Goal: Information Seeking & Learning: Check status

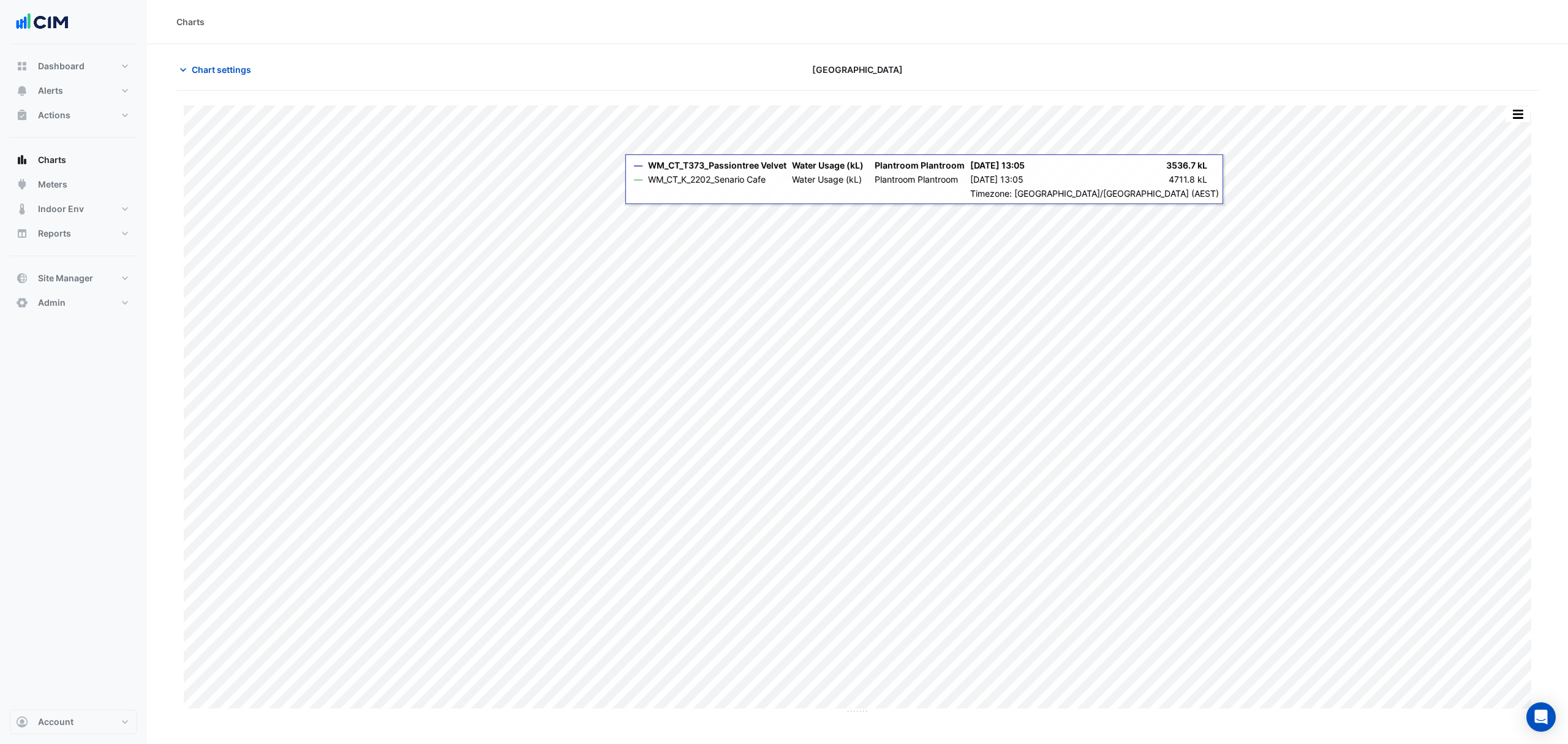
type input "**********"
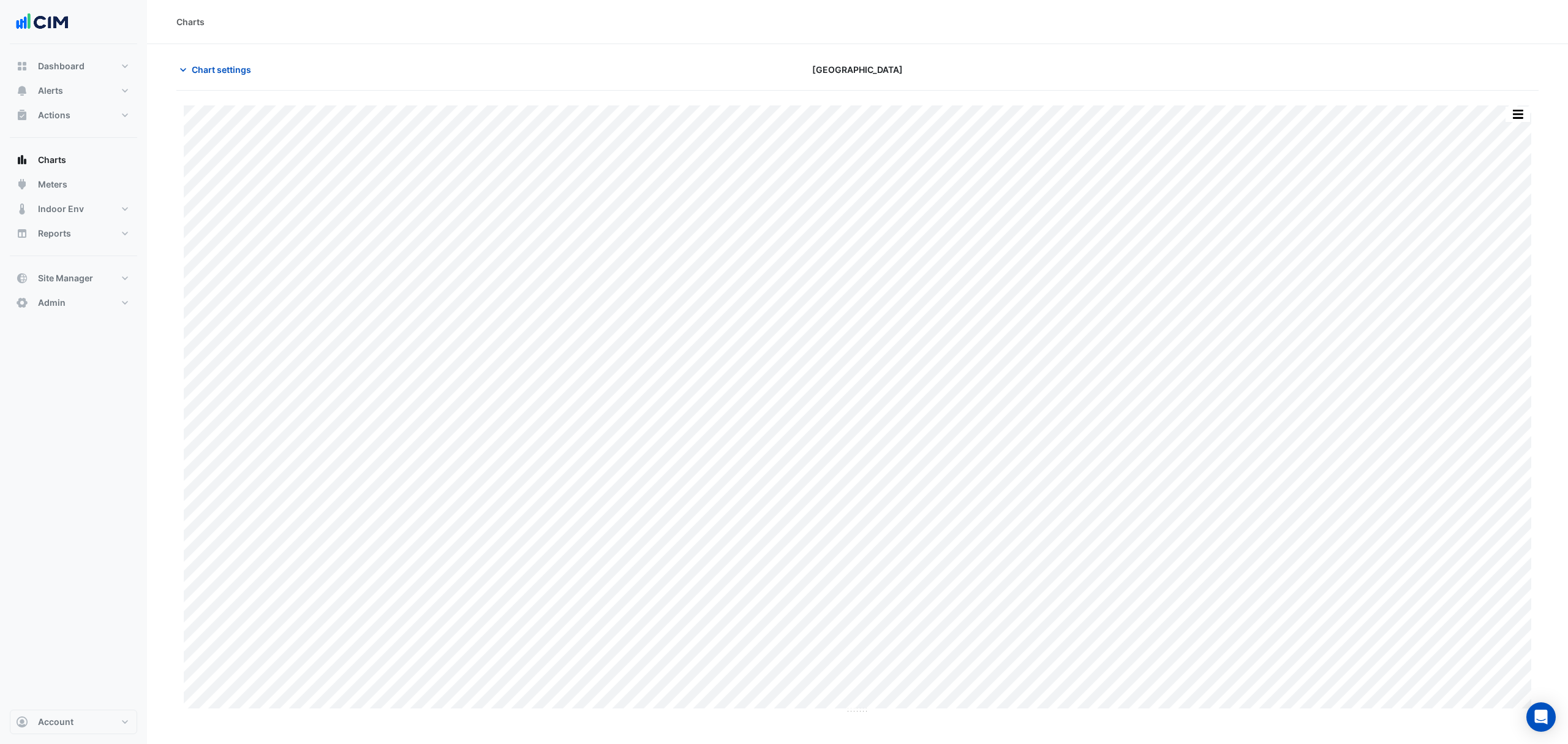
click at [226, 60] on button "Chart settings" at bounding box center [217, 69] width 83 height 21
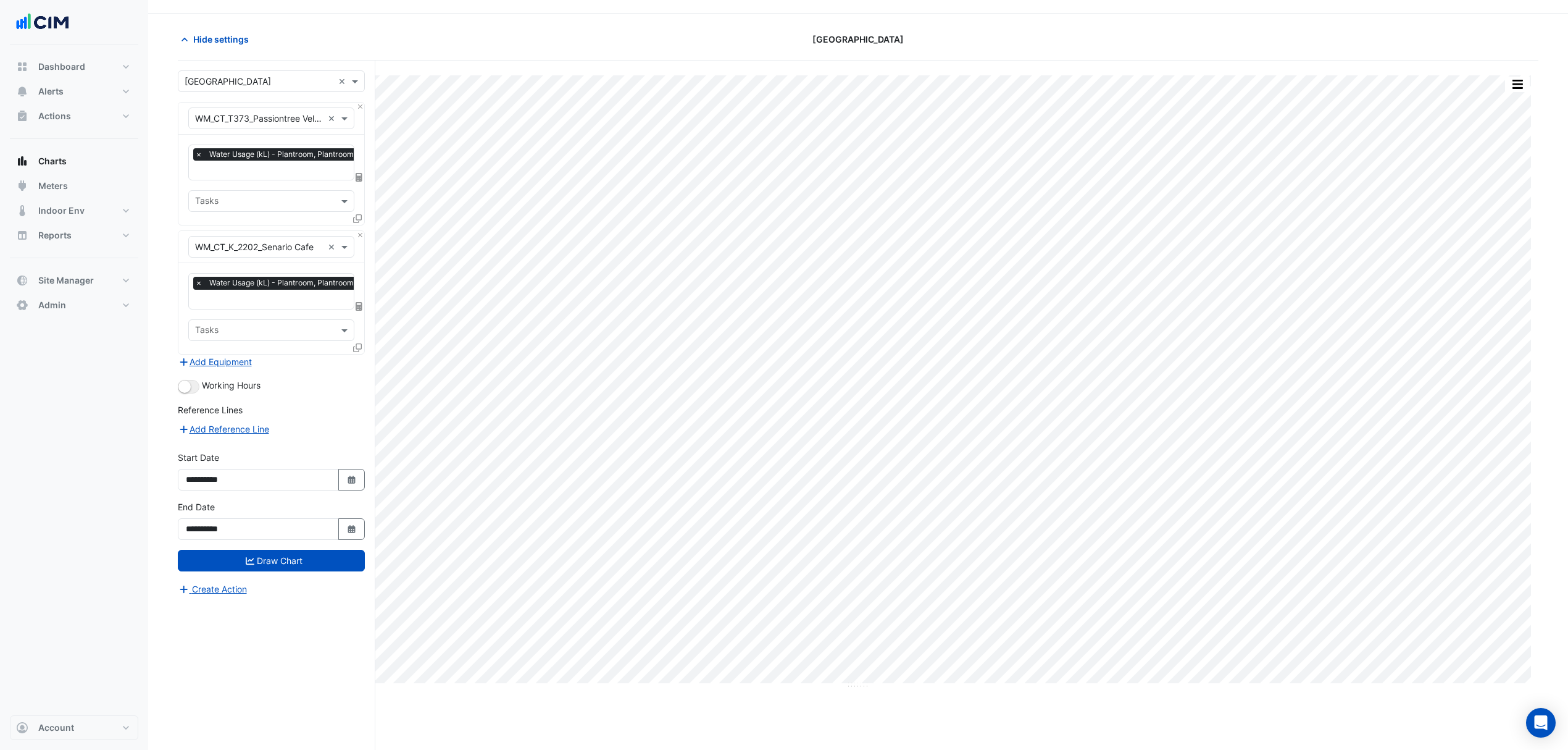
scroll to position [47, 0]
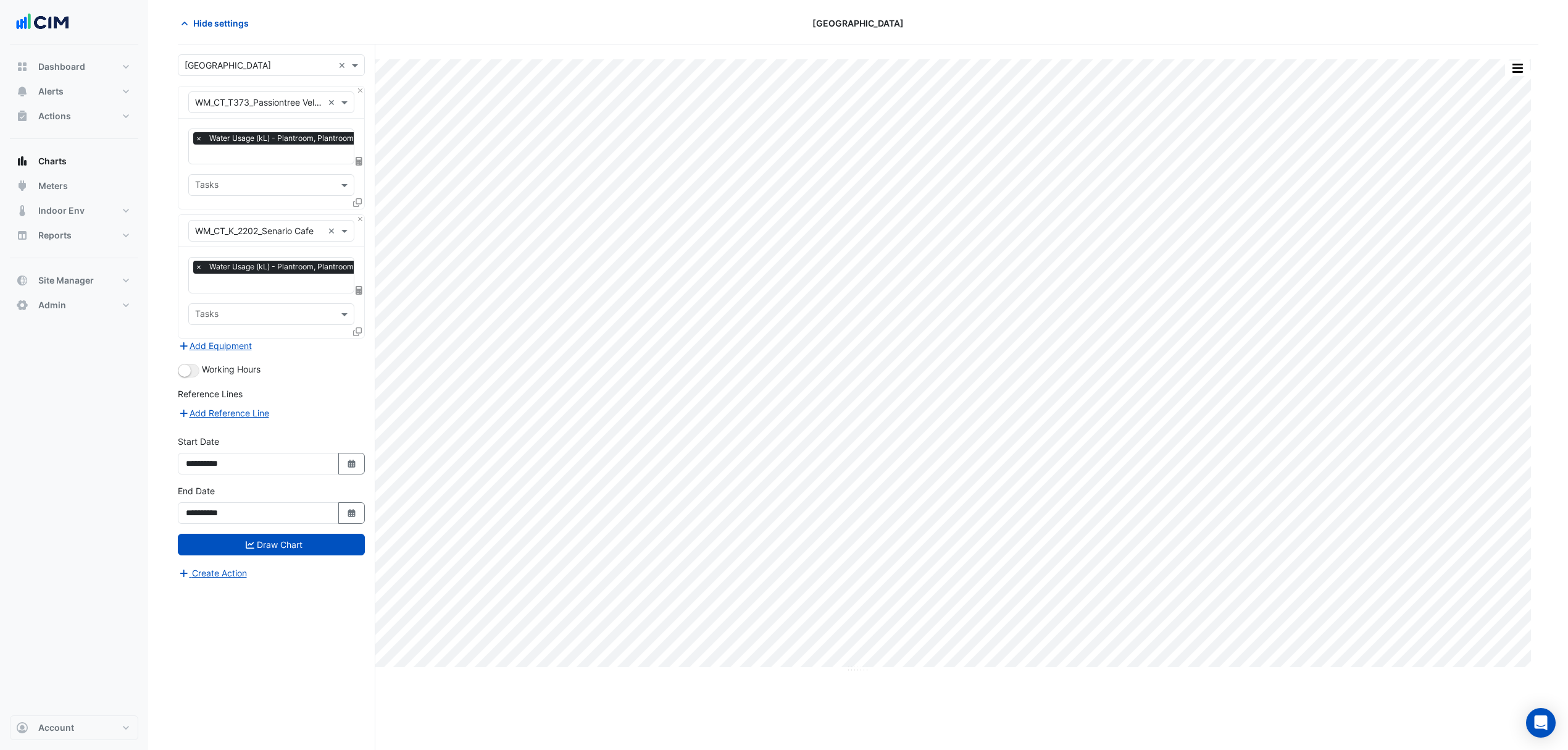
drag, startPoint x: 356, startPoint y: 507, endPoint x: 348, endPoint y: 476, distance: 32.0
click at [354, 507] on button "Select Date" at bounding box center [352, 513] width 28 height 22
select select "*"
click at [221, 467] on div "30" at bounding box center [217, 469] width 20 height 20
type input "**********"
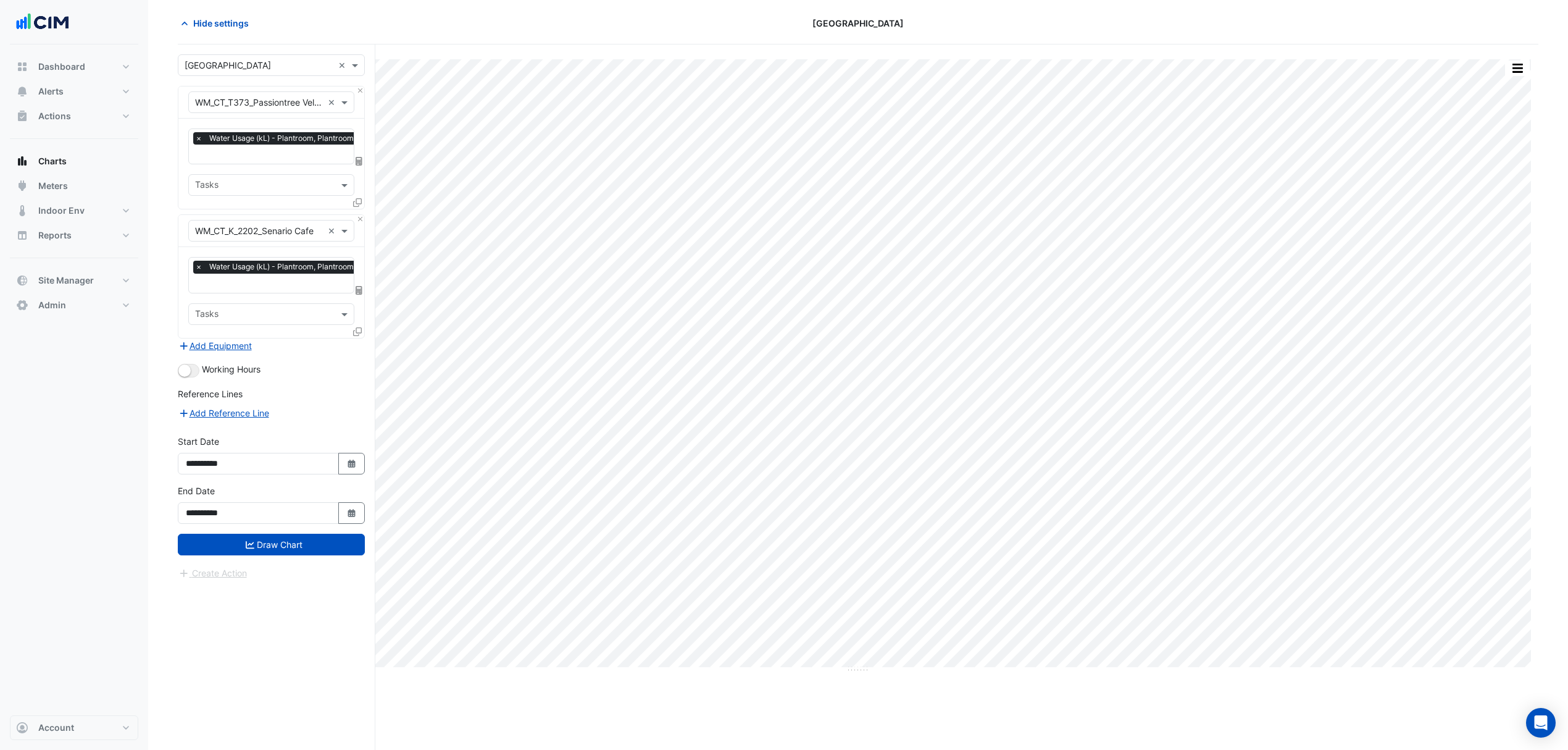
click at [347, 504] on button "Select Date" at bounding box center [352, 513] width 28 height 22
select select "*"
click at [239, 457] on div "24" at bounding box center [237, 449] width 20 height 20
type input "**********"
drag, startPoint x: 352, startPoint y: 512, endPoint x: 279, endPoint y: 503, distance: 73.6
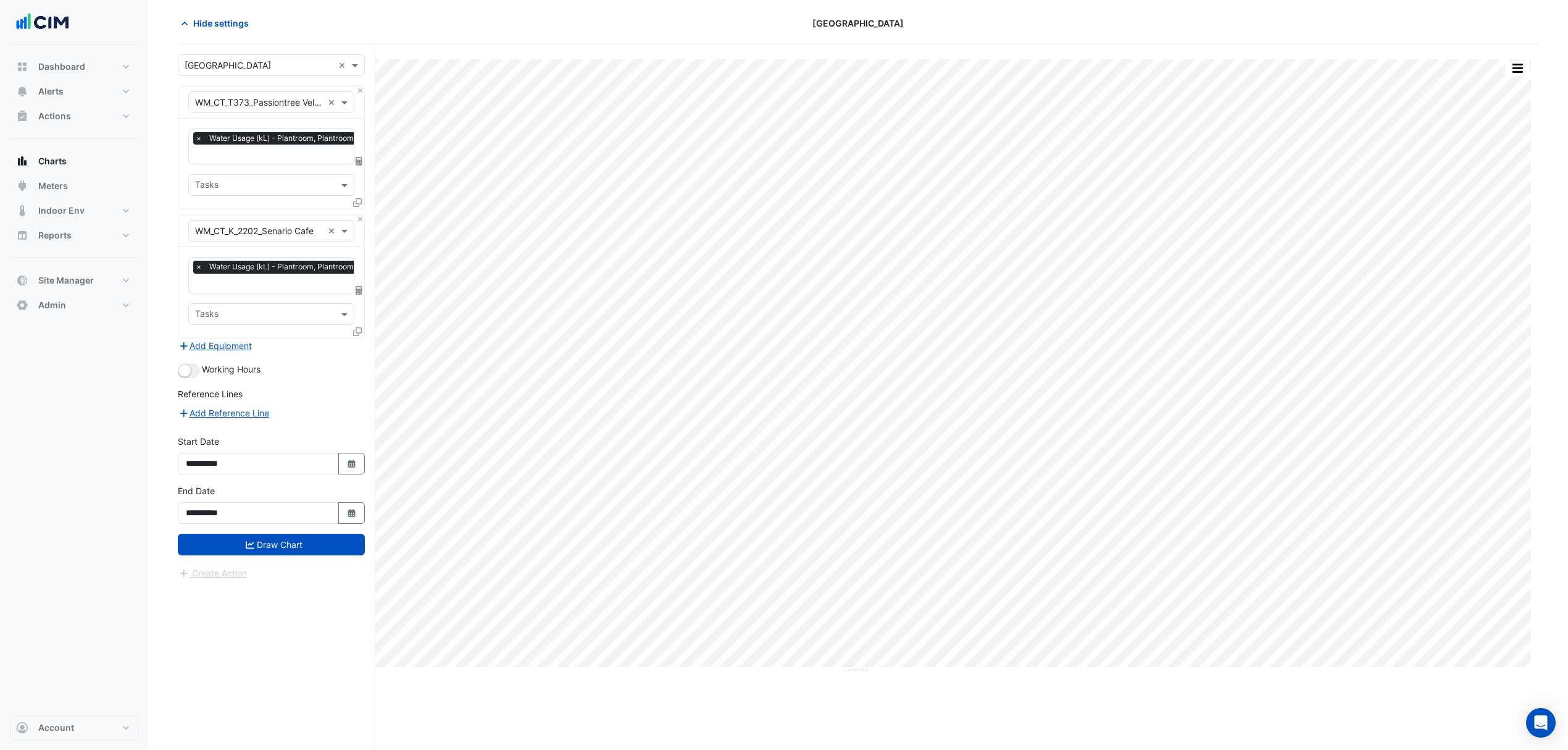
click at [351, 512] on icon "Select Date" at bounding box center [352, 513] width 11 height 9
select select "*"
click at [237, 467] on div "1" at bounding box center [237, 469] width 20 height 20
type input "**********"
click at [252, 530] on div "**********" at bounding box center [271, 509] width 202 height 49
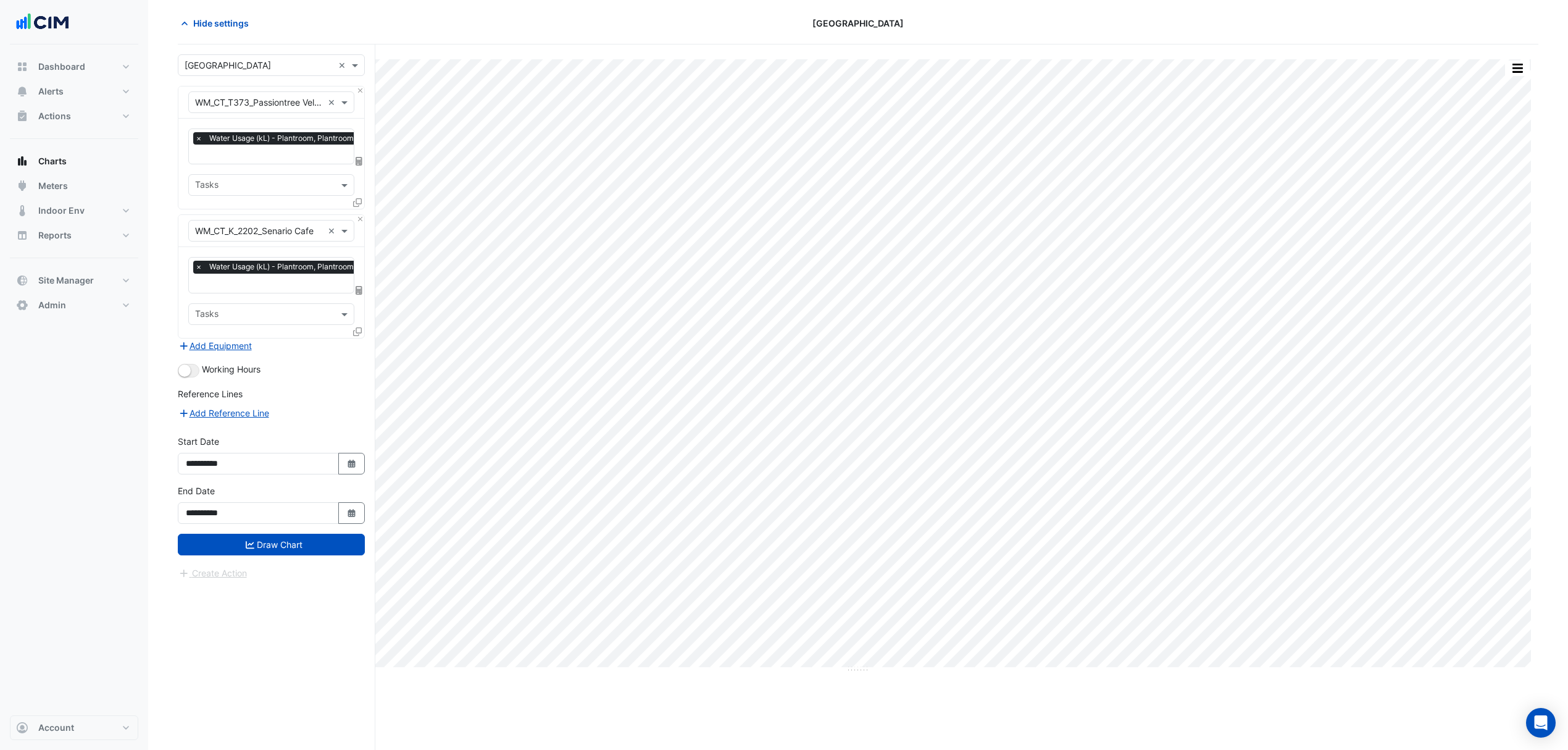
click at [248, 544] on icon "submit" at bounding box center [250, 545] width 9 height 8
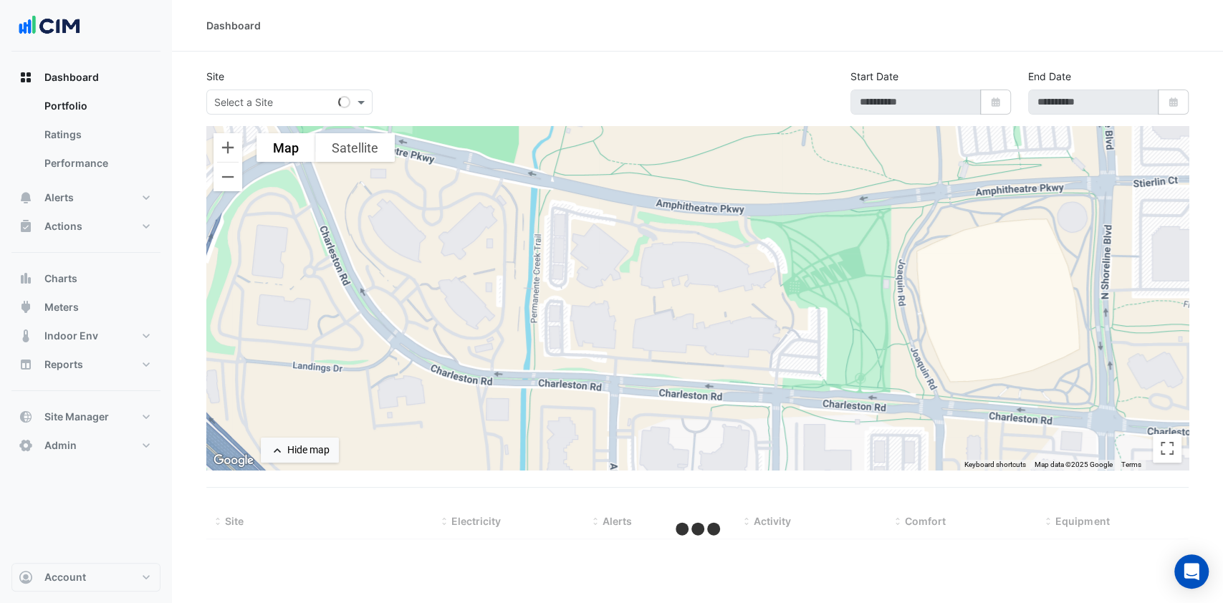
type input "**********"
select select "***"
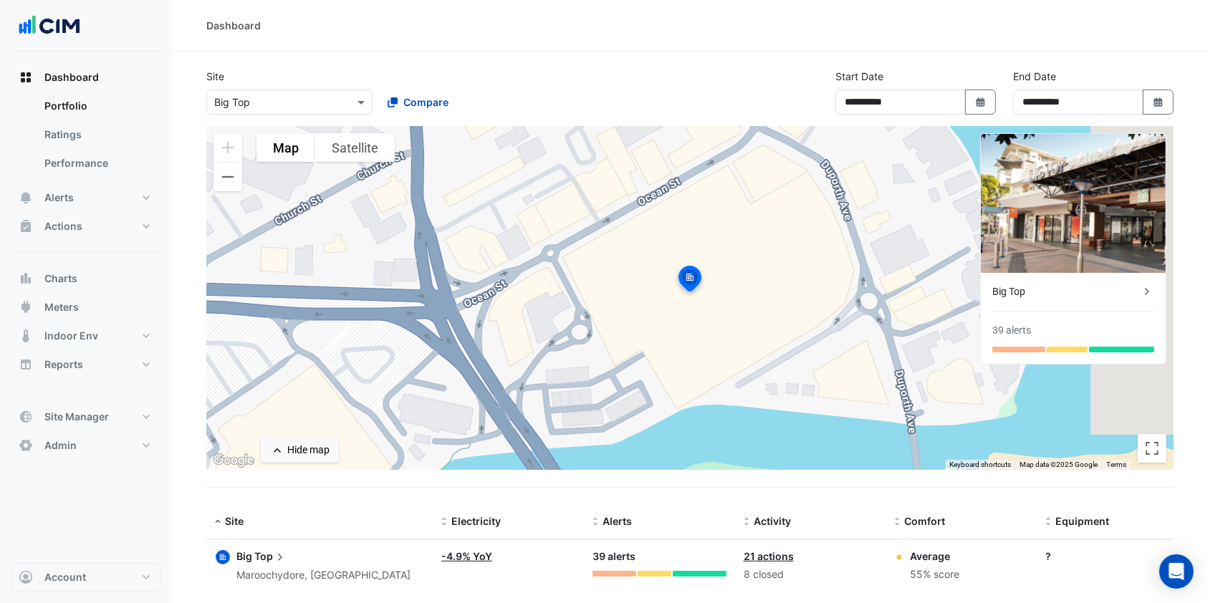
click at [246, 103] on input "text" at bounding box center [275, 102] width 122 height 15
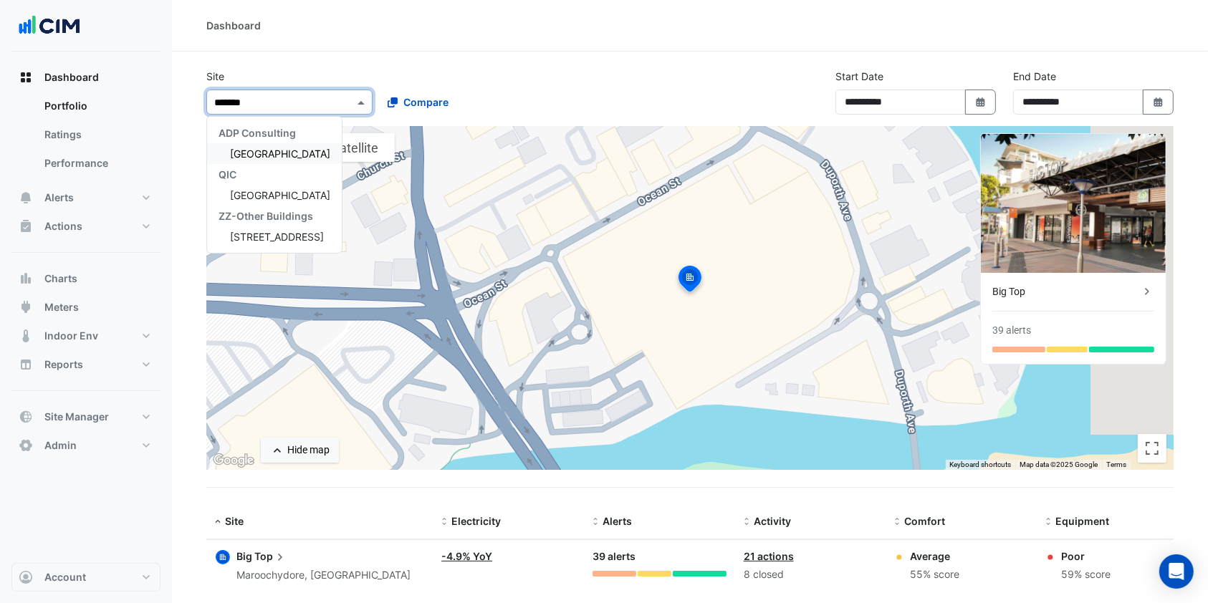
type input "********"
click at [265, 158] on span "[GEOGRAPHIC_DATA]" at bounding box center [280, 154] width 100 height 12
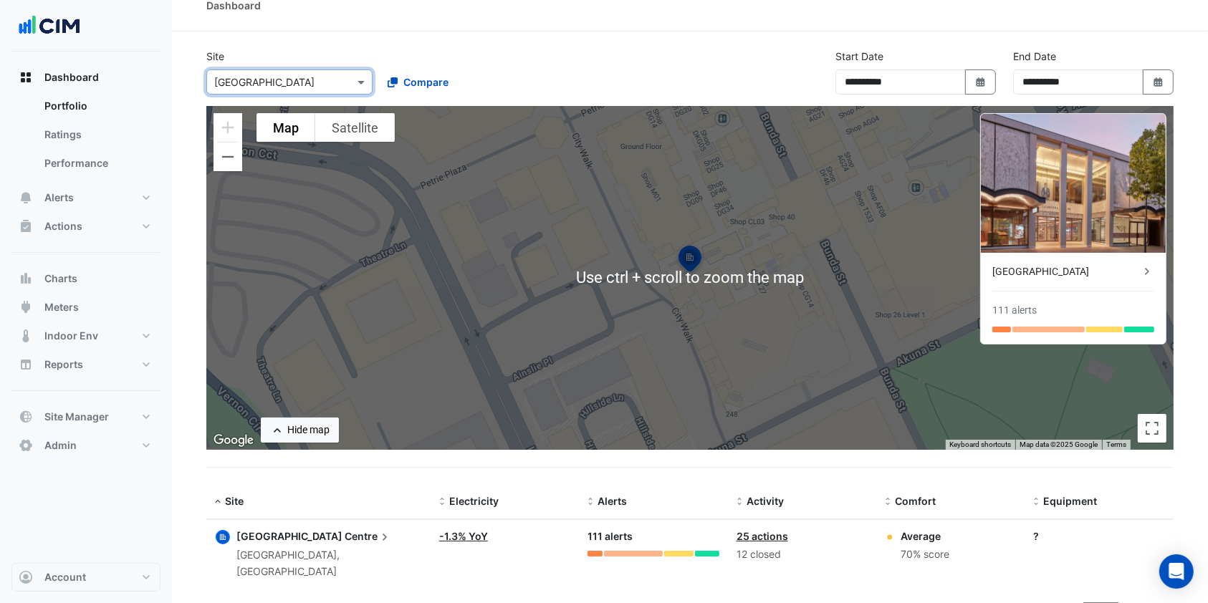
scroll to position [27, 0]
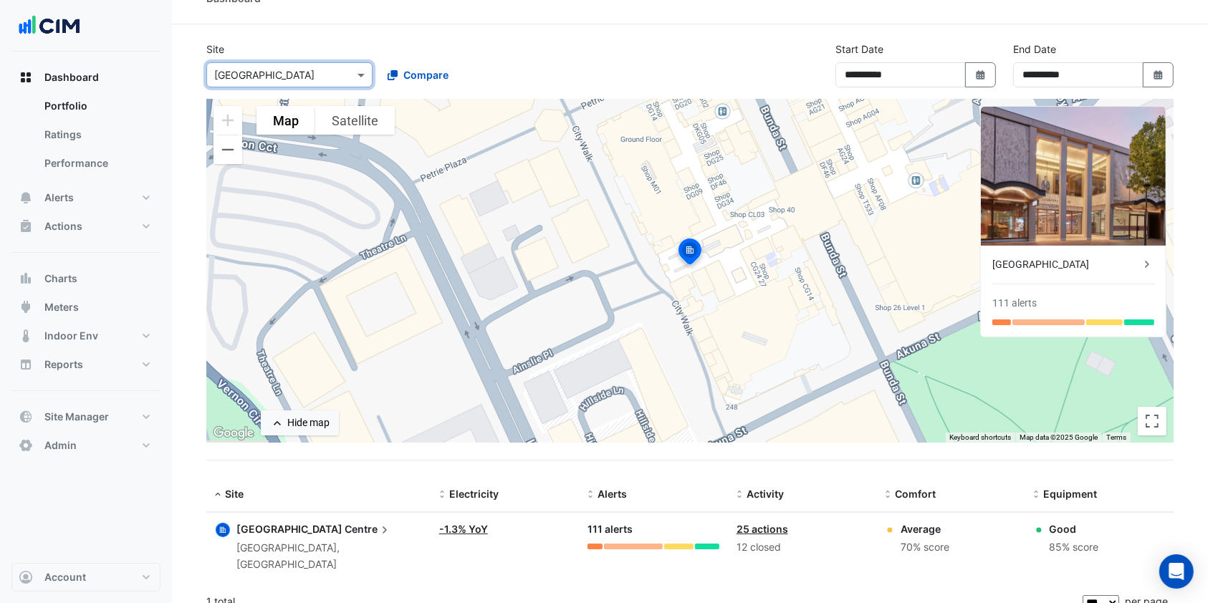
click at [277, 72] on input "text" at bounding box center [275, 75] width 122 height 15
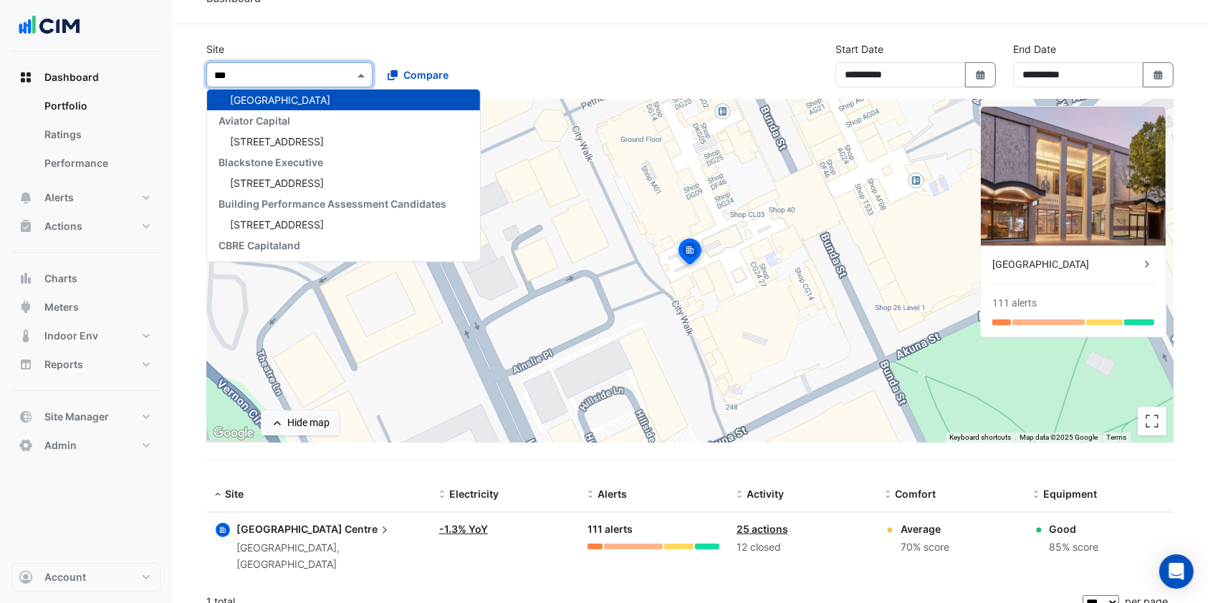
scroll to position [0, 0]
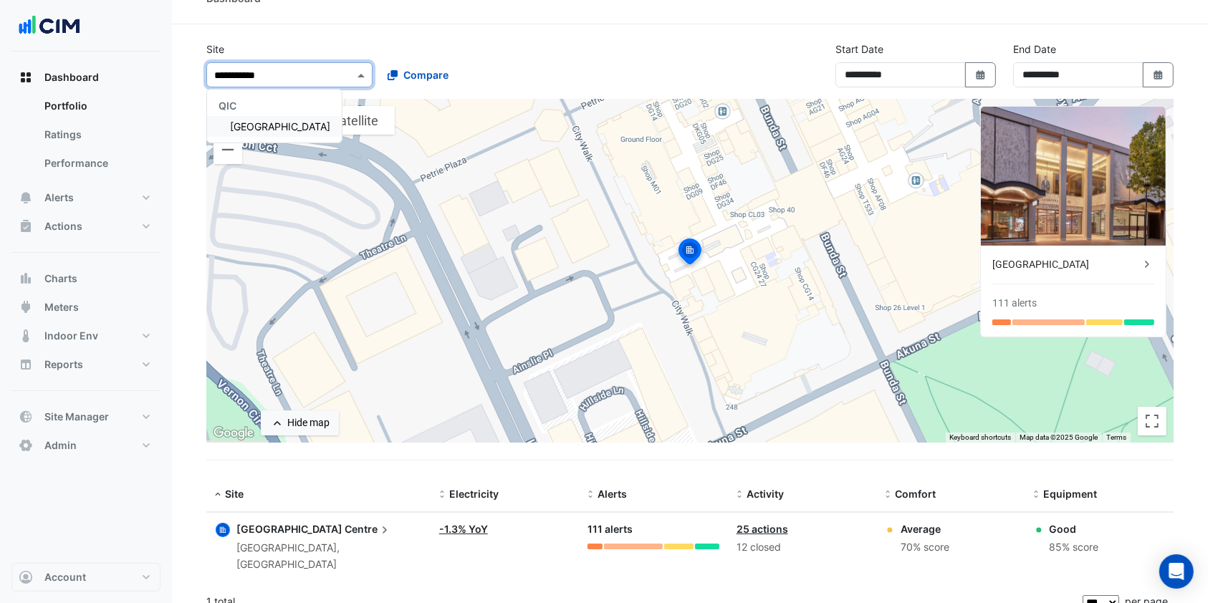
type input "**********"
click at [285, 113] on div "QIC" at bounding box center [274, 105] width 135 height 21
click at [262, 137] on div "QIC Castle Towers" at bounding box center [274, 116] width 135 height 53
click at [260, 129] on span "Castle Towers" at bounding box center [280, 126] width 100 height 12
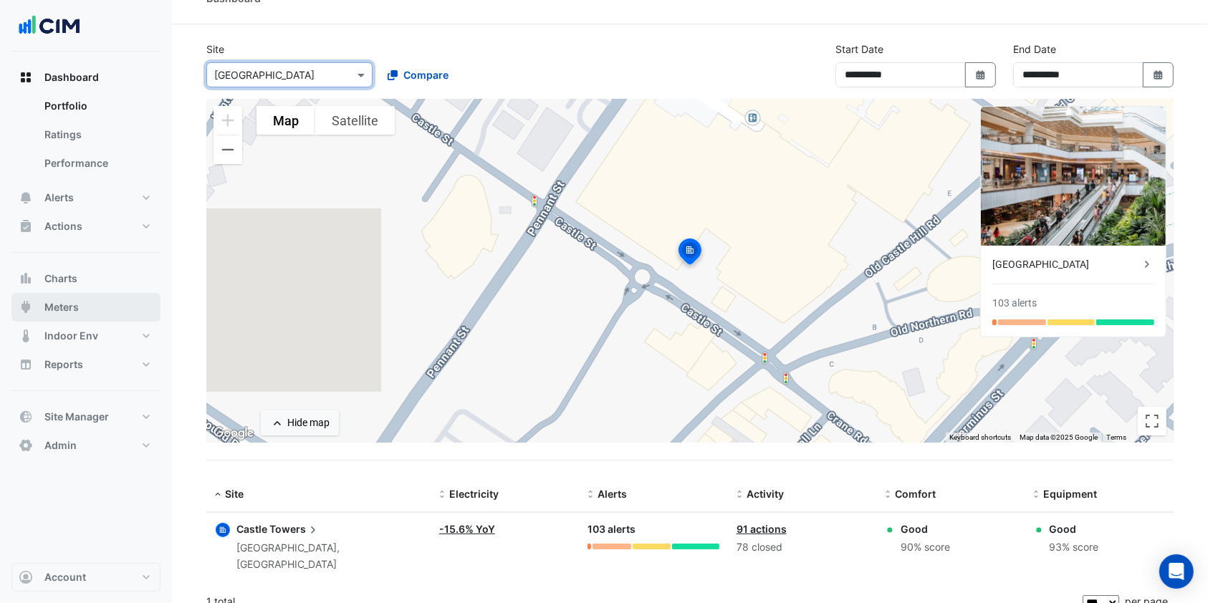
click at [89, 307] on button "Meters" at bounding box center [85, 307] width 149 height 29
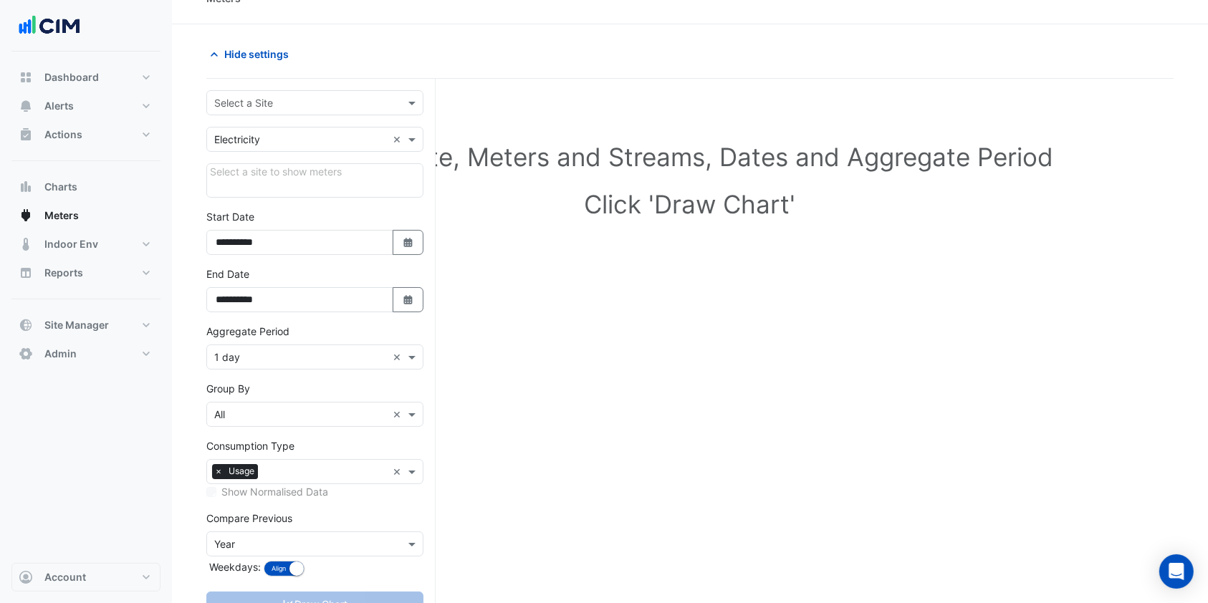
click at [241, 100] on input "text" at bounding box center [300, 103] width 173 height 15
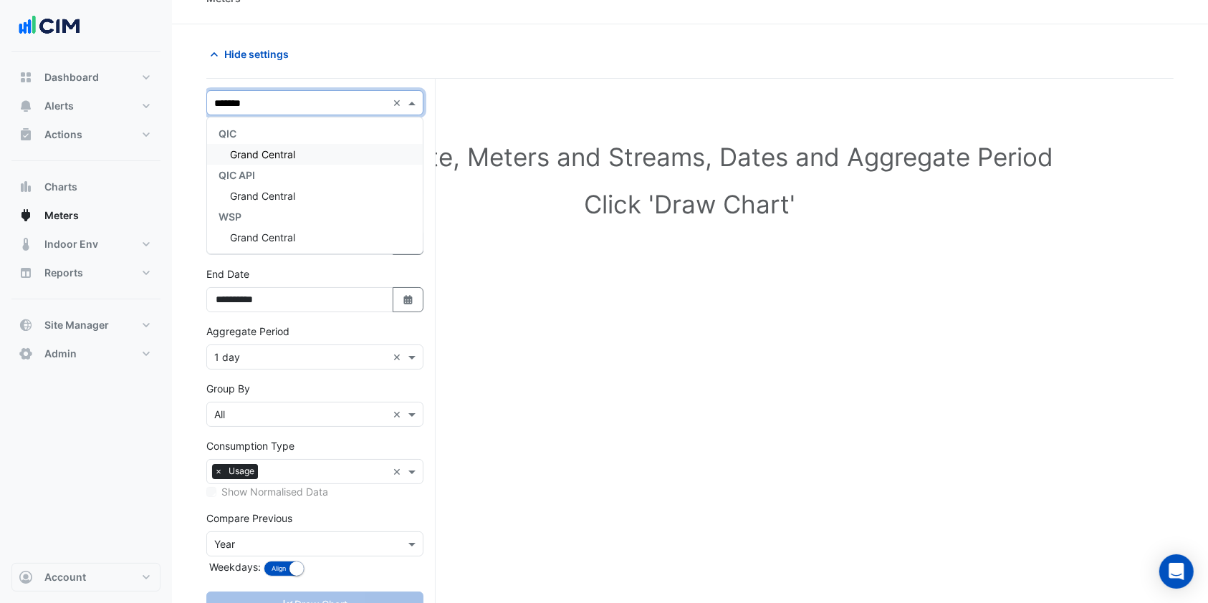
type input "********"
click at [286, 153] on span "Grand Central" at bounding box center [262, 154] width 65 height 12
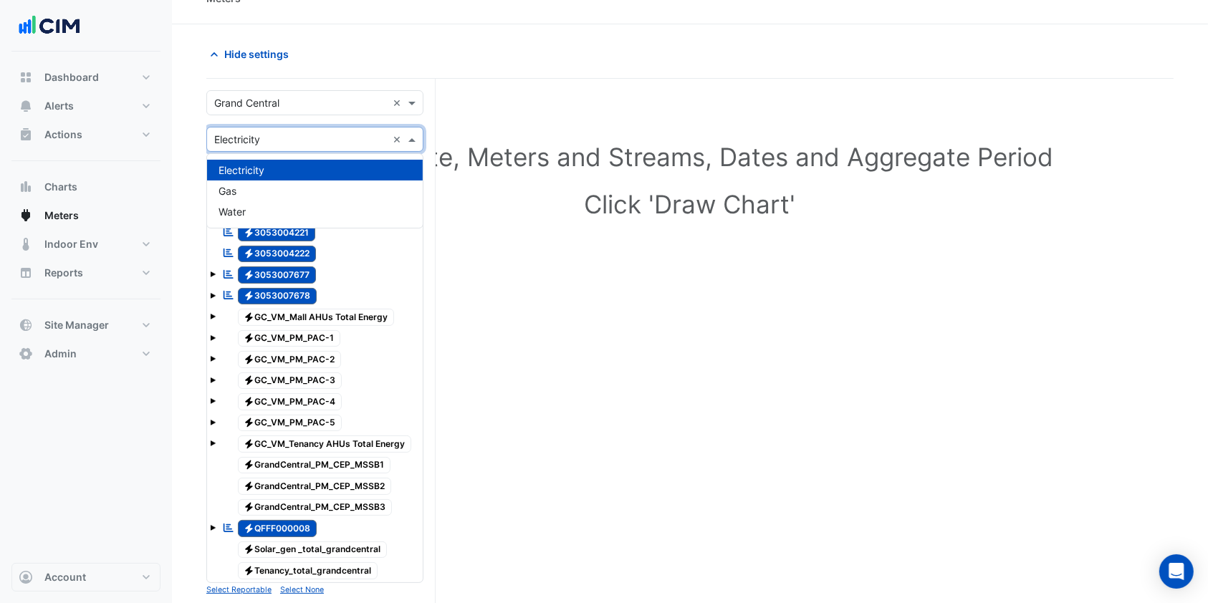
click at [341, 148] on div "× Electricity ×" at bounding box center [314, 139] width 217 height 25
click at [239, 214] on span "Water" at bounding box center [232, 212] width 27 height 12
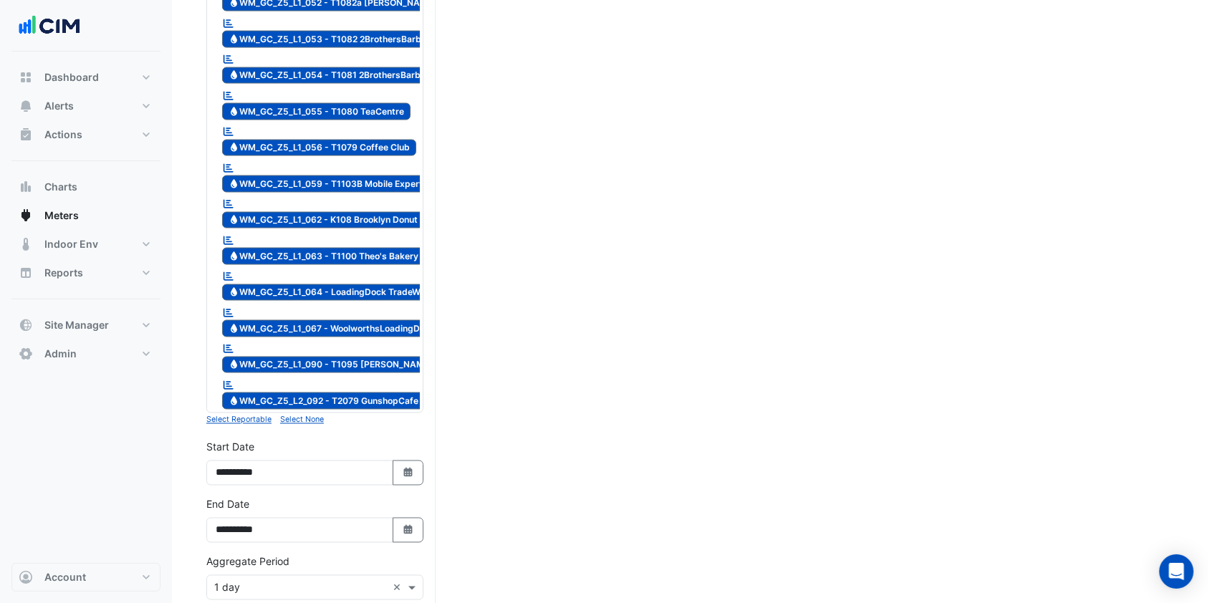
scroll to position [2557, 0]
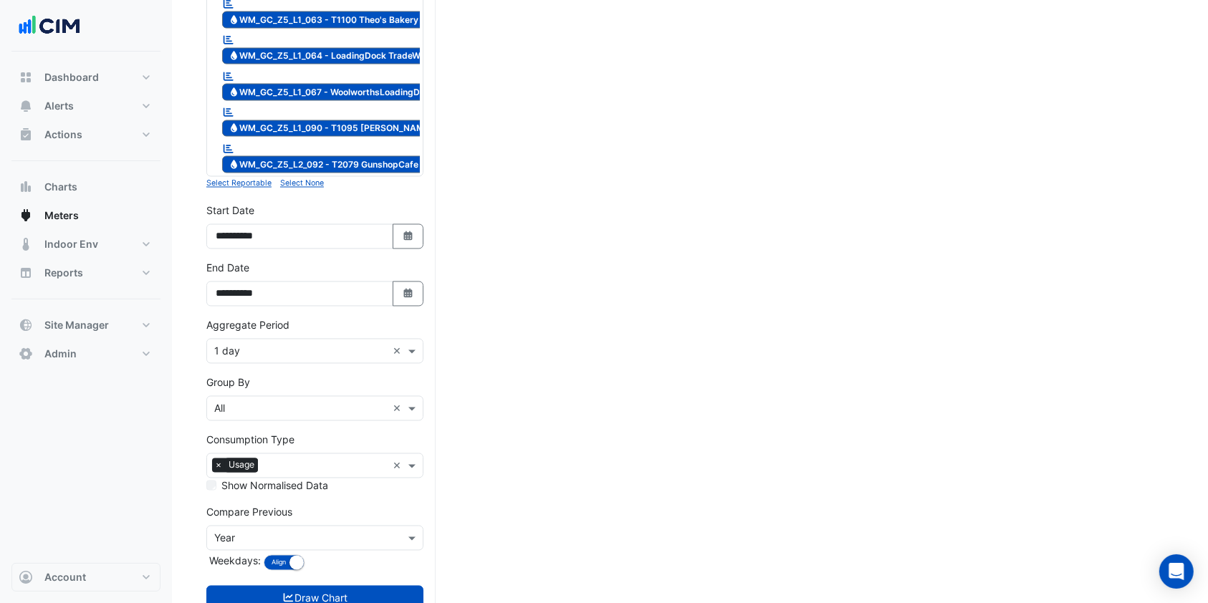
click at [307, 179] on small "Select None" at bounding box center [302, 183] width 44 height 9
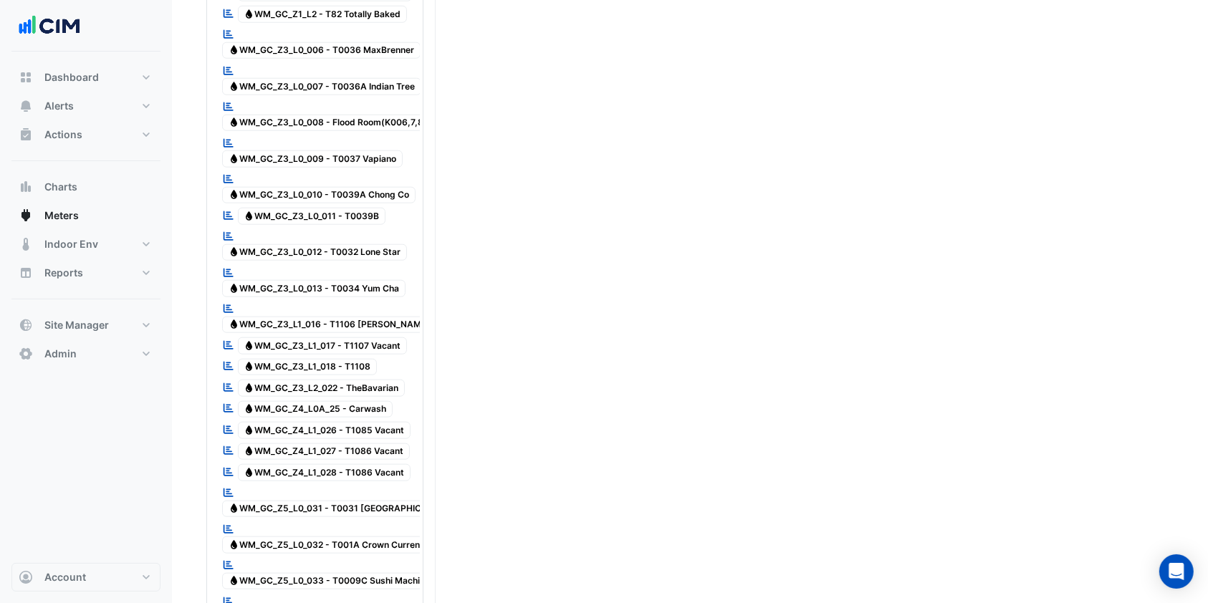
scroll to position [745, 0]
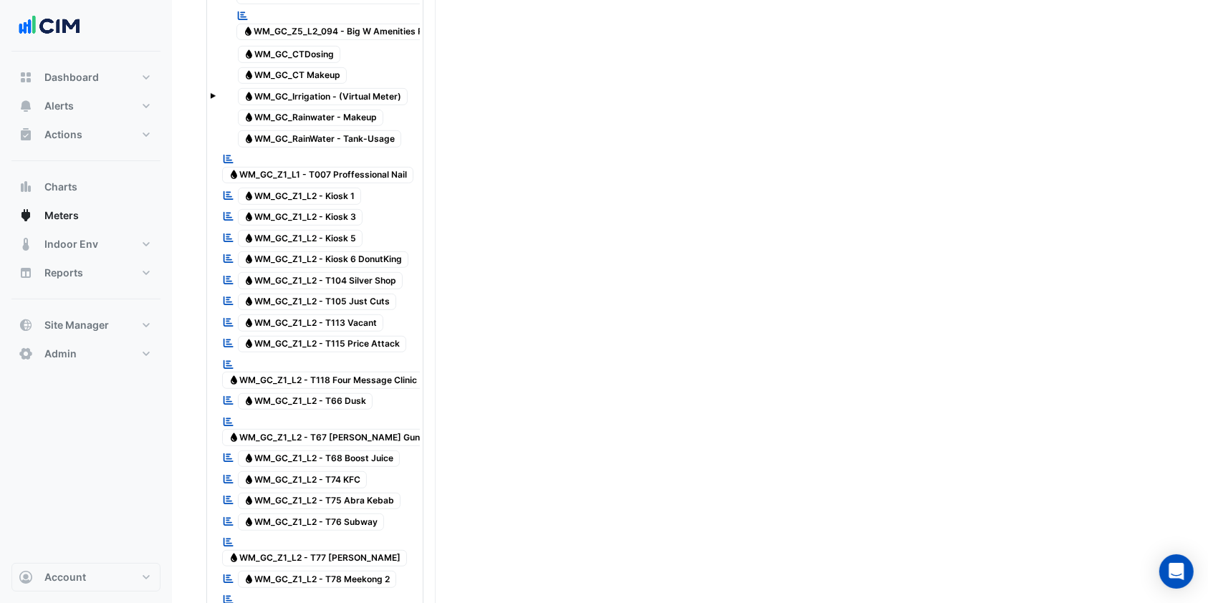
click at [345, 303] on span "Water WM_GC_Z1_L2 - T105 Just Cuts" at bounding box center [317, 302] width 159 height 17
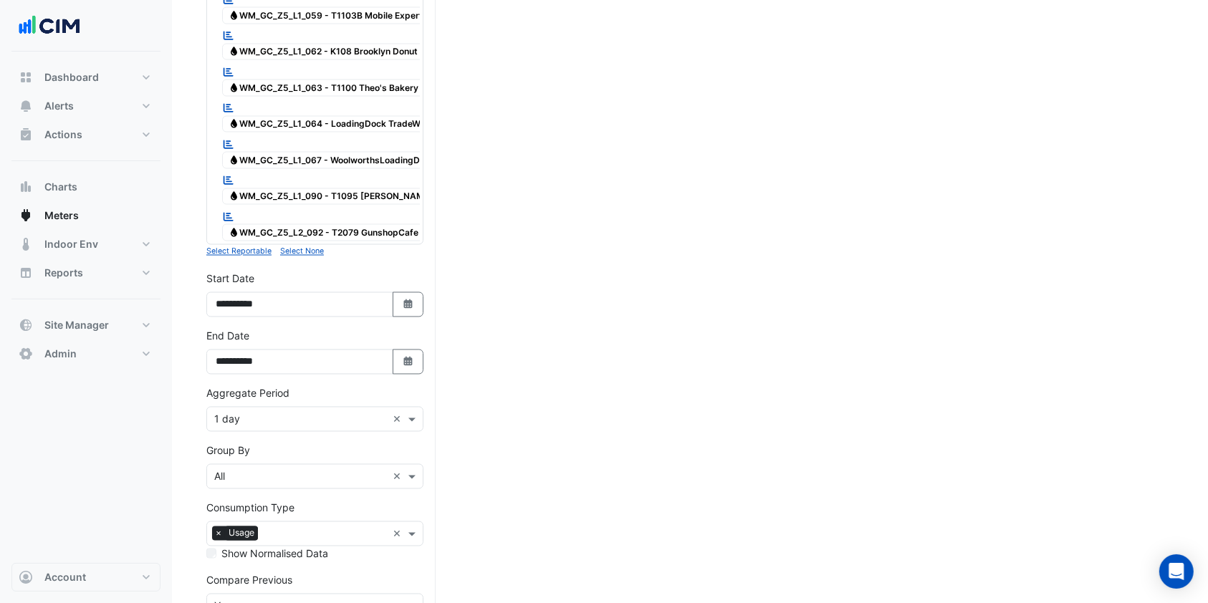
scroll to position [2557, 0]
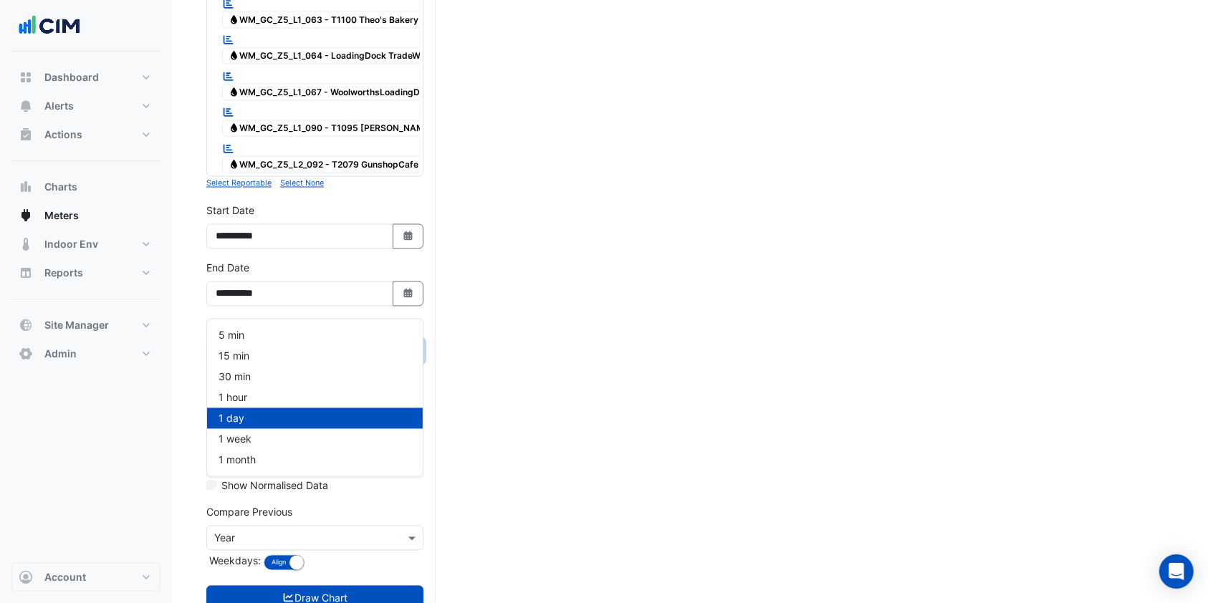
click at [300, 345] on input "text" at bounding box center [300, 352] width 173 height 15
click at [244, 394] on span "1 hour" at bounding box center [233, 398] width 29 height 12
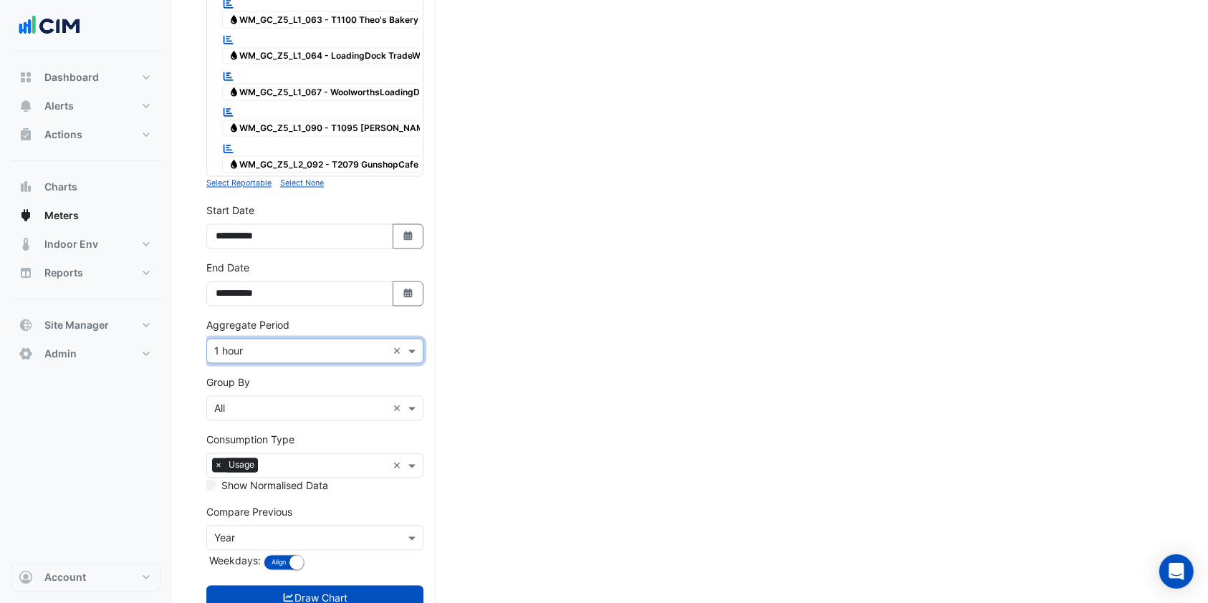
click at [288, 593] on icon "submit" at bounding box center [288, 598] width 13 height 10
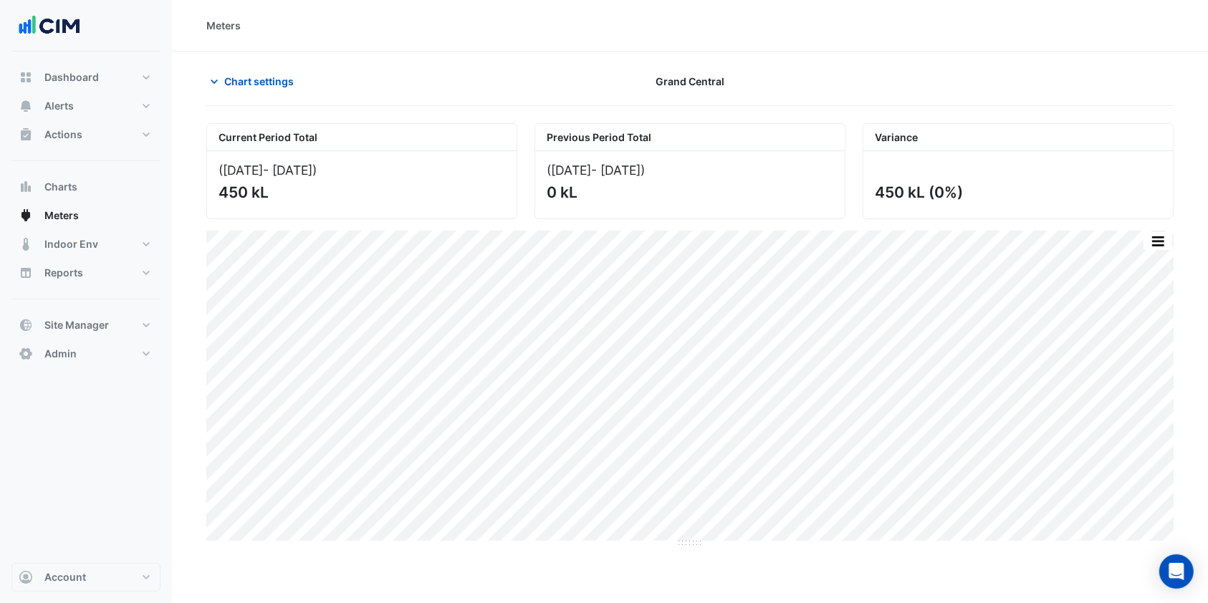
click at [1127, 236] on button "button" at bounding box center [1129, 241] width 29 height 18
click at [1125, 238] on button "button" at bounding box center [1129, 241] width 29 height 18
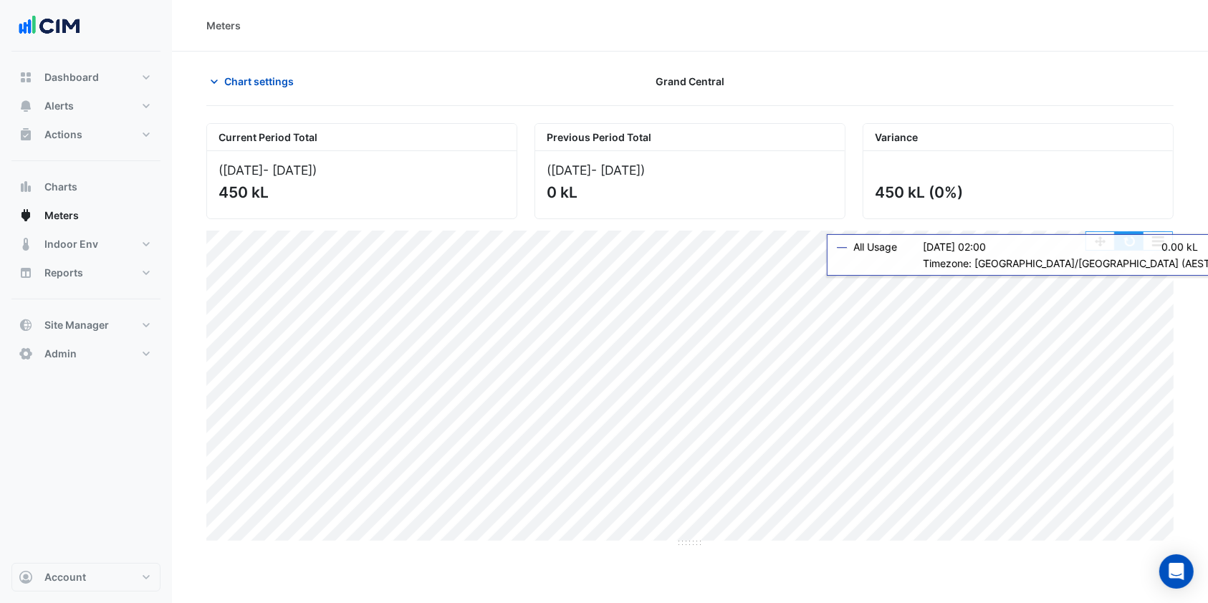
click at [1129, 246] on button "button" at bounding box center [1129, 241] width 29 height 18
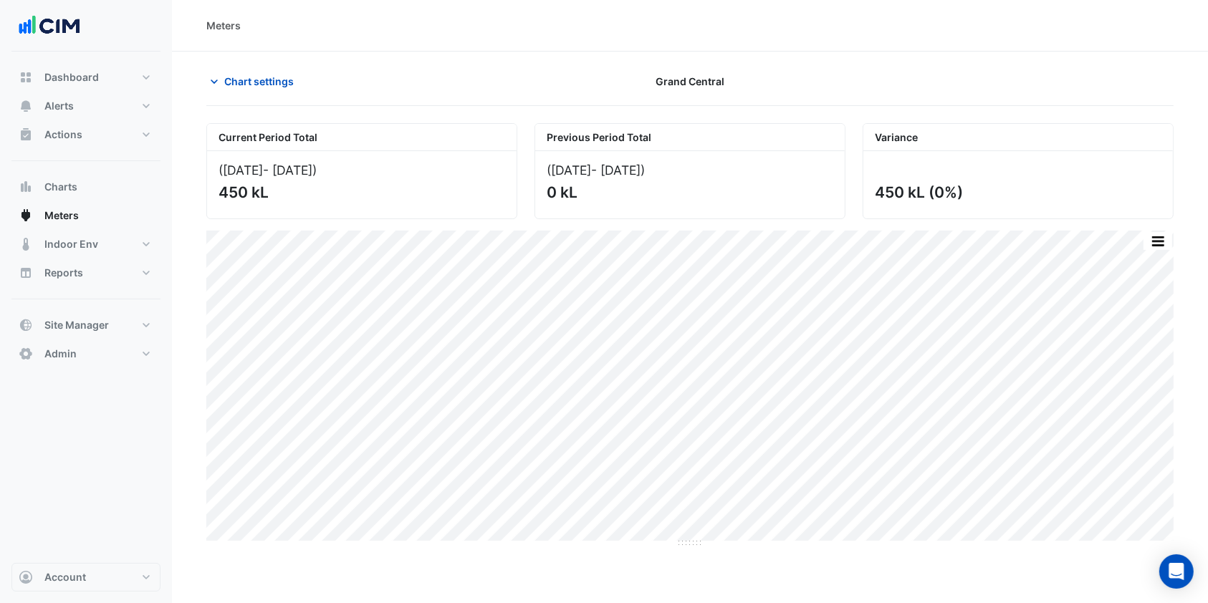
click at [264, 87] on span "Chart settings" at bounding box center [259, 81] width 70 height 15
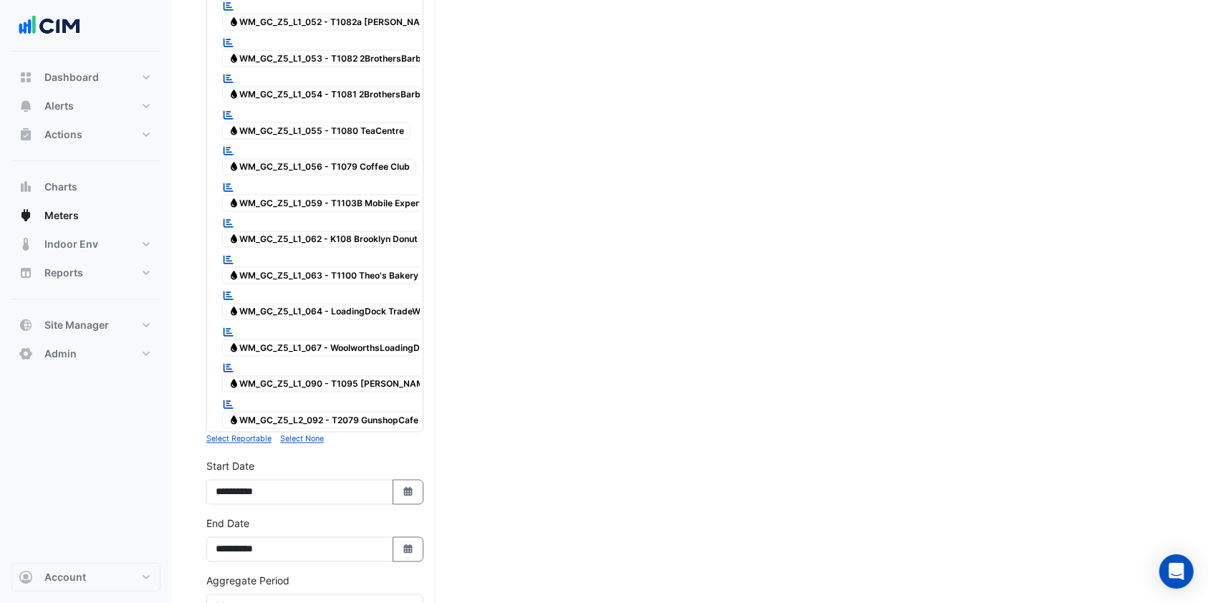
scroll to position [2557, 0]
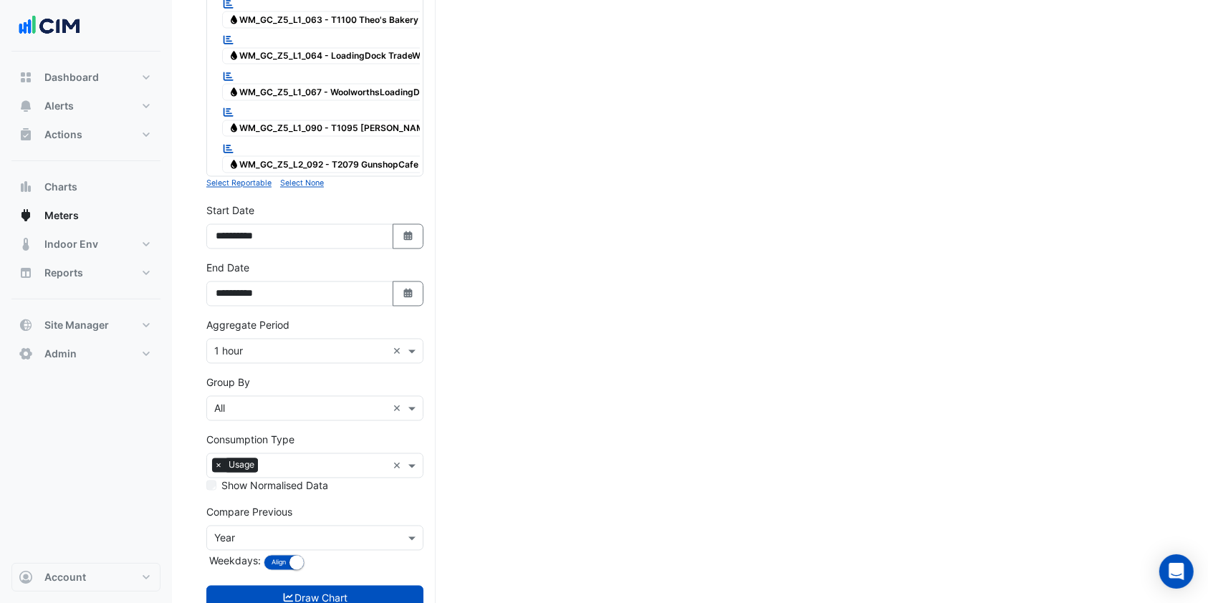
click at [409, 282] on button "Select Date" at bounding box center [409, 294] width 32 height 25
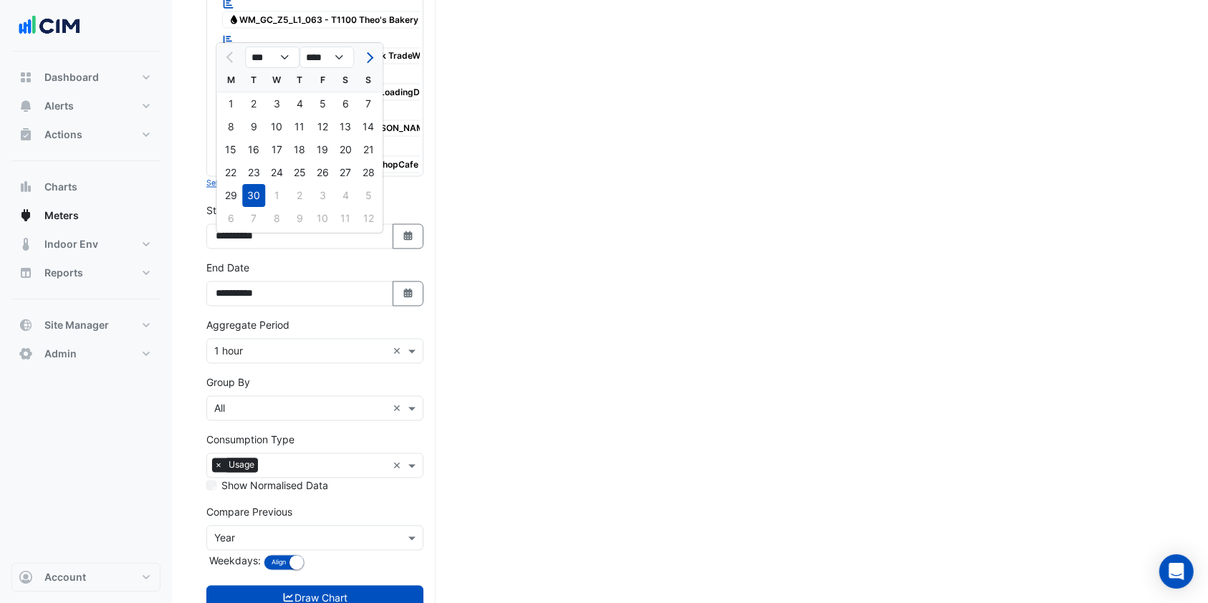
click at [369, 172] on div "28" at bounding box center [368, 172] width 23 height 23
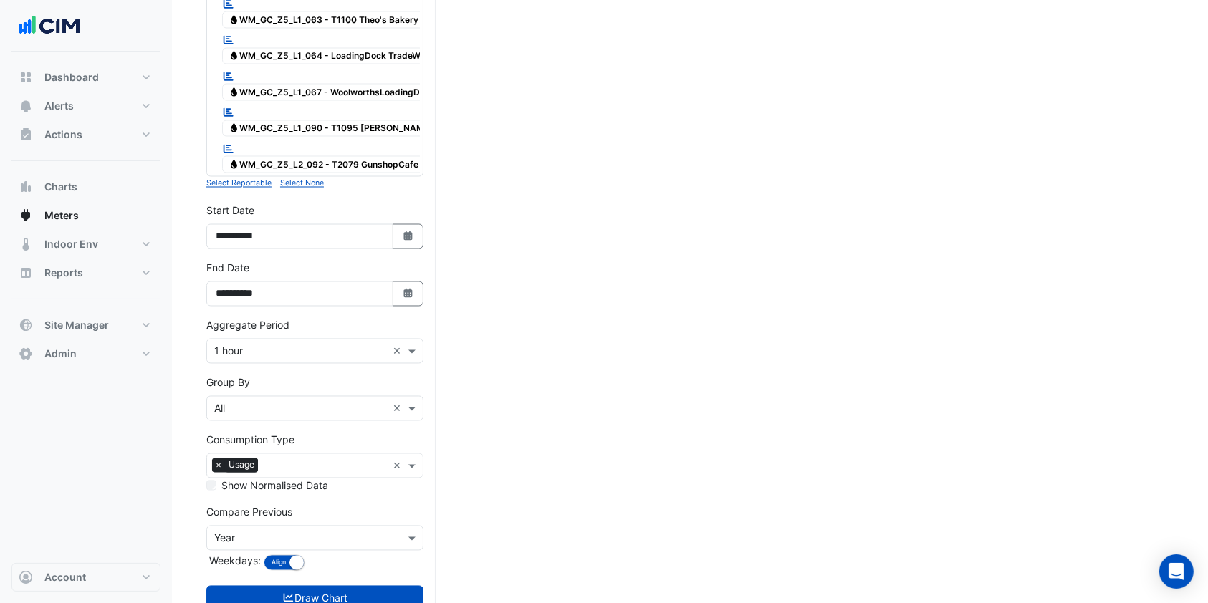
click at [361, 586] on button "Draw Chart" at bounding box center [314, 598] width 217 height 25
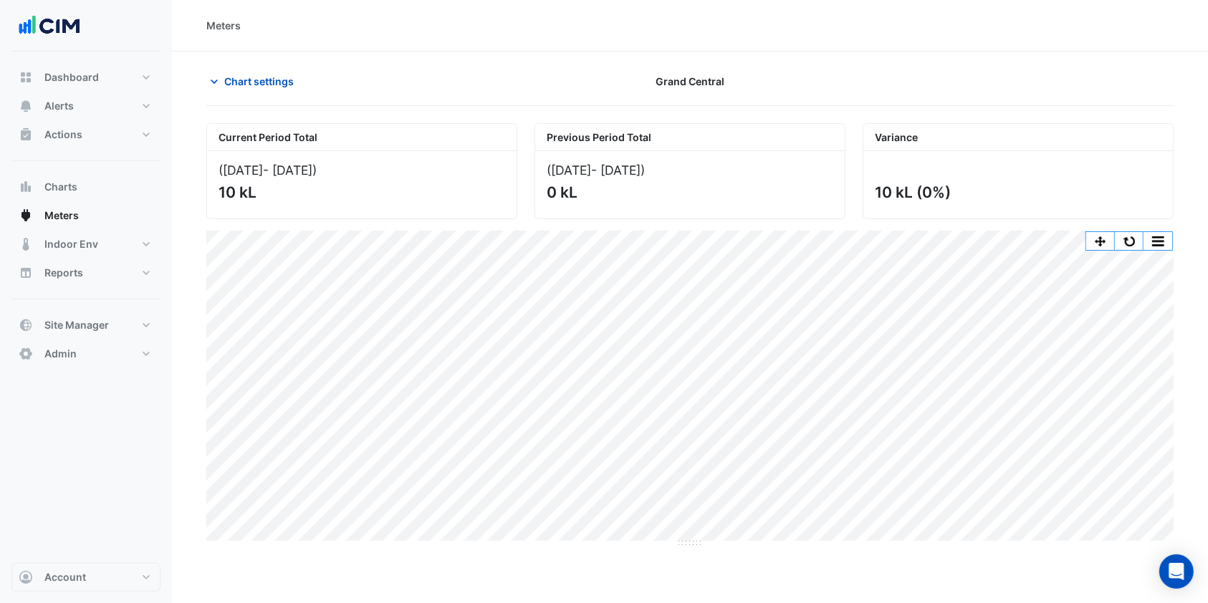
click at [231, 82] on span "Chart settings" at bounding box center [259, 81] width 70 height 15
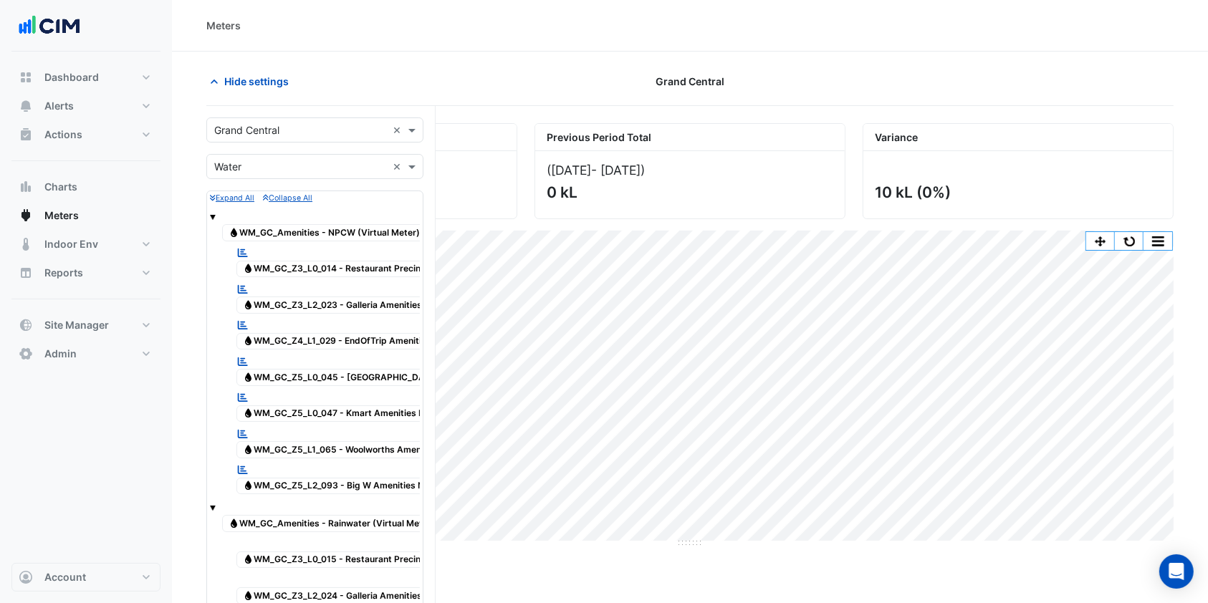
click at [284, 79] on span "Hide settings" at bounding box center [256, 81] width 64 height 15
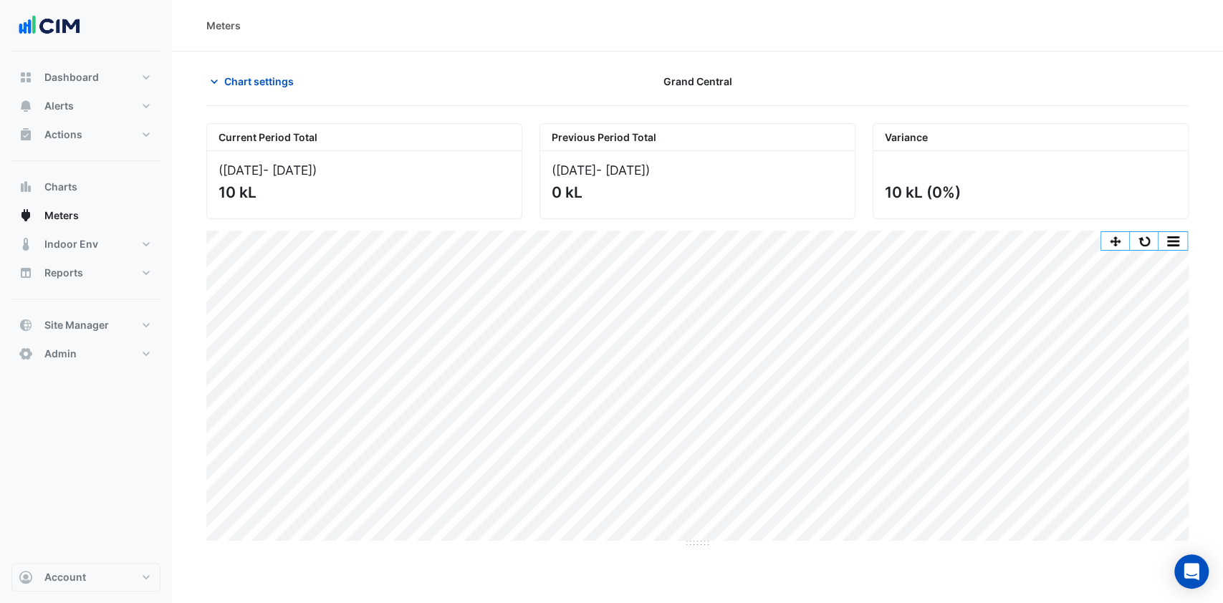
click at [261, 90] on button "Chart settings" at bounding box center [254, 81] width 97 height 25
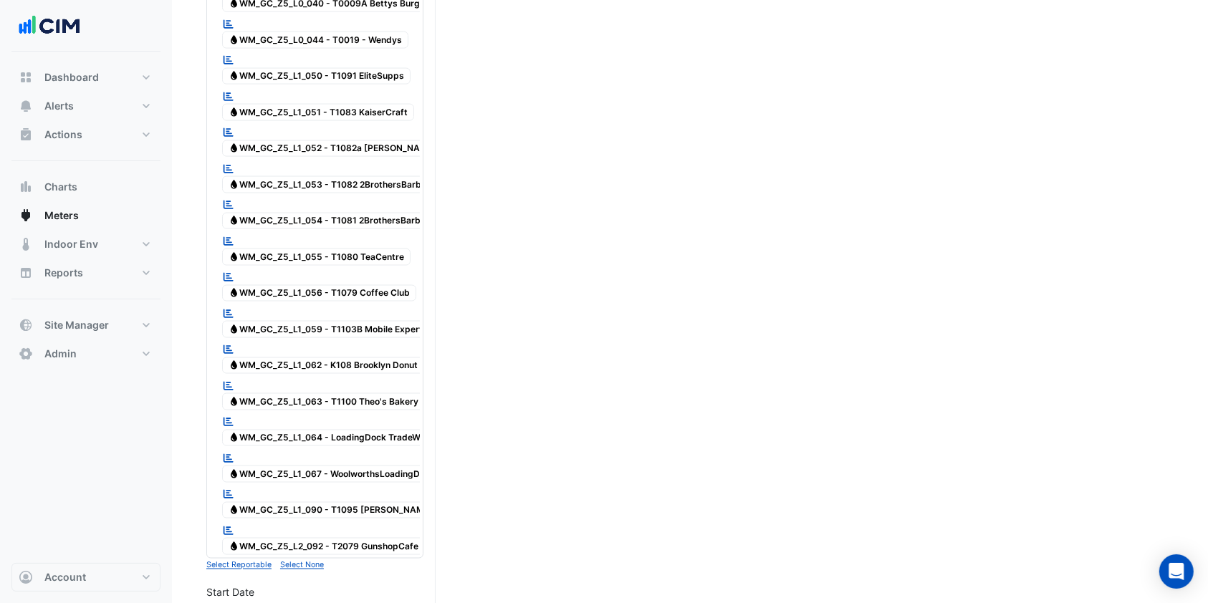
scroll to position [2557, 0]
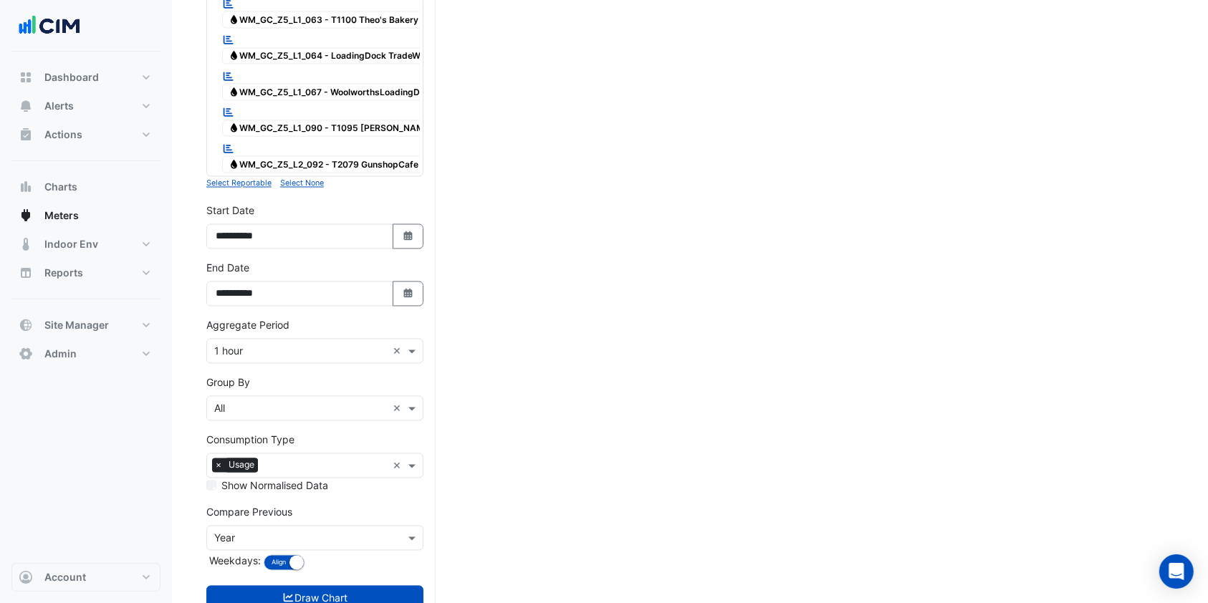
click at [402, 282] on button "Select Date" at bounding box center [409, 294] width 32 height 25
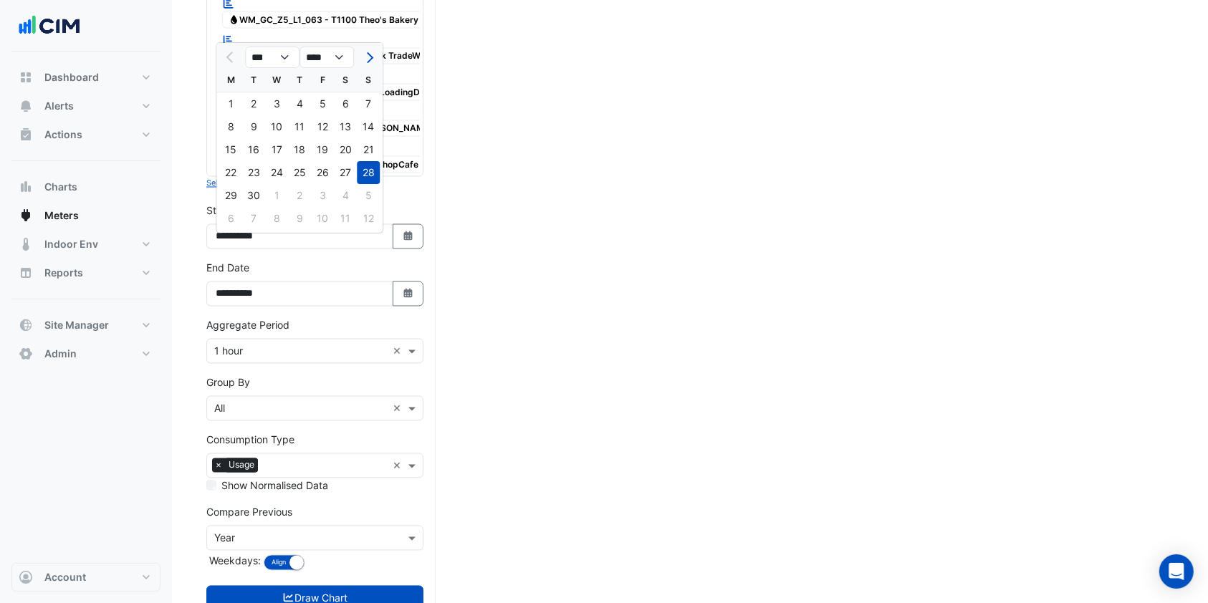
click at [256, 193] on div "30" at bounding box center [253, 195] width 23 height 23
type input "**********"
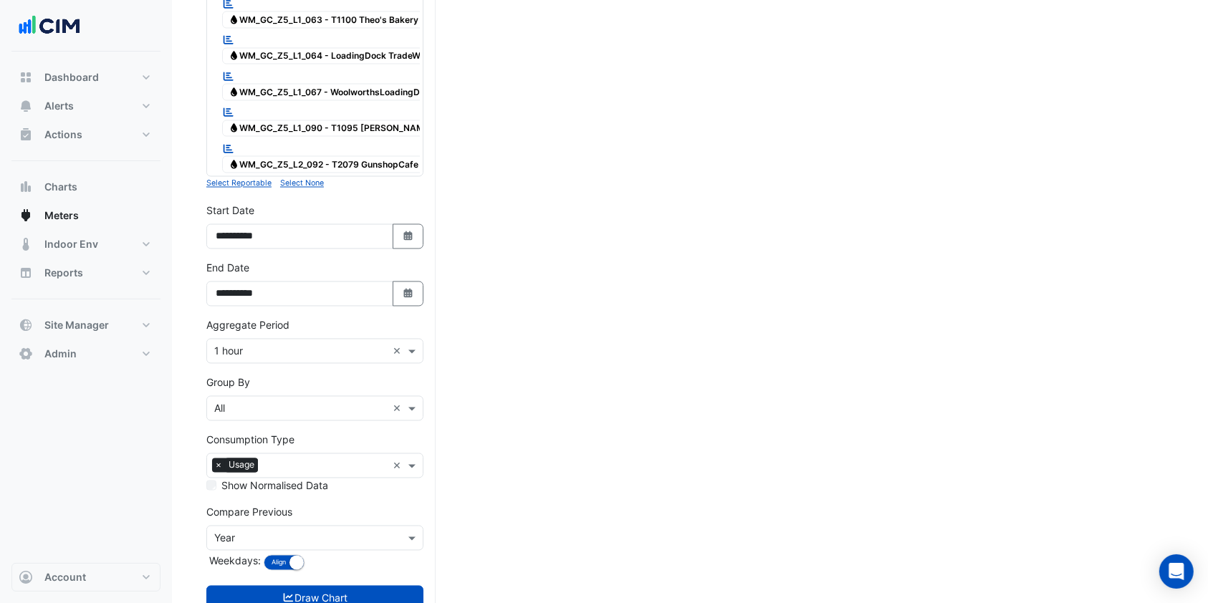
click at [286, 586] on button "Draw Chart" at bounding box center [314, 598] width 217 height 25
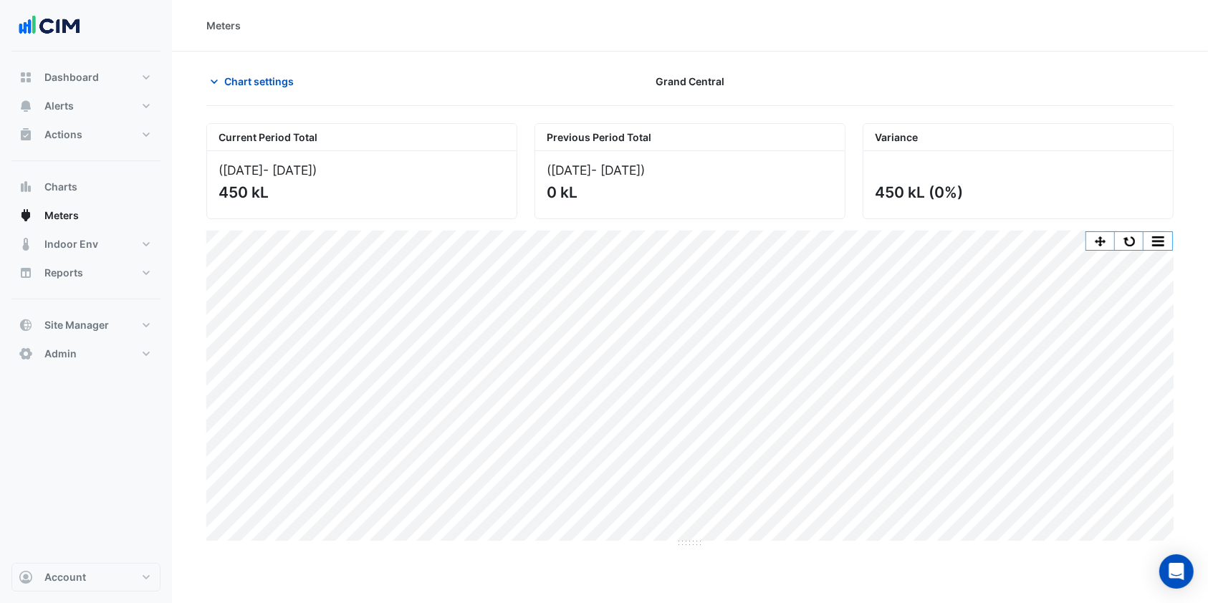
click at [259, 77] on span "Chart settings" at bounding box center [259, 81] width 70 height 15
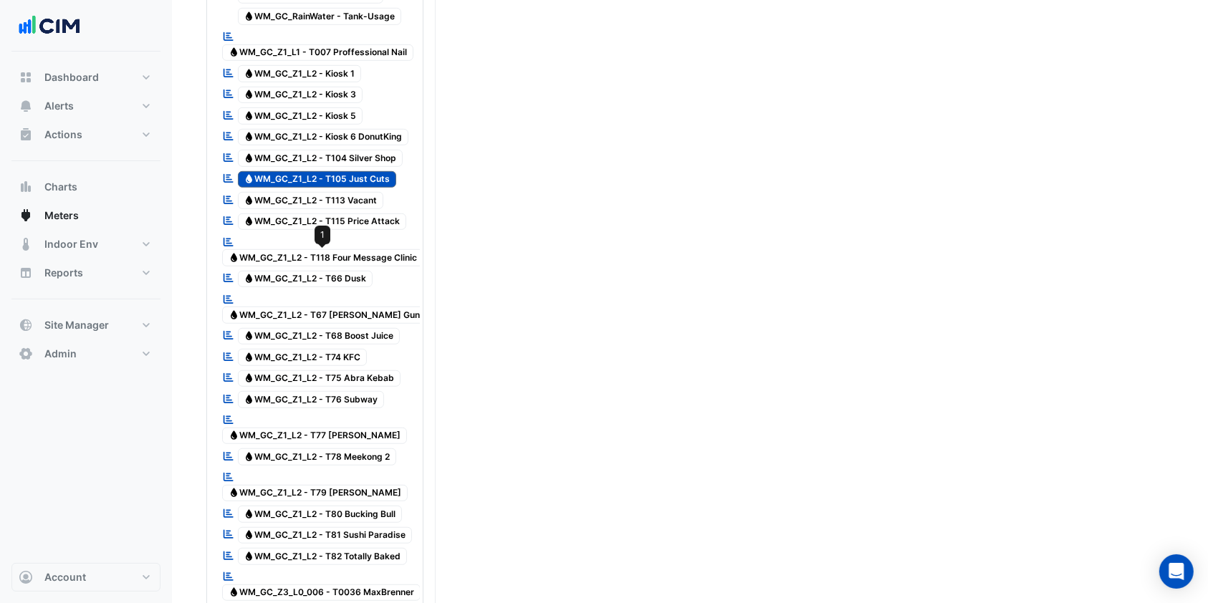
scroll to position [860, 0]
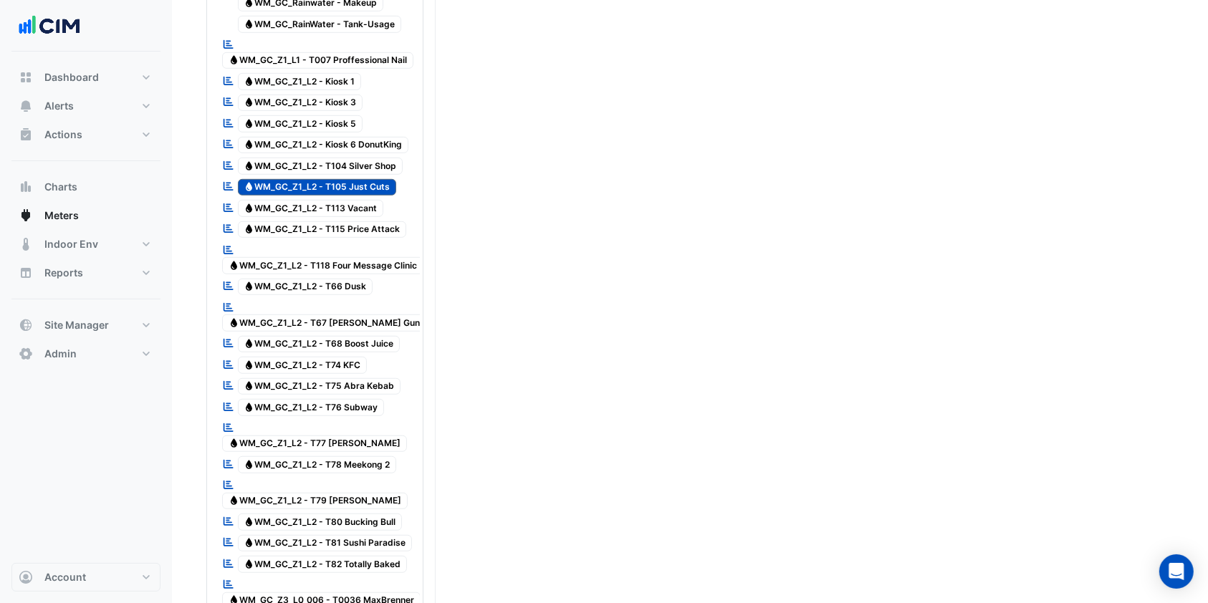
click at [332, 190] on span "Water WM_GC_Z1_L2 - T105 Just Cuts" at bounding box center [317, 187] width 159 height 17
click at [310, 399] on span "Water WM_GC_Z1_L2 - T76 Subway" at bounding box center [311, 407] width 147 height 17
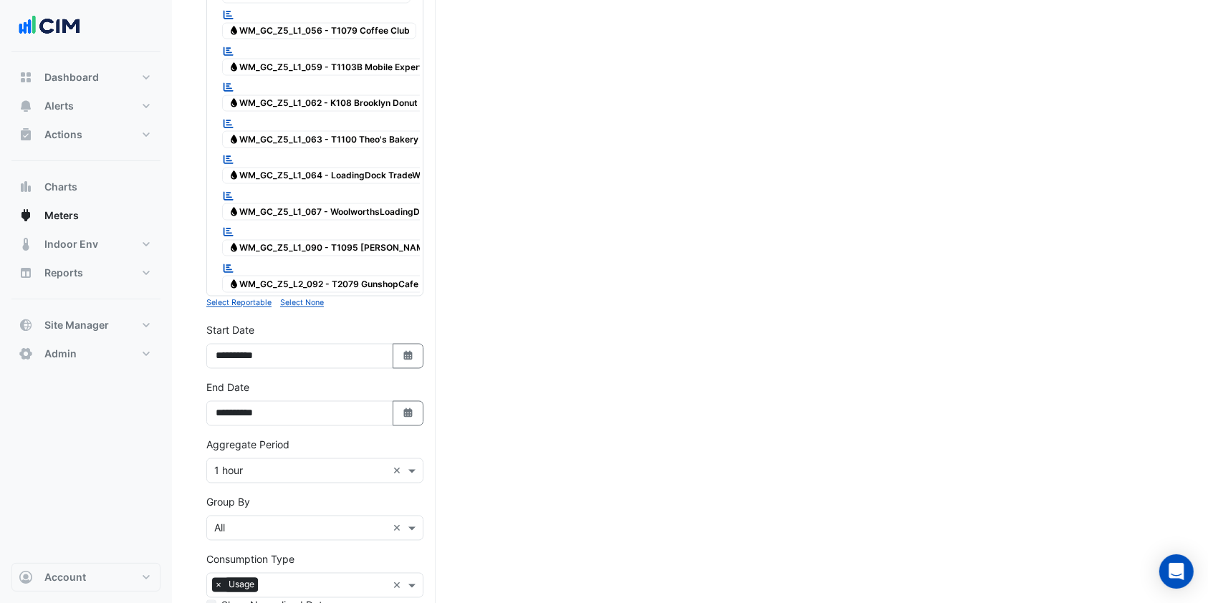
scroll to position [2557, 0]
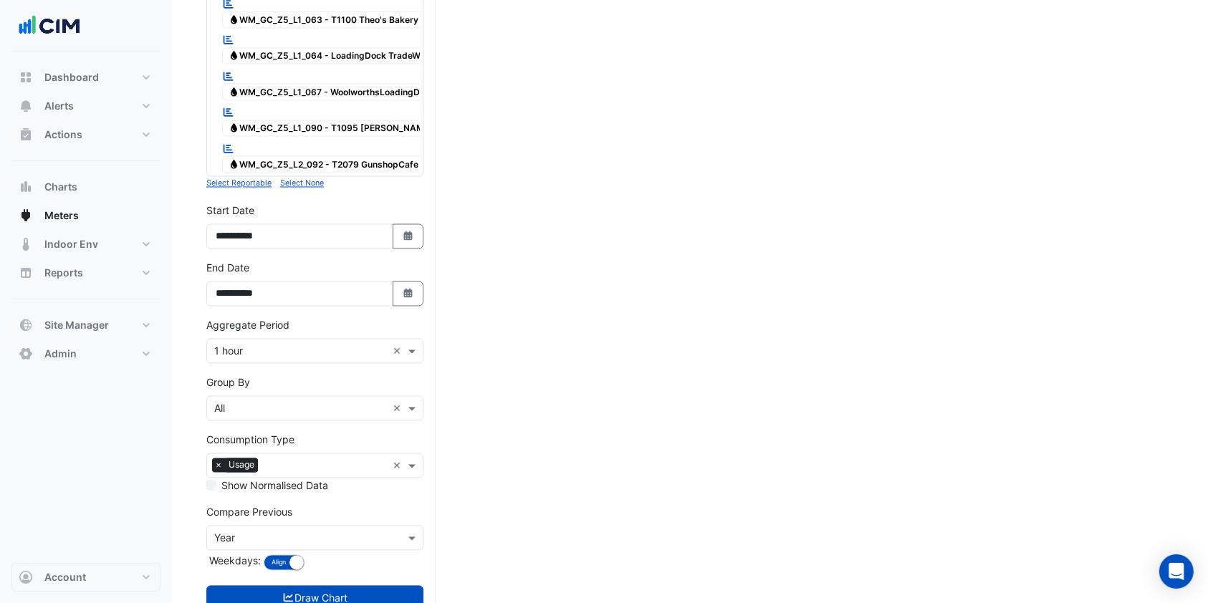
click at [355, 586] on button "Draw Chart" at bounding box center [314, 598] width 217 height 25
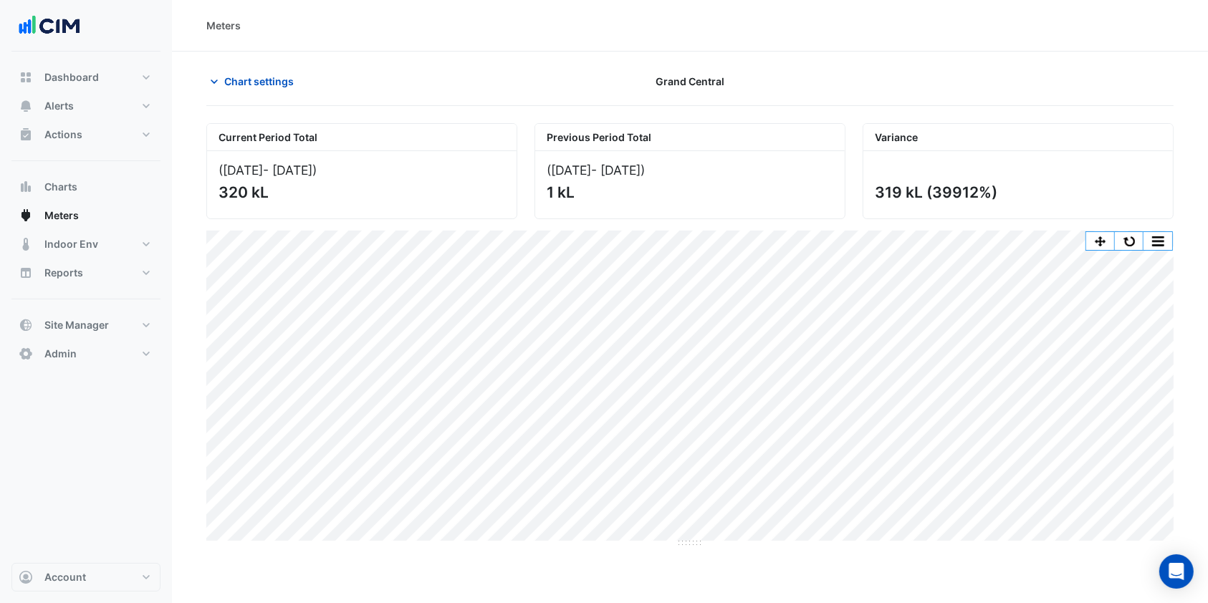
click at [261, 77] on span "Chart settings" at bounding box center [259, 81] width 70 height 15
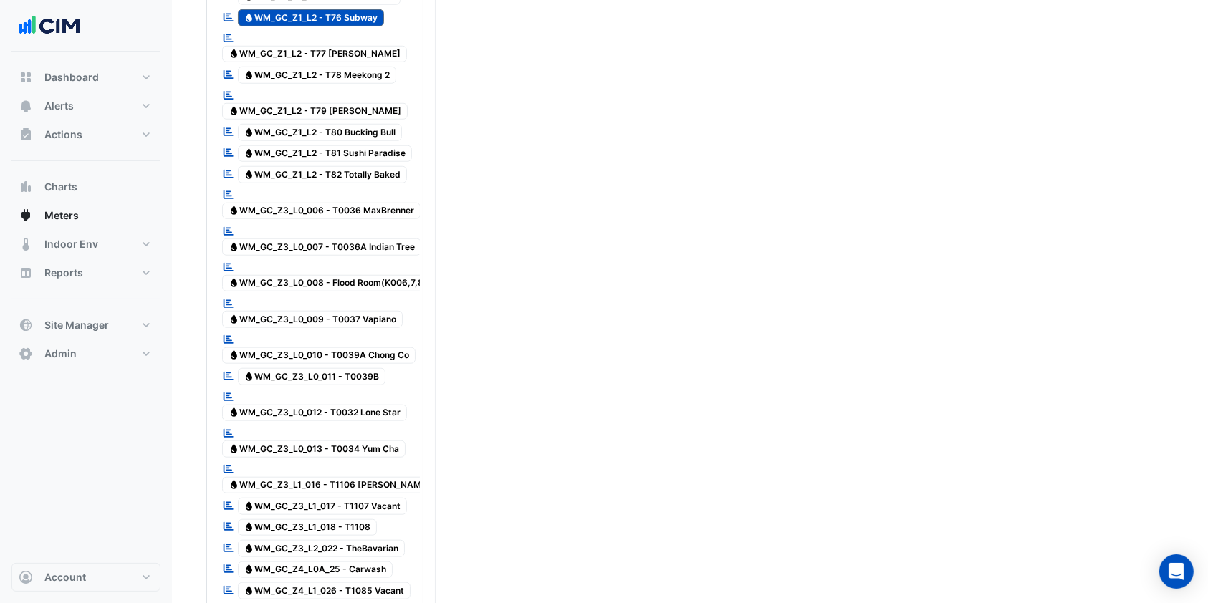
scroll to position [1147, 0]
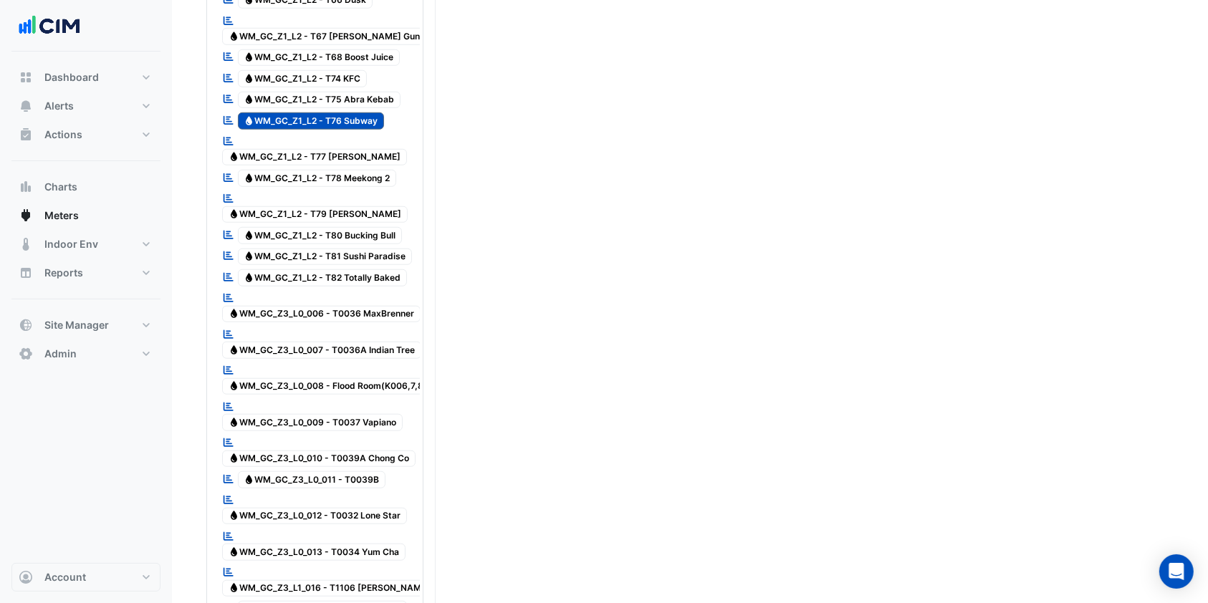
click at [344, 113] on span "Water WM_GC_Z1_L2 - T76 Subway" at bounding box center [311, 121] width 147 height 17
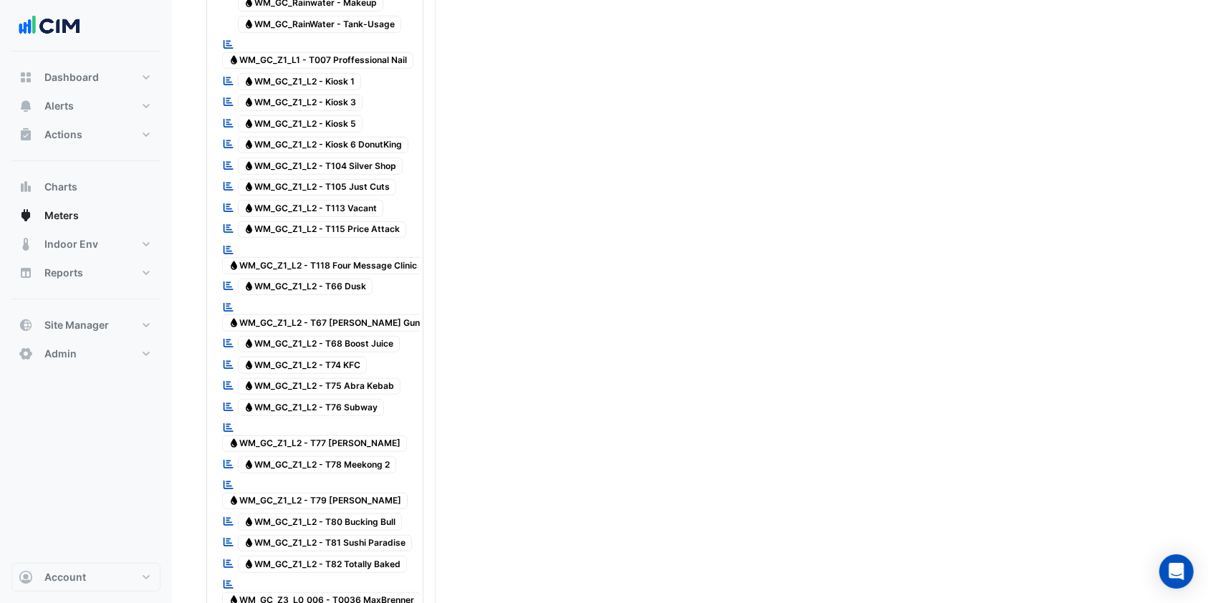
scroll to position [1556, 0]
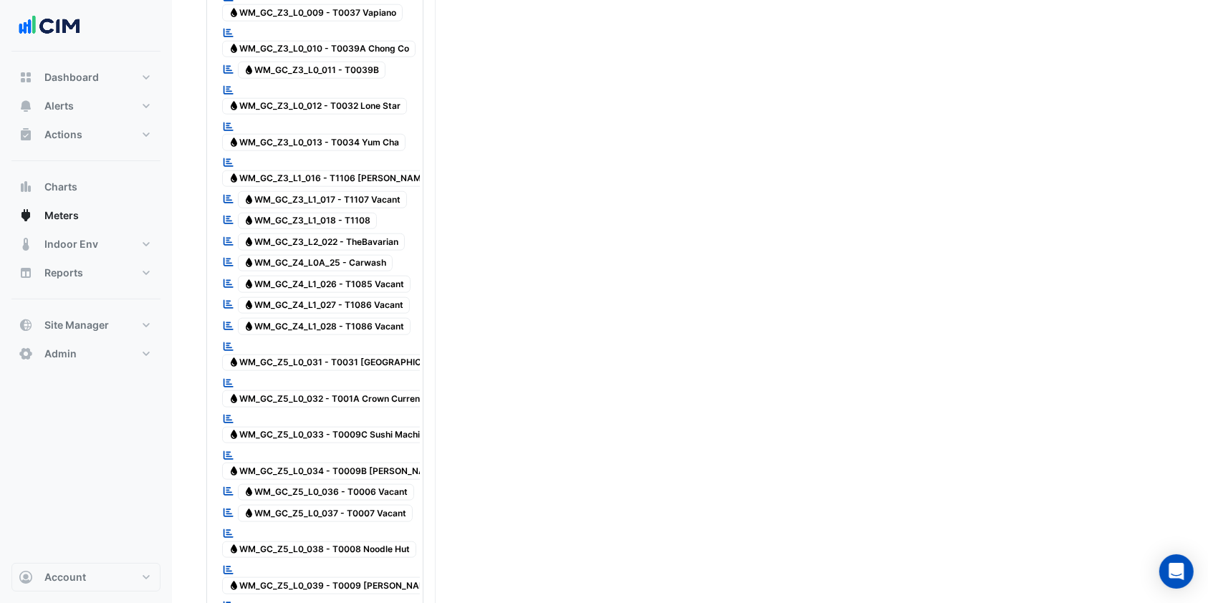
click at [351, 355] on span "Water WM_GC_Z5_L0_031 - T0031 Jamaica Blue" at bounding box center [350, 363] width 257 height 17
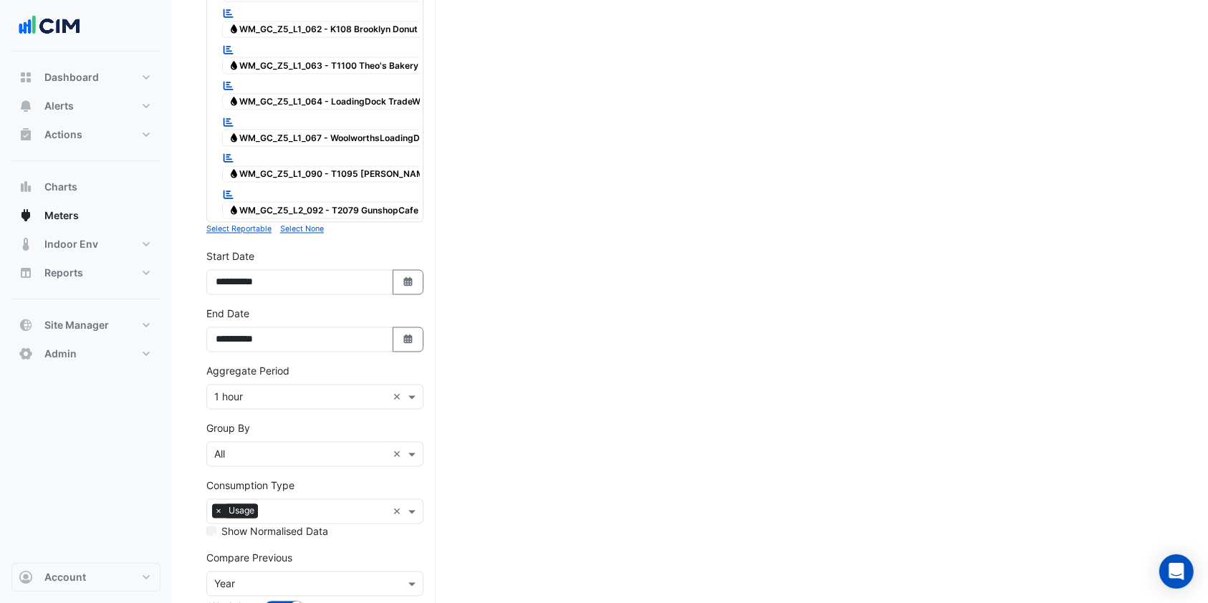
scroll to position [2557, 0]
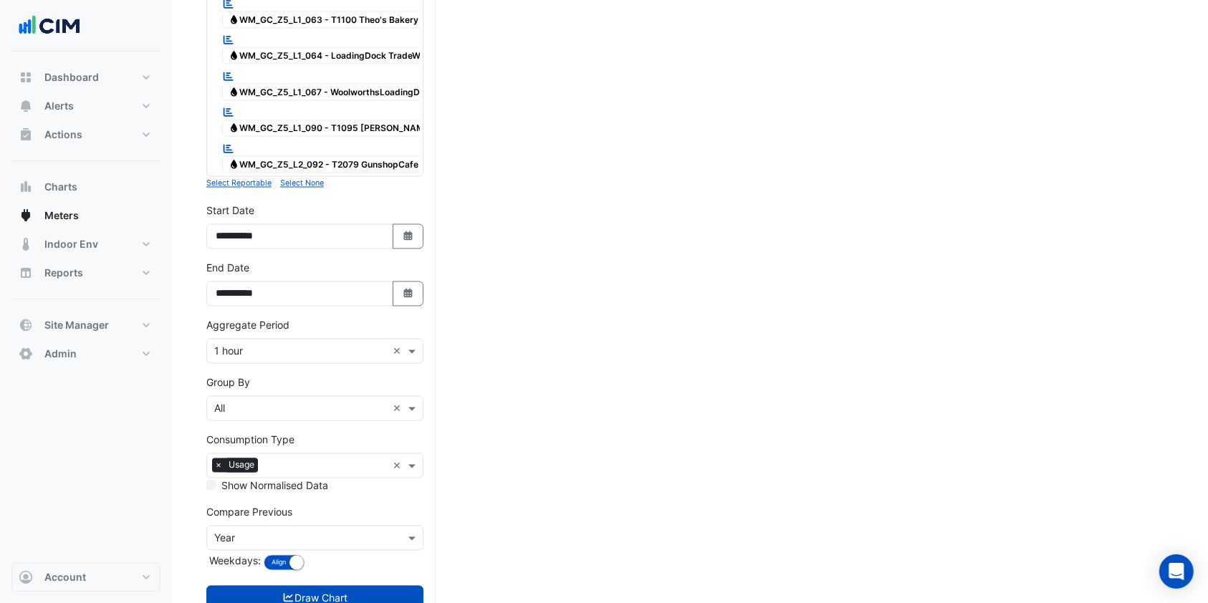
click at [360, 586] on button "Draw Chart" at bounding box center [314, 598] width 217 height 25
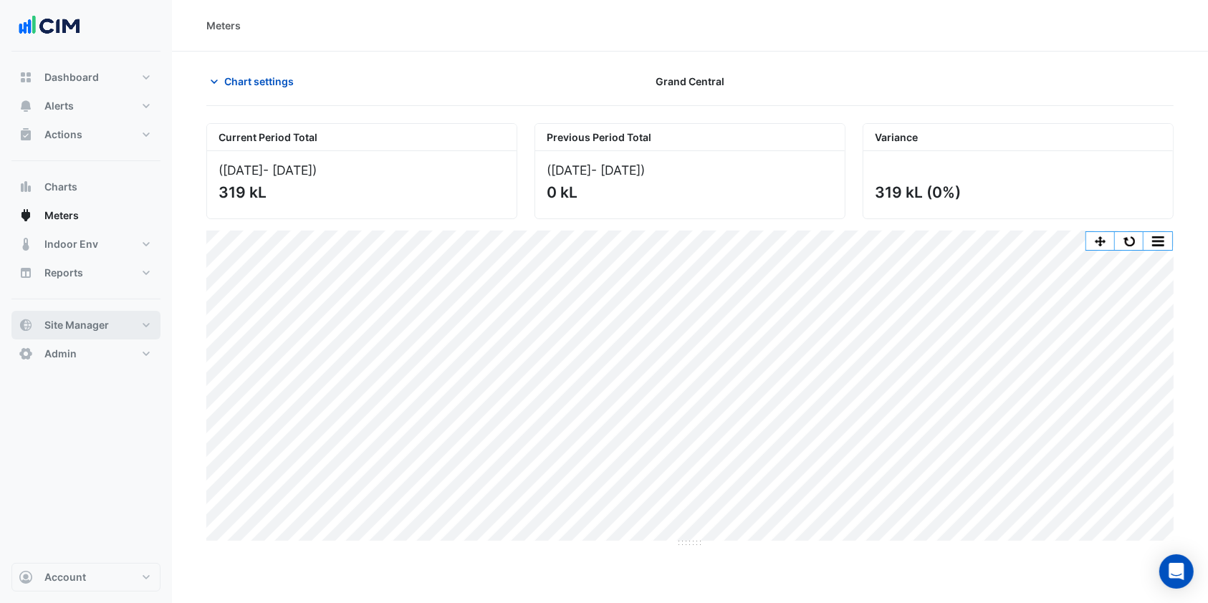
click at [92, 328] on span "Site Manager" at bounding box center [76, 325] width 64 height 14
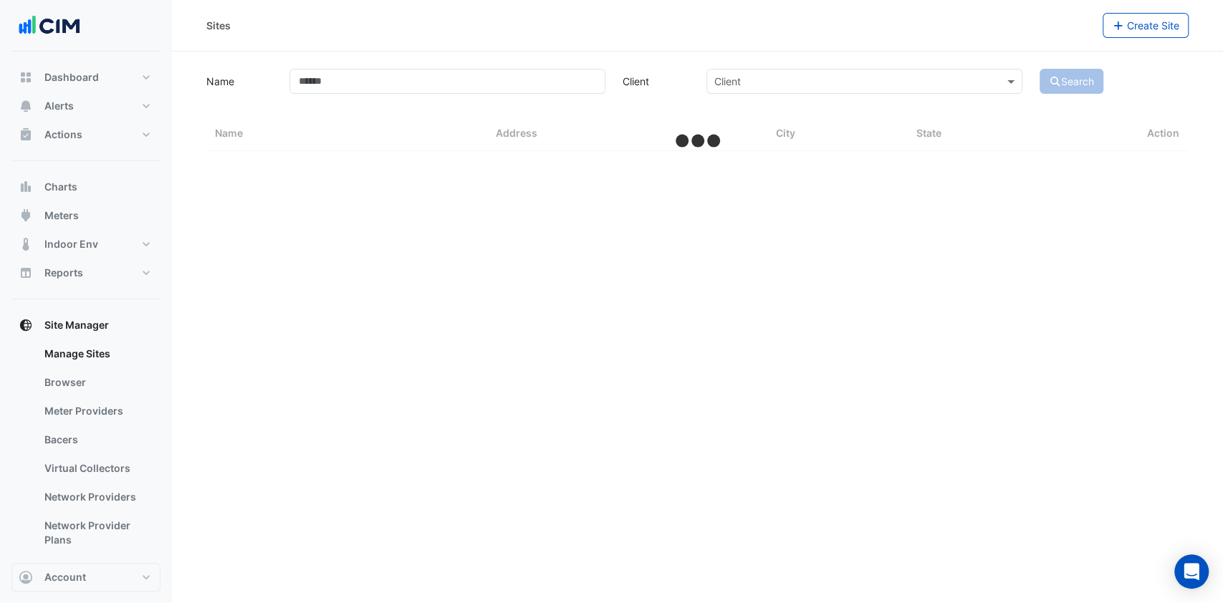
click at [77, 445] on link "Bacers" at bounding box center [97, 440] width 128 height 29
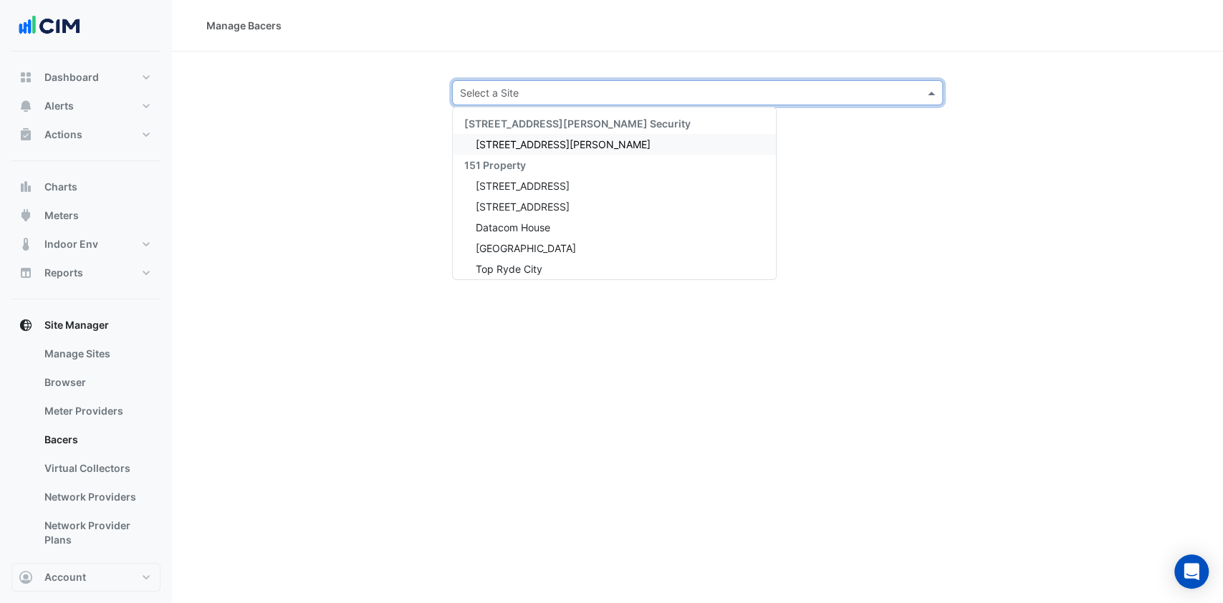
click at [502, 95] on input "text" at bounding box center [683, 93] width 447 height 15
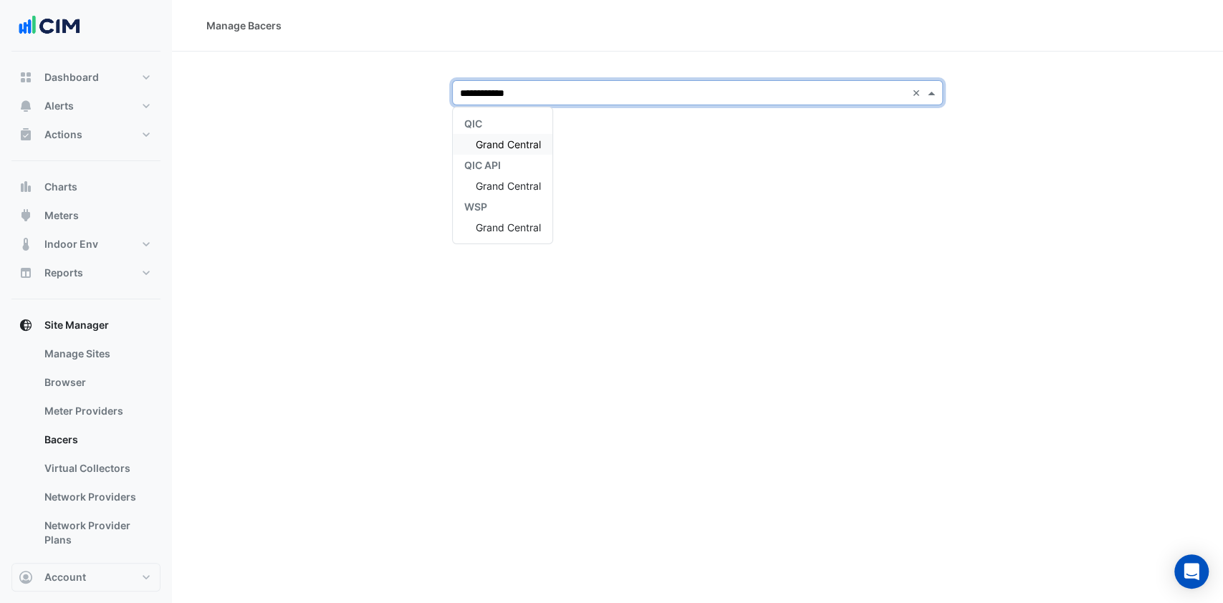
type input "**********"
click at [523, 135] on div "Grand Central" at bounding box center [503, 144] width 100 height 21
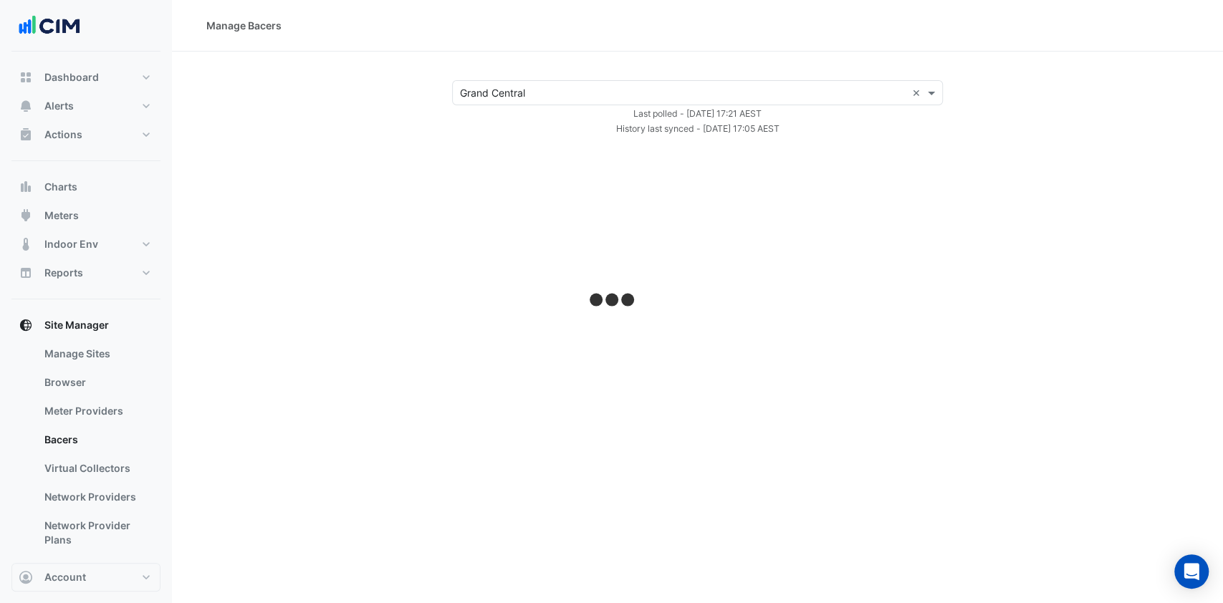
select select "***"
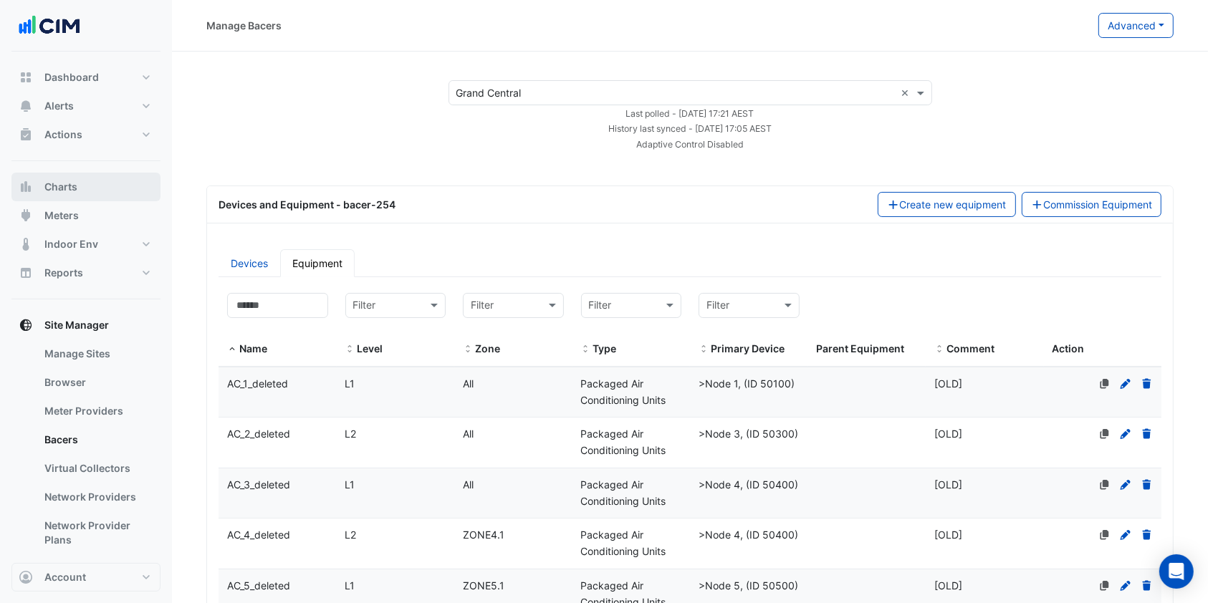
click at [75, 191] on span "Charts" at bounding box center [60, 187] width 33 height 14
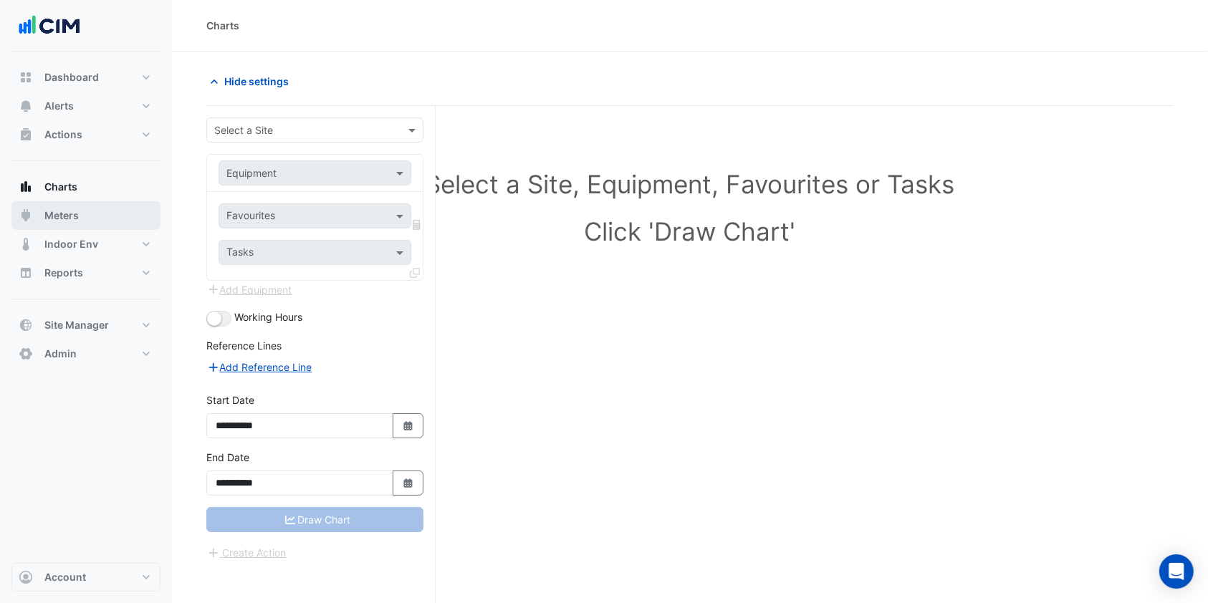
click at [121, 210] on button "Meters" at bounding box center [85, 215] width 149 height 29
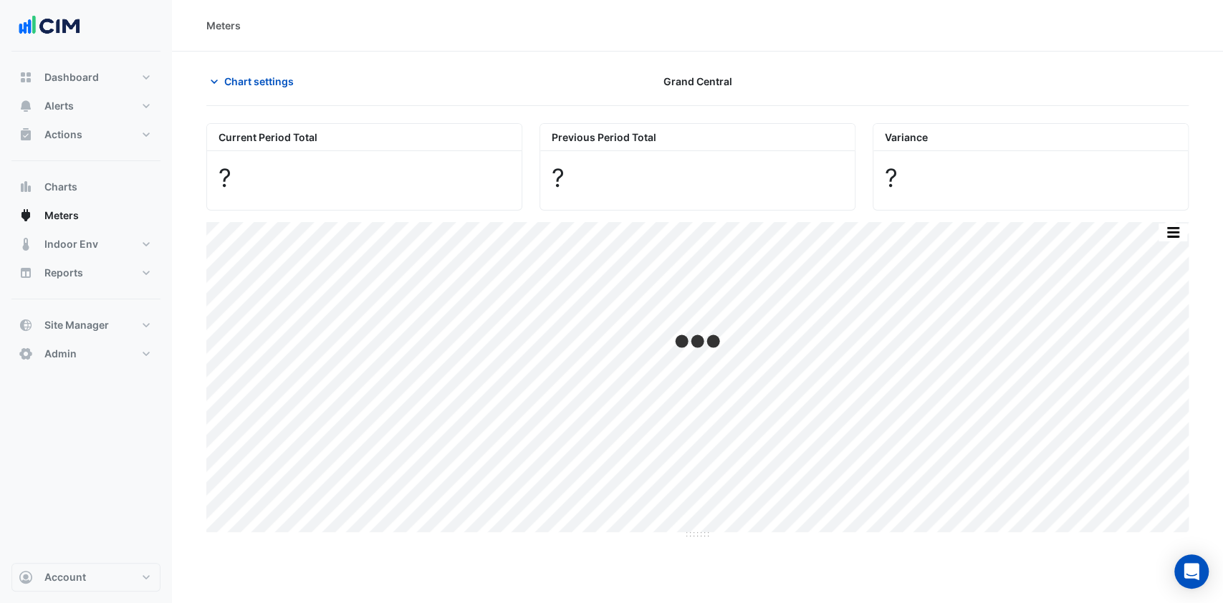
click at [269, 80] on span "Chart settings" at bounding box center [259, 81] width 70 height 15
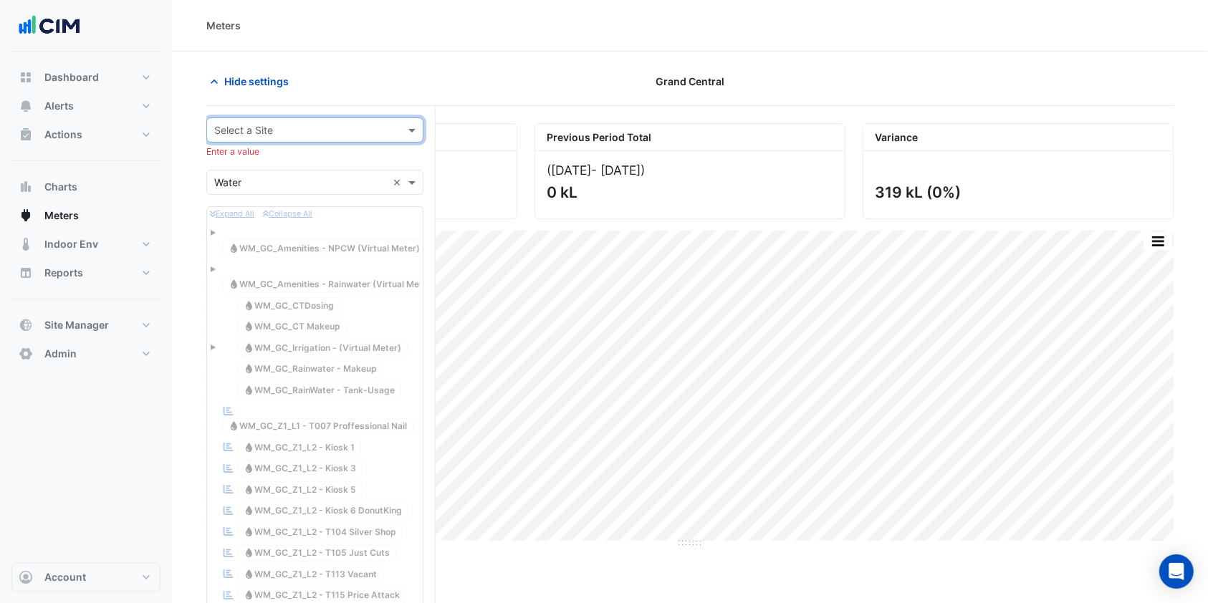
click at [369, 129] on input "text" at bounding box center [300, 130] width 173 height 15
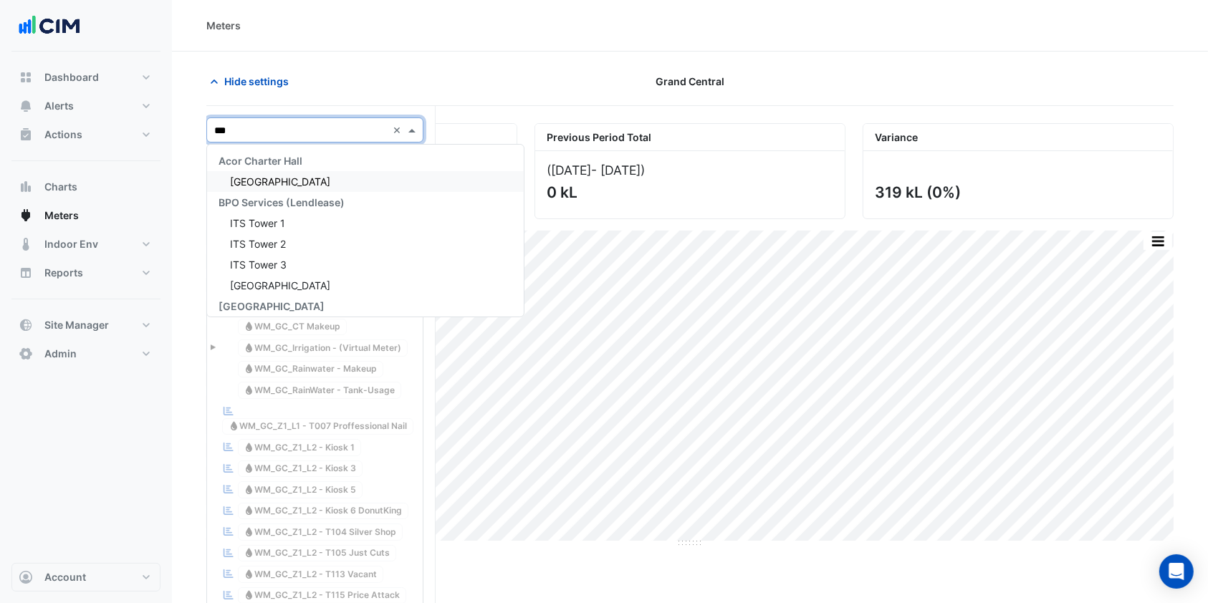
type input "****"
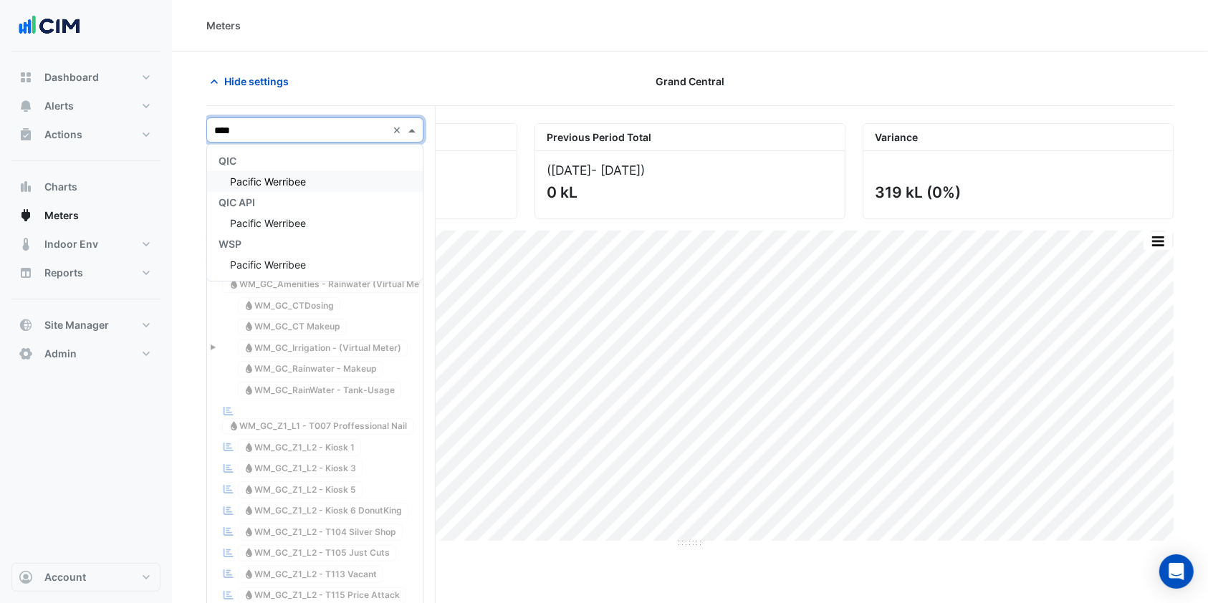
click at [317, 193] on div "QIC API" at bounding box center [315, 202] width 216 height 21
click at [316, 186] on div "Pacific Werribee" at bounding box center [315, 181] width 216 height 21
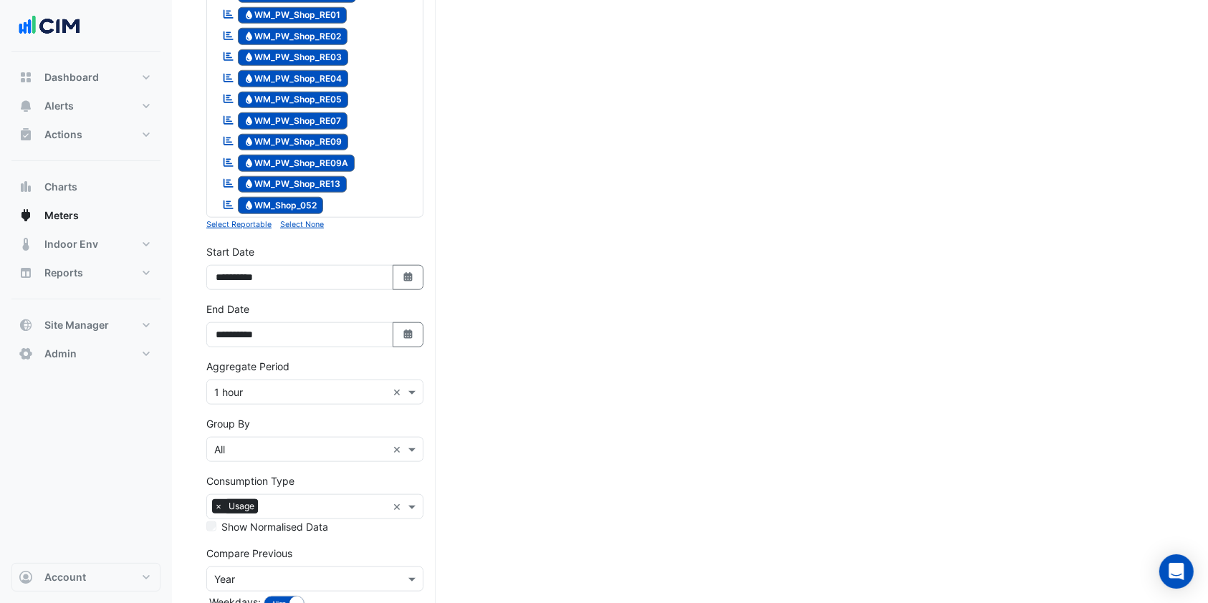
scroll to position [1536, 0]
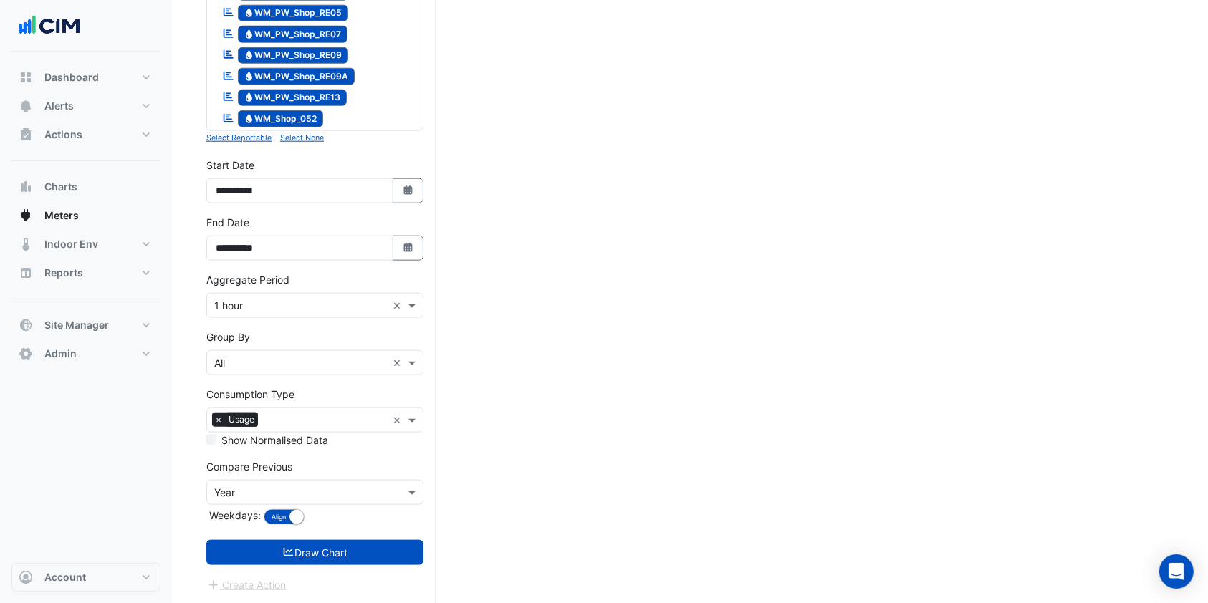
click at [298, 138] on small "Select None" at bounding box center [302, 137] width 44 height 9
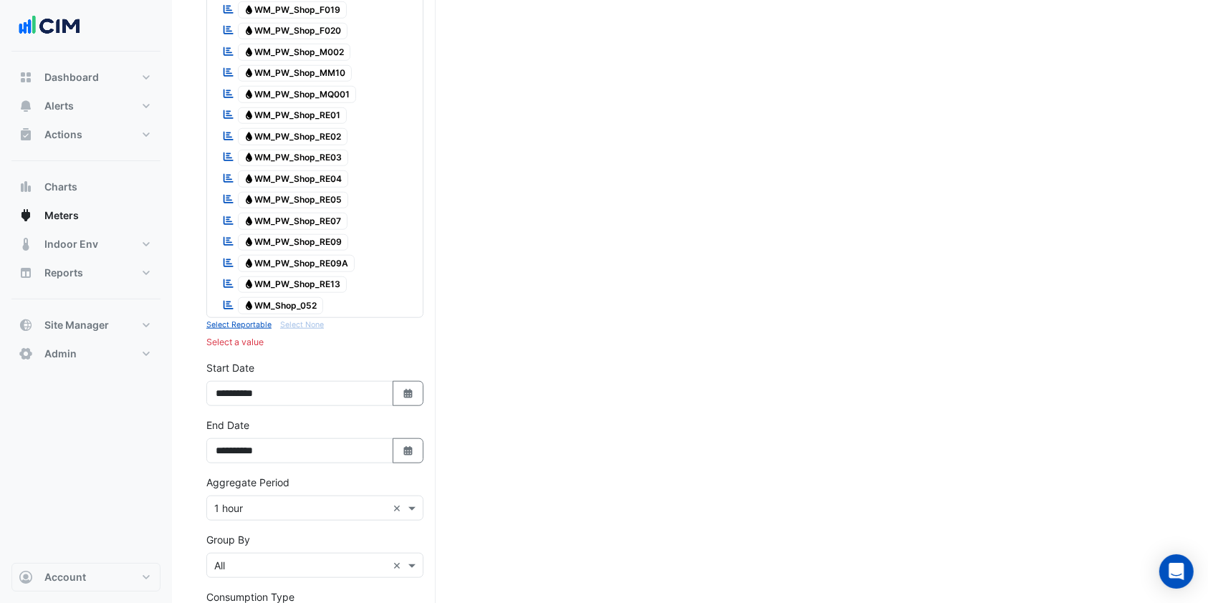
scroll to position [1345, 0]
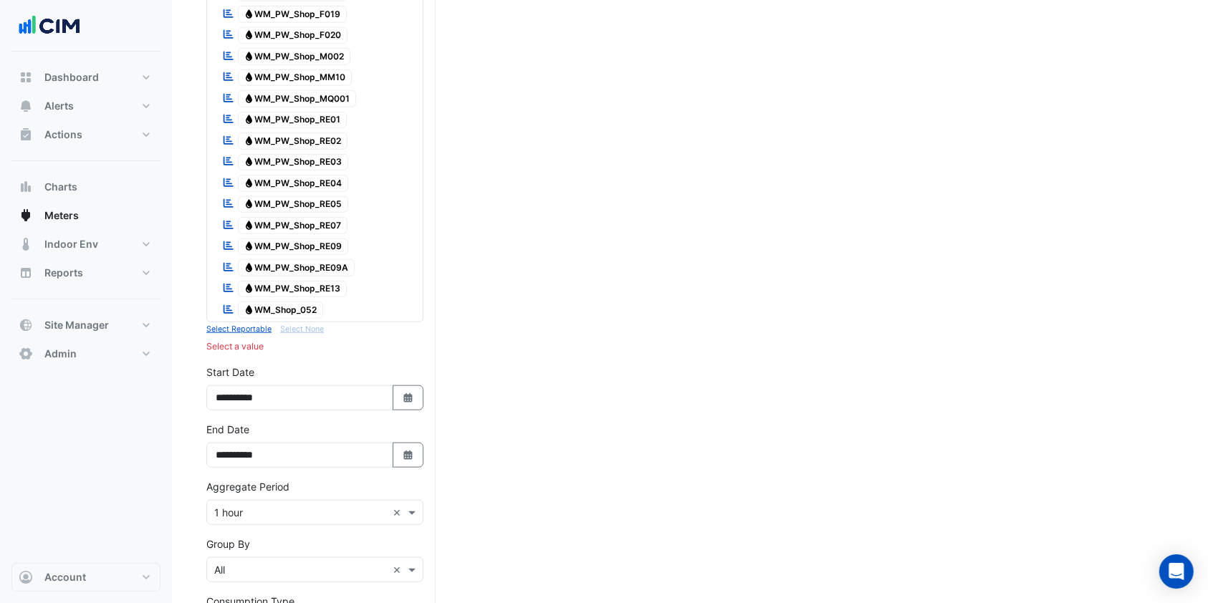
click at [305, 226] on span "Water WM_PW_Shop_RE07" at bounding box center [293, 225] width 110 height 17
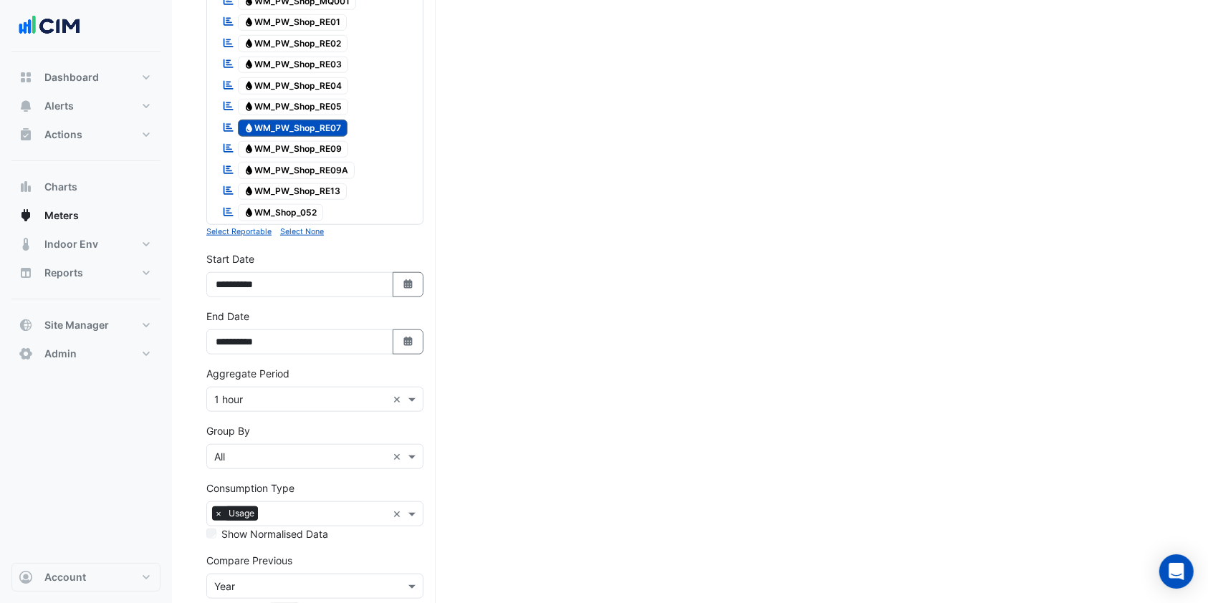
scroll to position [1536, 0]
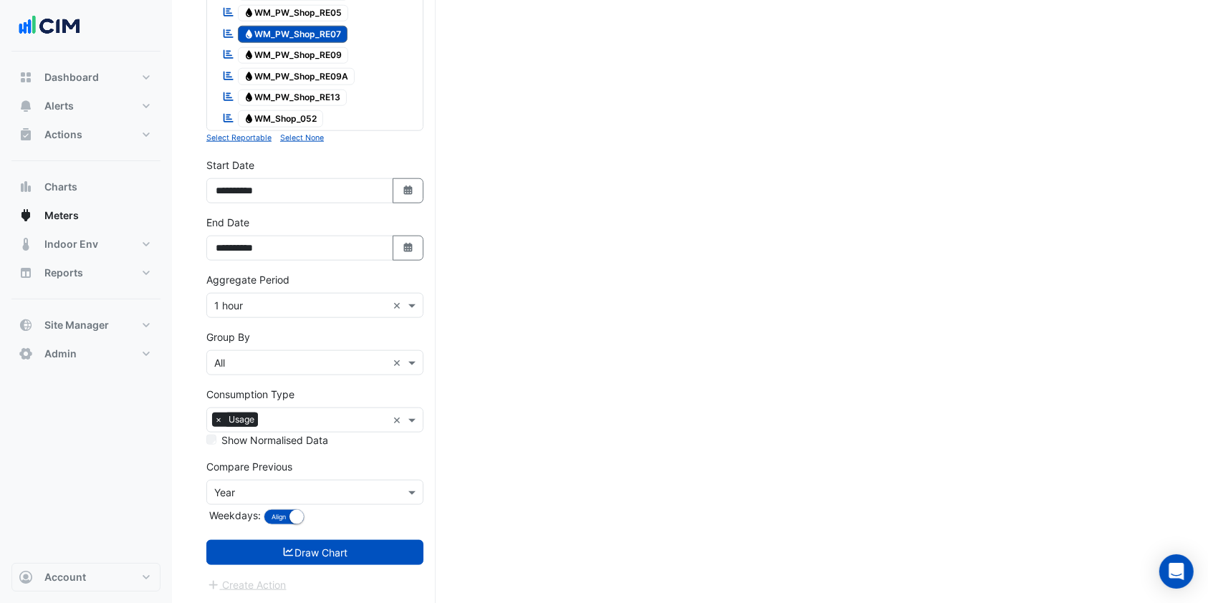
click at [324, 547] on button "Draw Chart" at bounding box center [314, 552] width 217 height 25
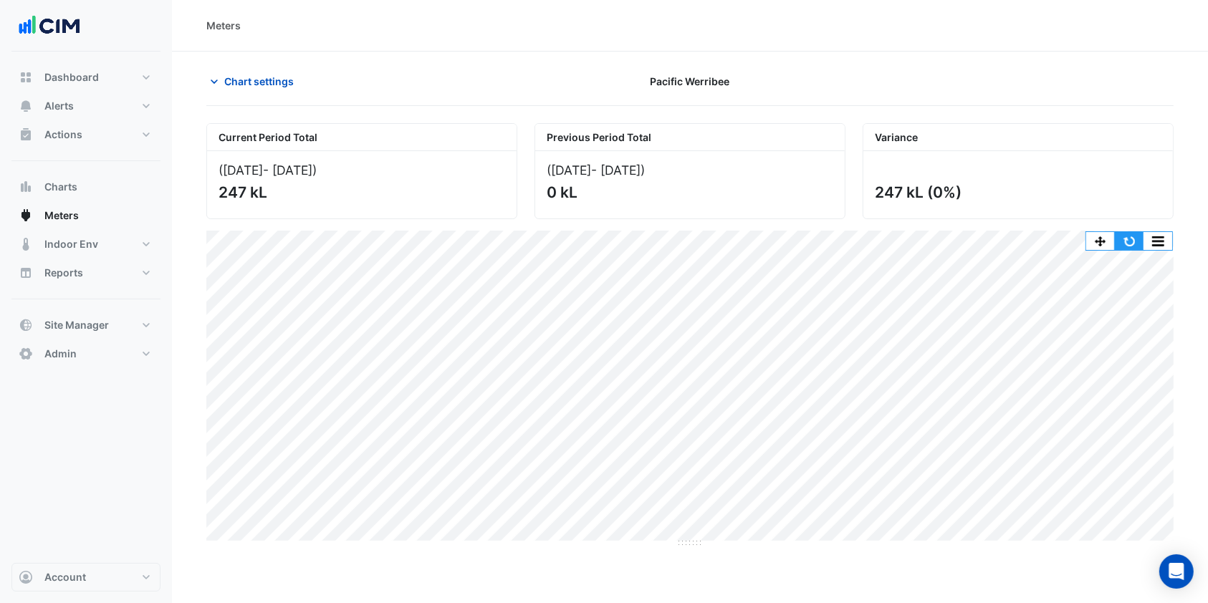
click at [1134, 241] on button "button" at bounding box center [1129, 241] width 29 height 18
click at [1127, 232] on button "button" at bounding box center [1129, 241] width 29 height 18
click at [1131, 241] on button "button" at bounding box center [1129, 241] width 29 height 18
click at [224, 74] on button "Chart settings" at bounding box center [254, 81] width 97 height 25
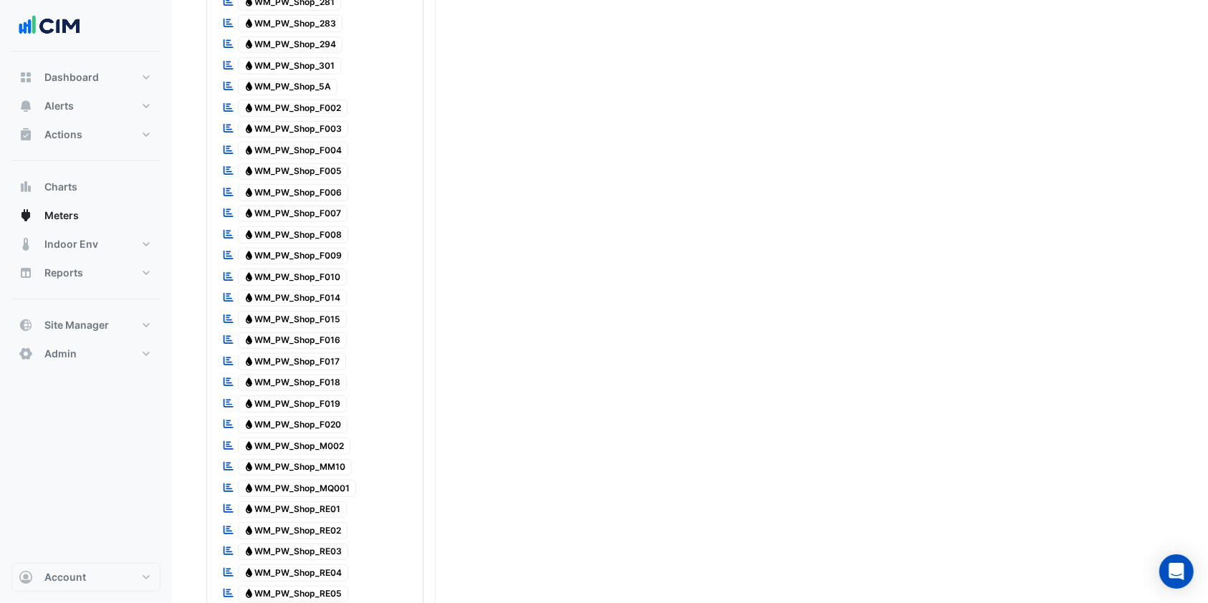
scroll to position [1528, 0]
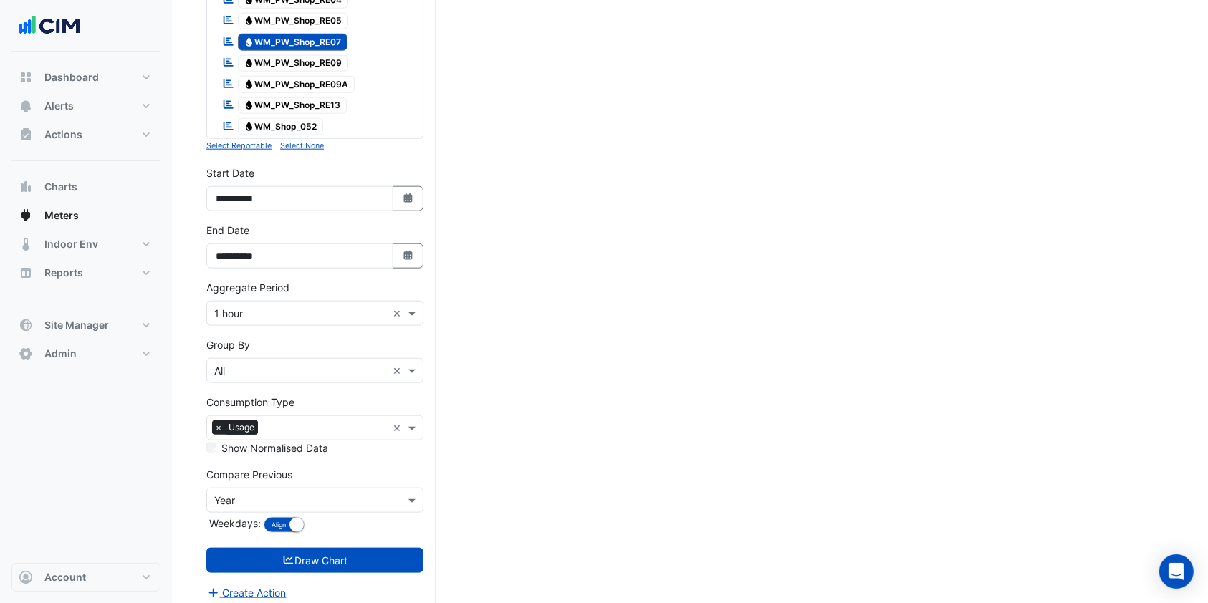
click at [402, 199] on icon "Select Date" at bounding box center [408, 198] width 13 height 10
select select "*"
select select "****"
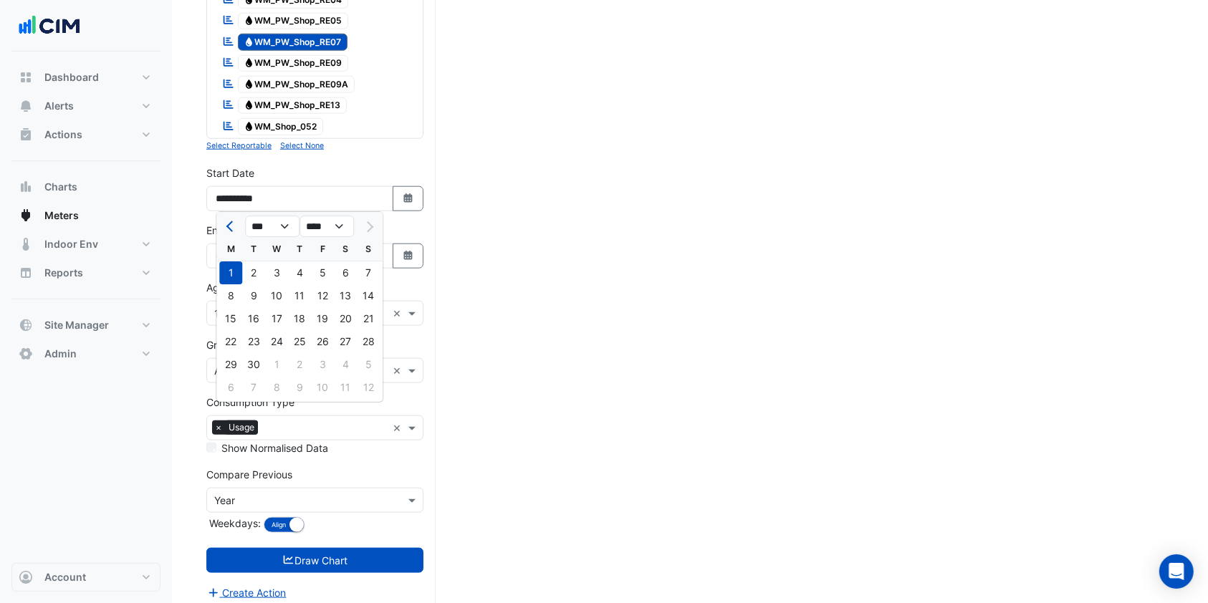
click at [246, 365] on div "30" at bounding box center [253, 364] width 23 height 23
type input "**********"
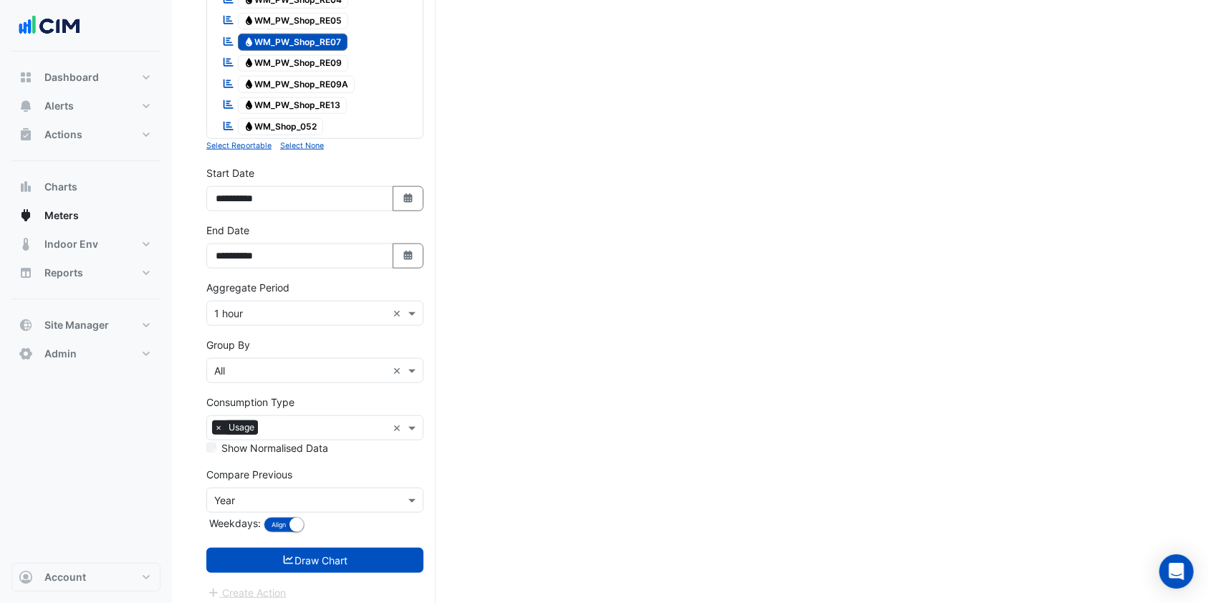
drag, startPoint x: 311, startPoint y: 550, endPoint x: 319, endPoint y: 536, distance: 16.4
click at [311, 550] on button "Draw Chart" at bounding box center [314, 560] width 217 height 25
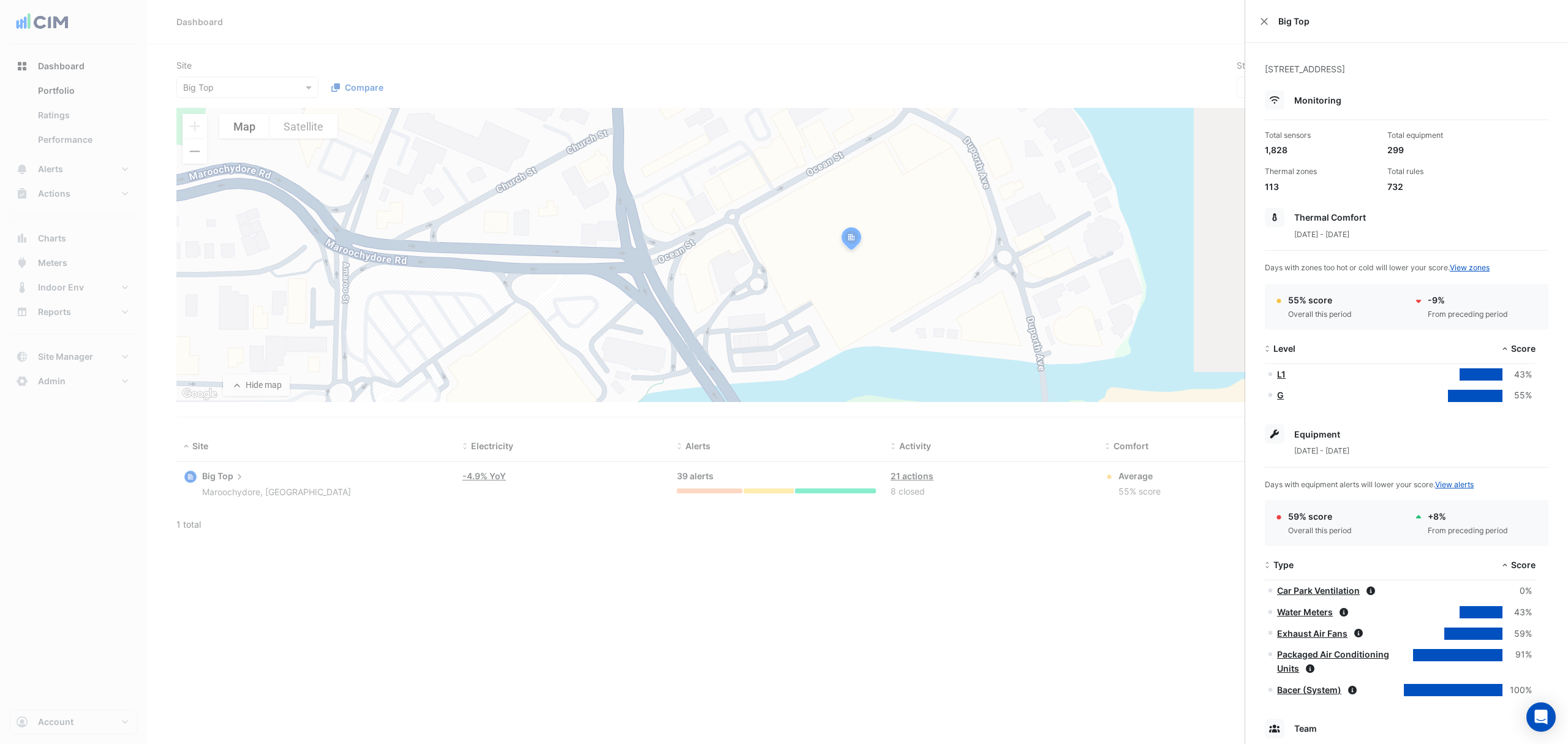
select select "***"
click at [1214, 35] on ngb-offcanvas-backdrop at bounding box center [784, 372] width 1568 height 744
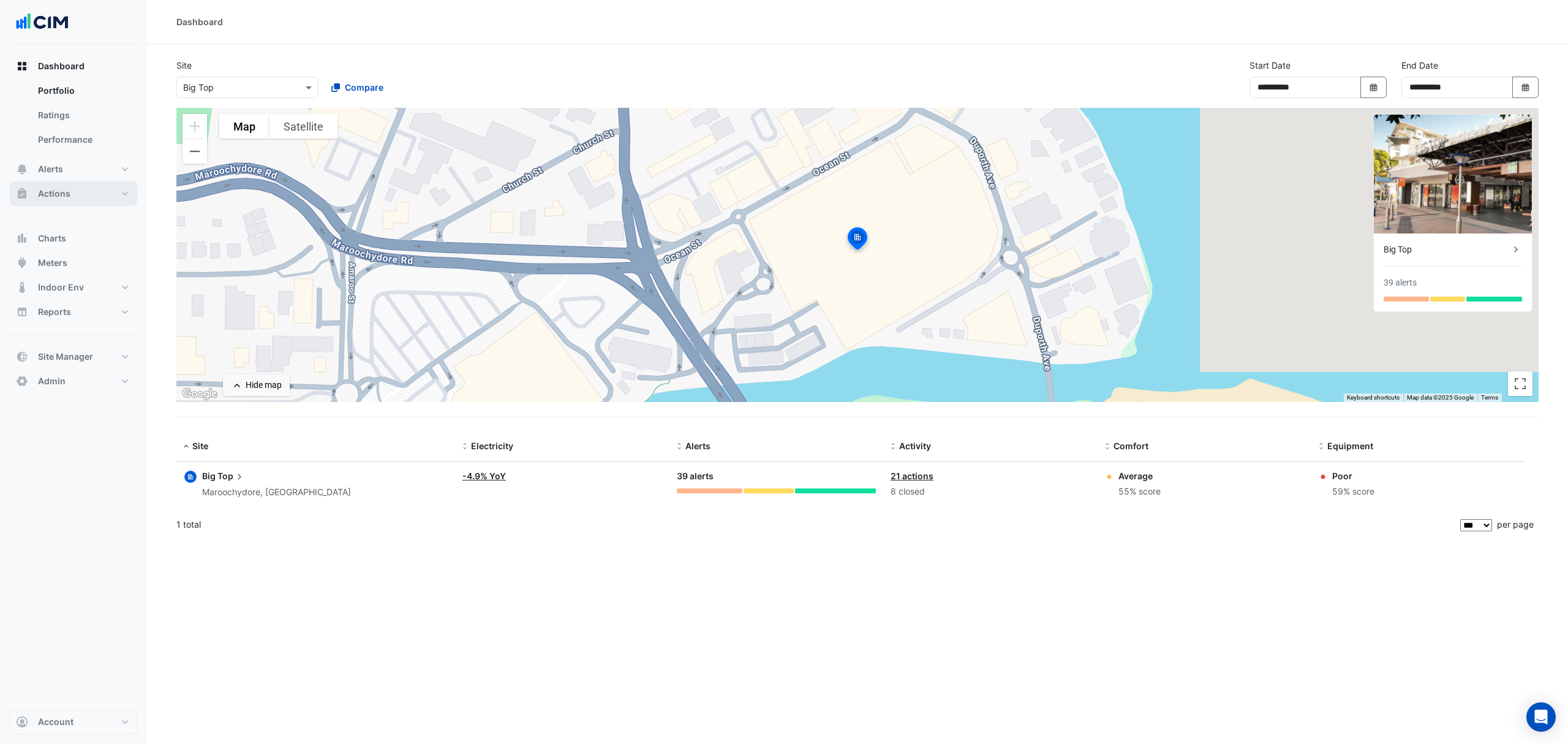
click at [71, 185] on button "Actions" at bounding box center [73, 193] width 127 height 25
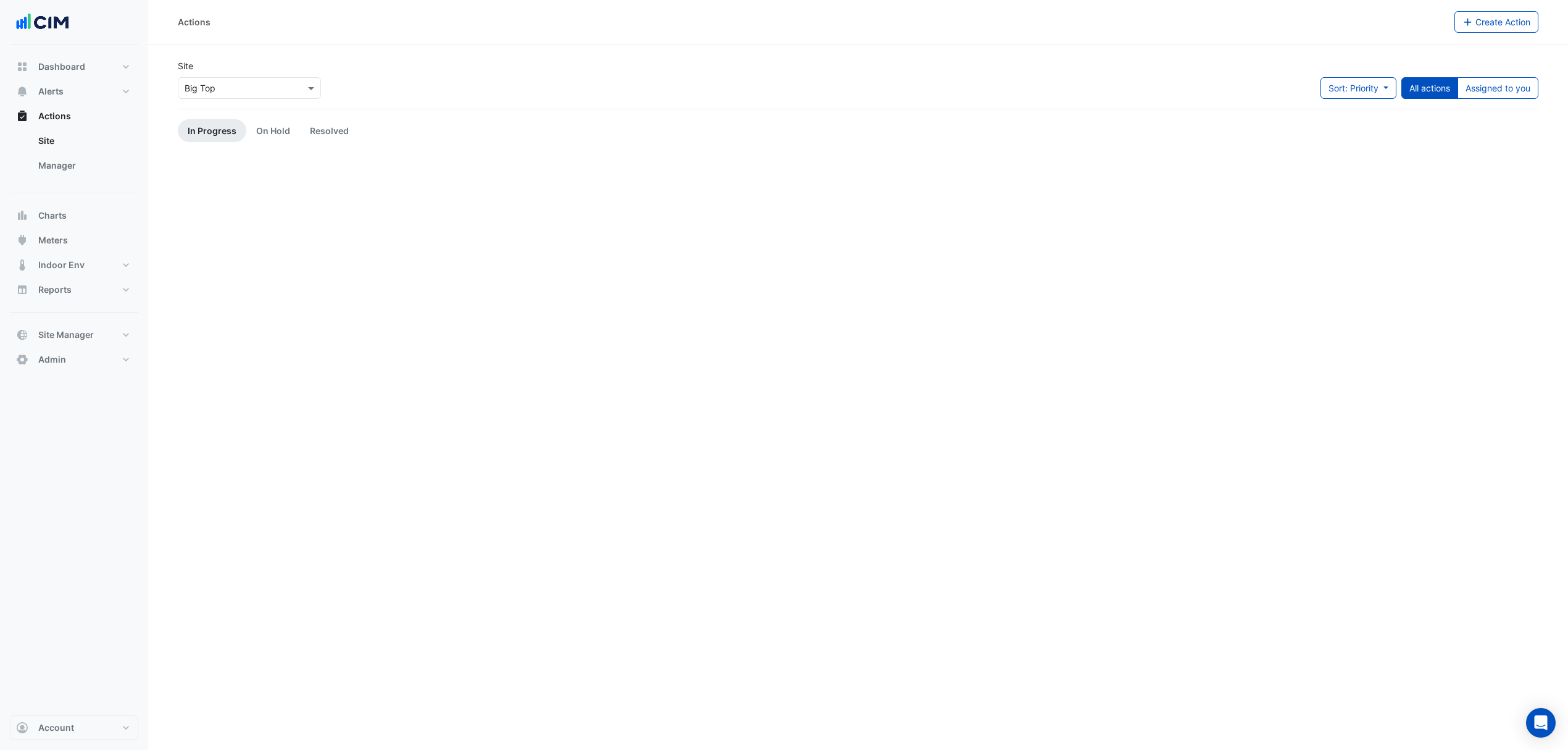
click at [86, 168] on link "Manager" at bounding box center [84, 166] width 110 height 25
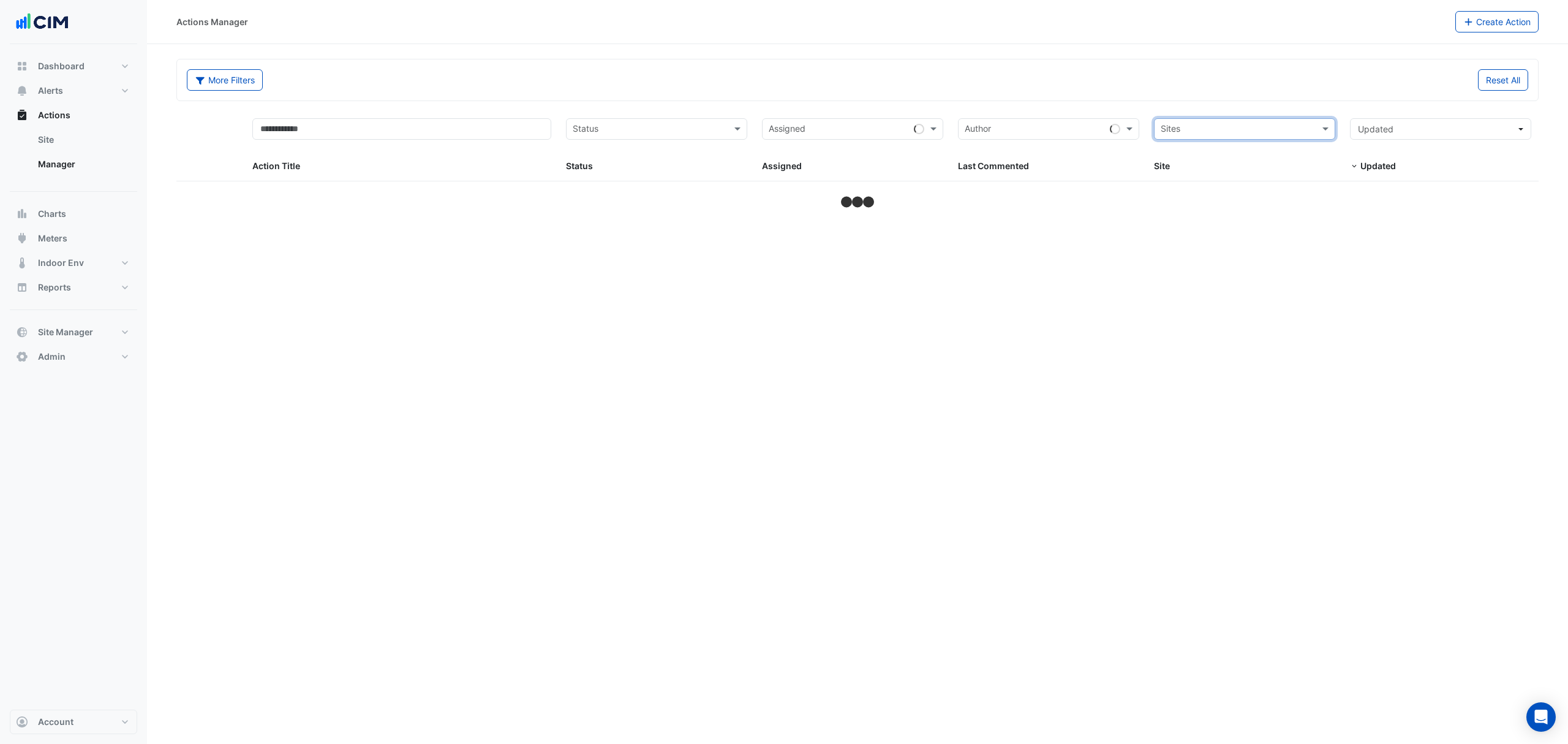
click at [1276, 130] on input "text" at bounding box center [1238, 130] width 154 height 14
type input "**********"
click at [1248, 160] on div "QIC" at bounding box center [1245, 156] width 180 height 18
select select "***"
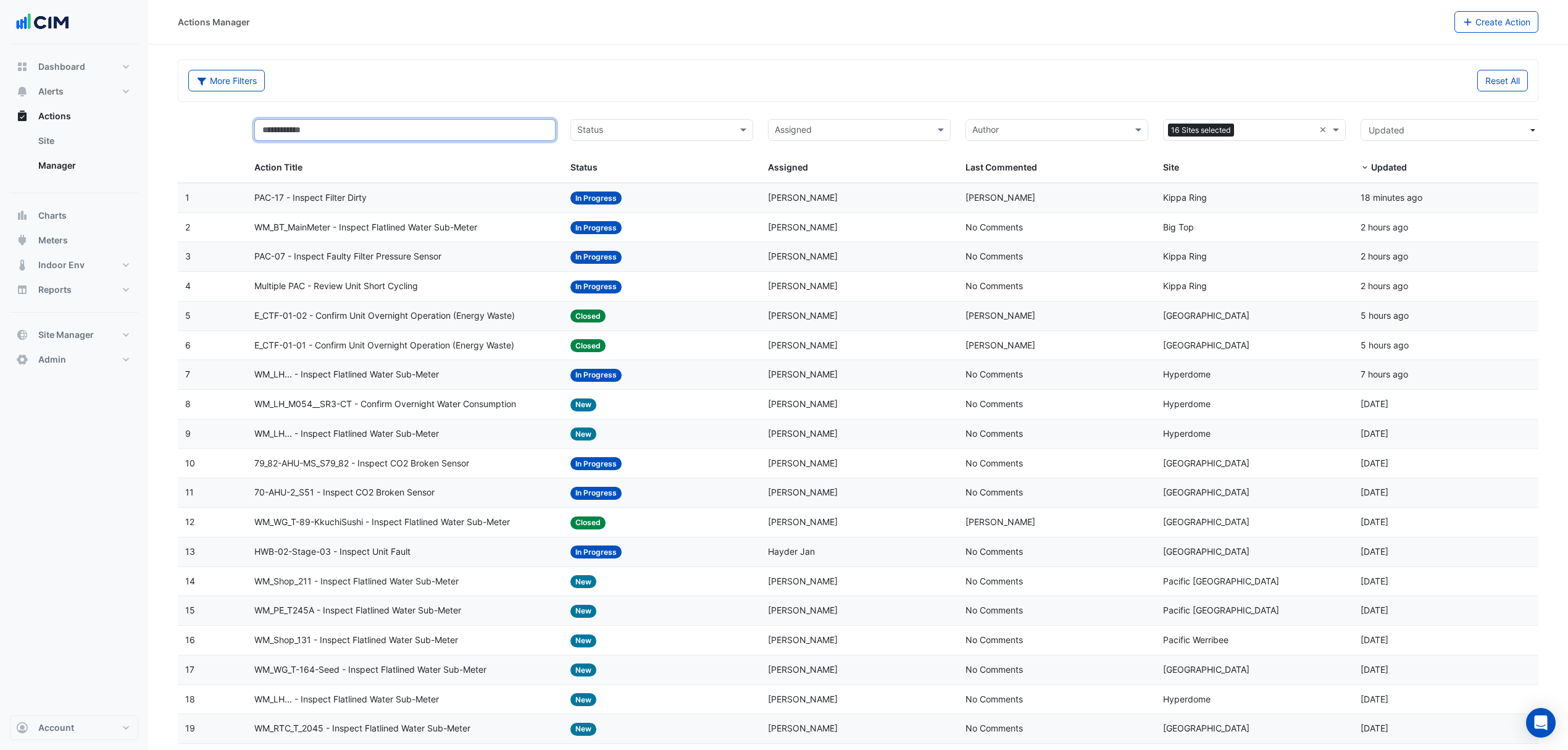
click at [321, 120] on input "text" at bounding box center [405, 129] width 302 height 22
type input "*******"
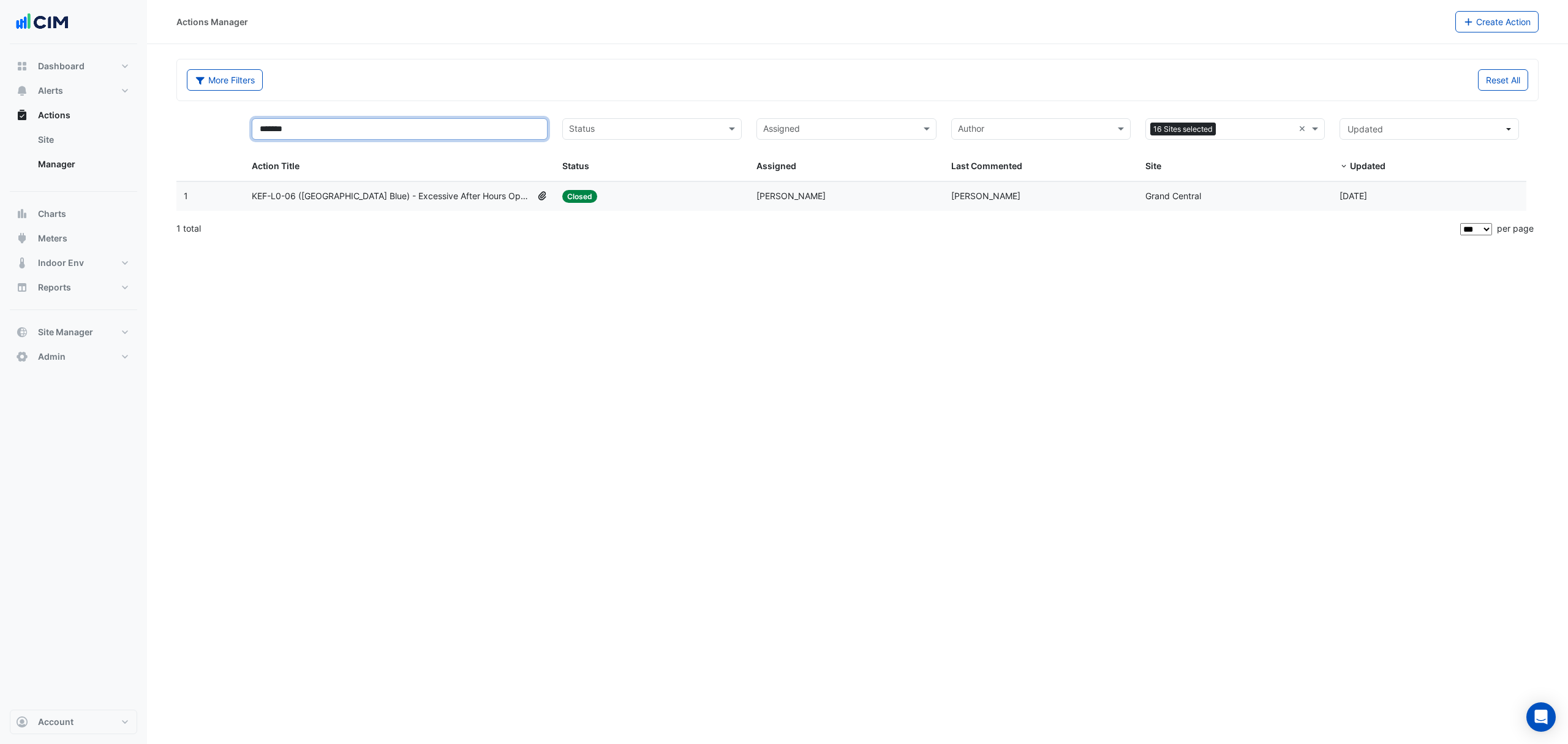
click at [321, 136] on input "*******" at bounding box center [400, 128] width 296 height 21
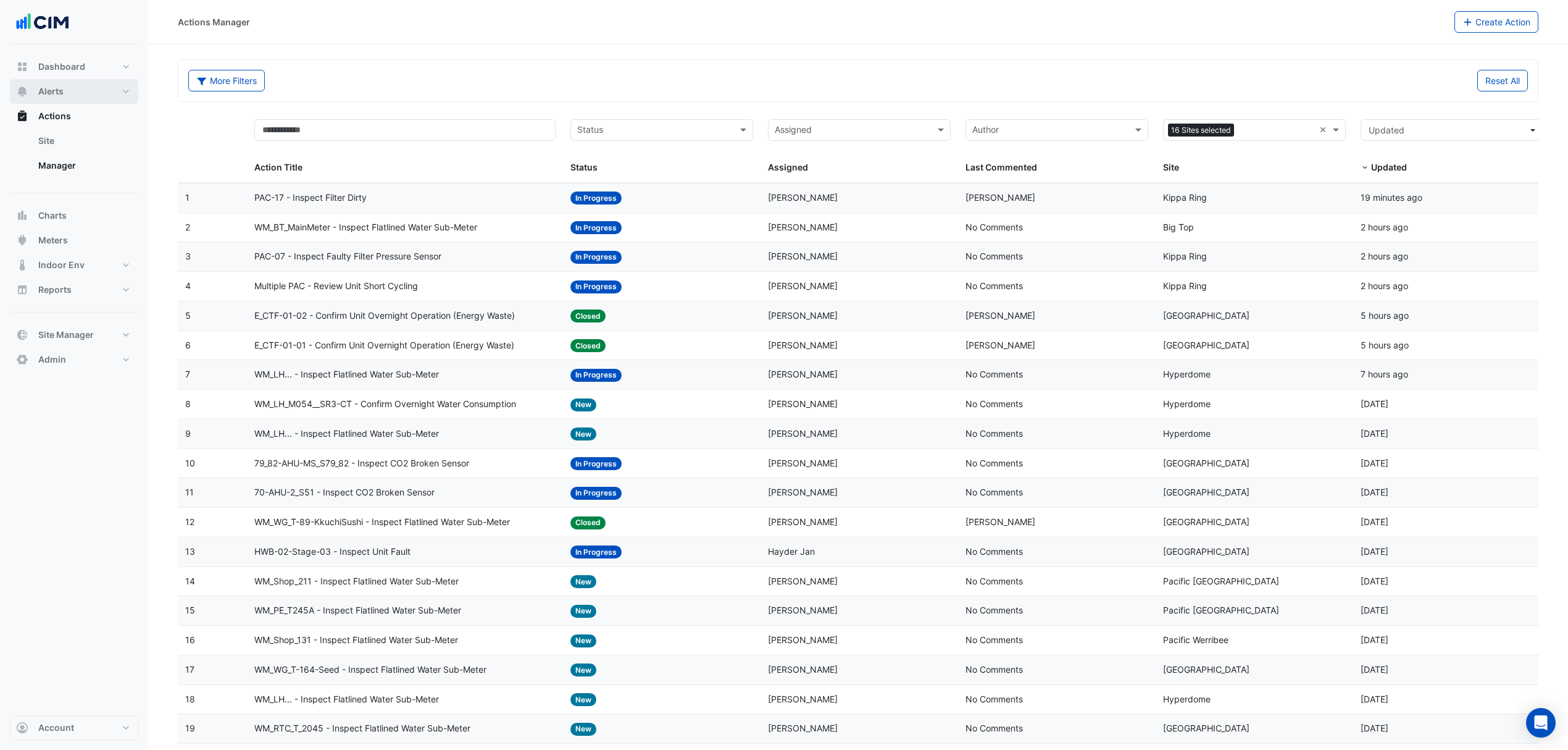
click at [69, 94] on button "Alerts" at bounding box center [73, 91] width 128 height 25
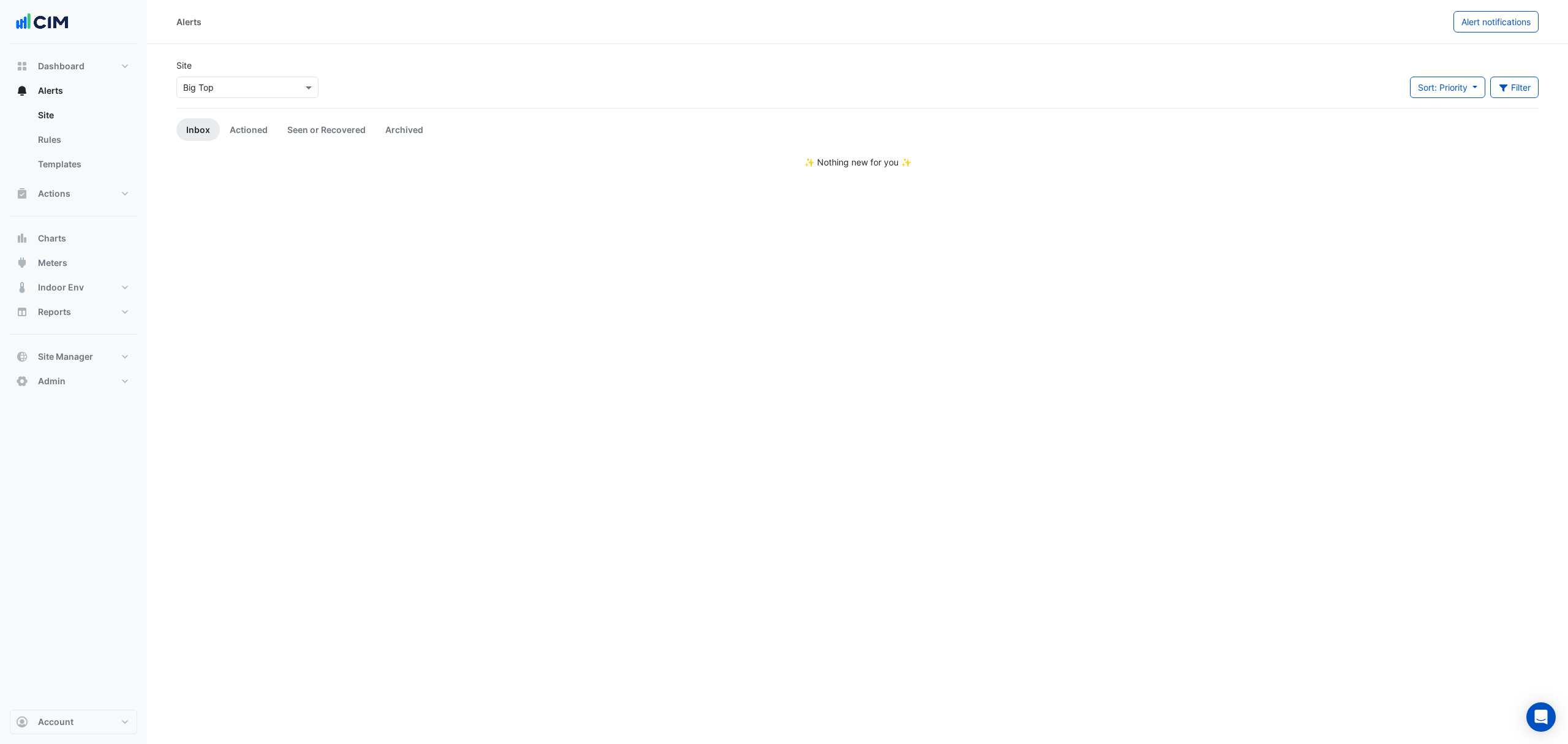
click at [1500, 91] on icon "button" at bounding box center [1504, 87] width 11 height 9
click at [1392, 235] on input "text" at bounding box center [1441, 232] width 144 height 13
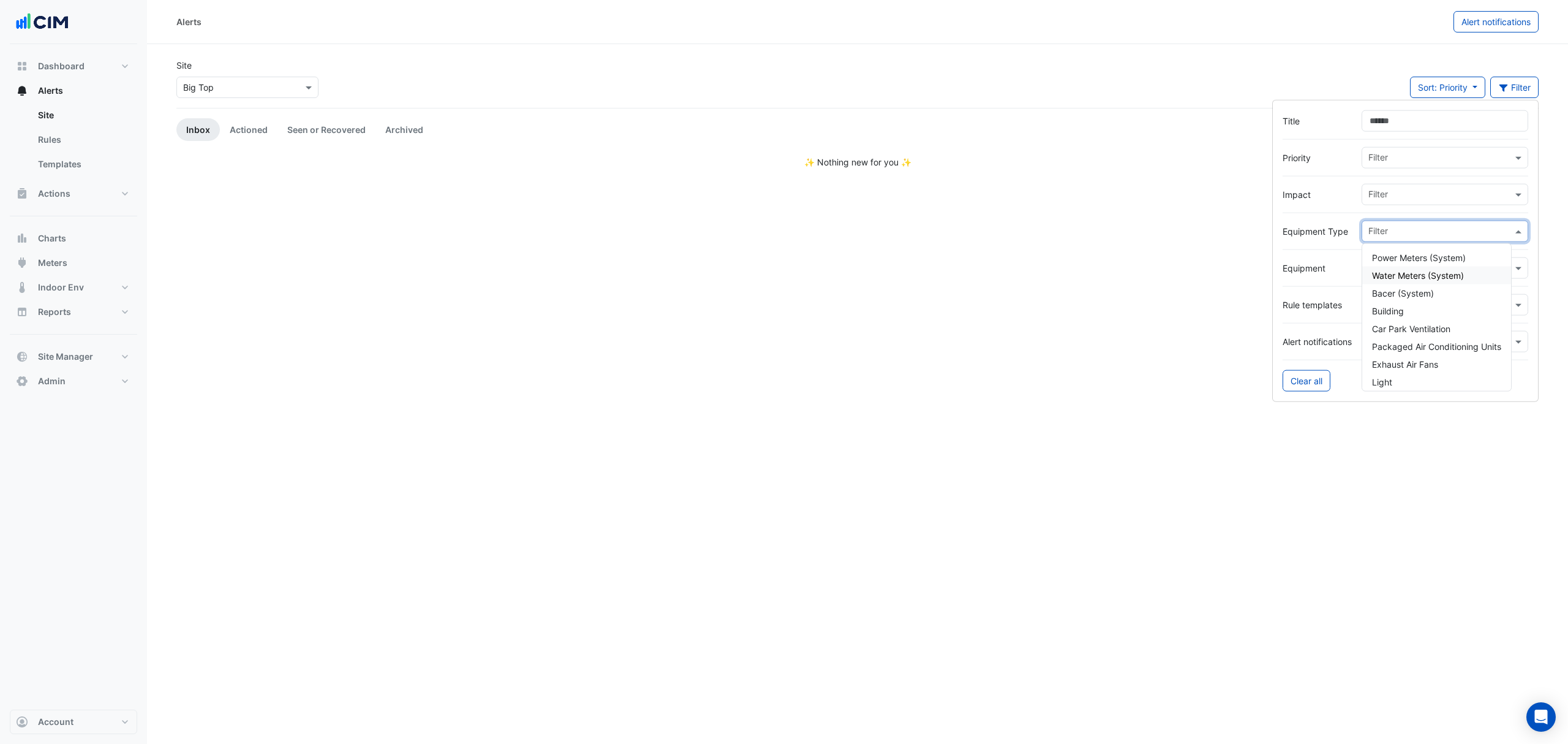
click at [1327, 263] on label "Equipment" at bounding box center [1317, 268] width 69 height 13
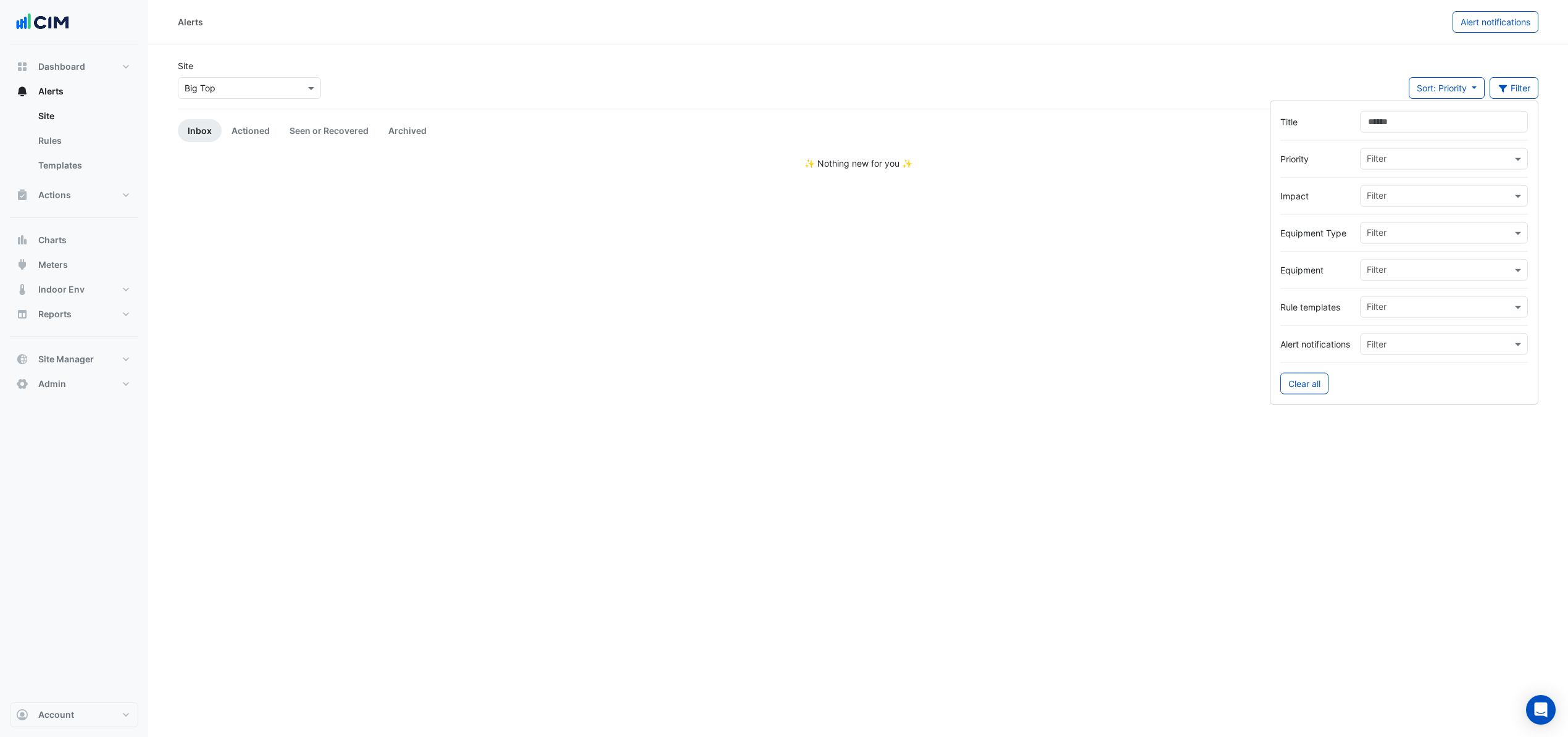
click at [1393, 264] on input "text" at bounding box center [1439, 270] width 145 height 13
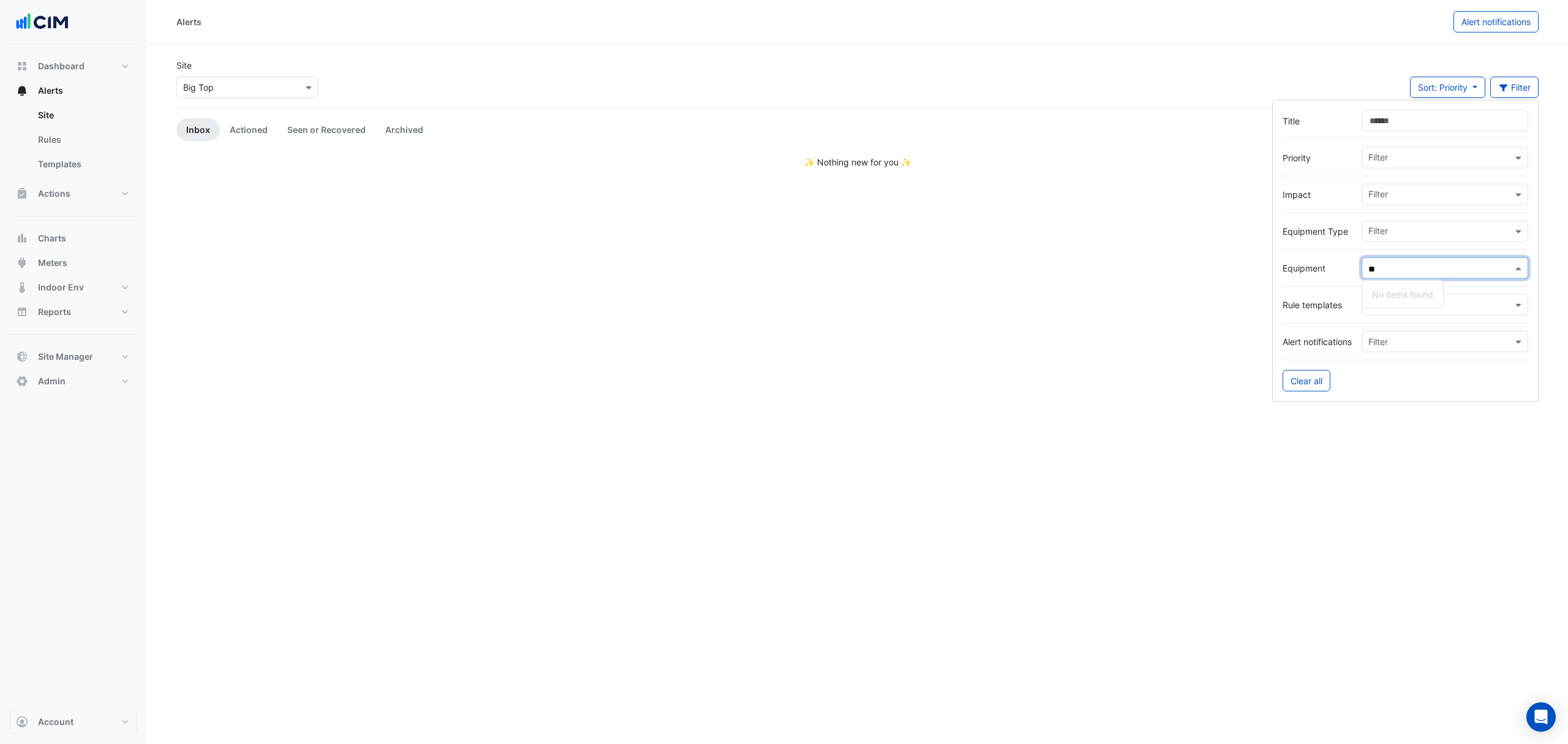
type input "*"
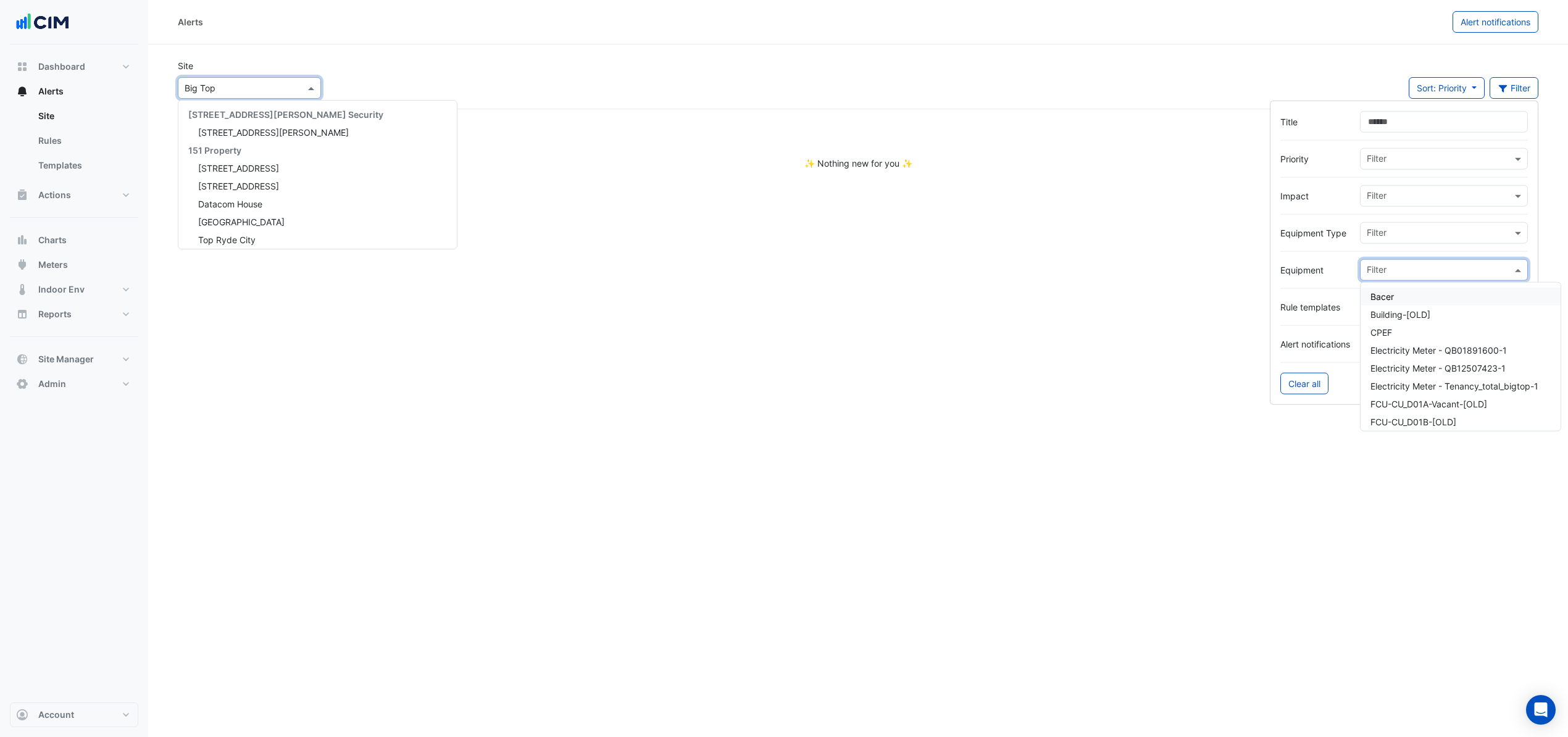
click at [223, 97] on div "× Big Top" at bounding box center [249, 88] width 143 height 22
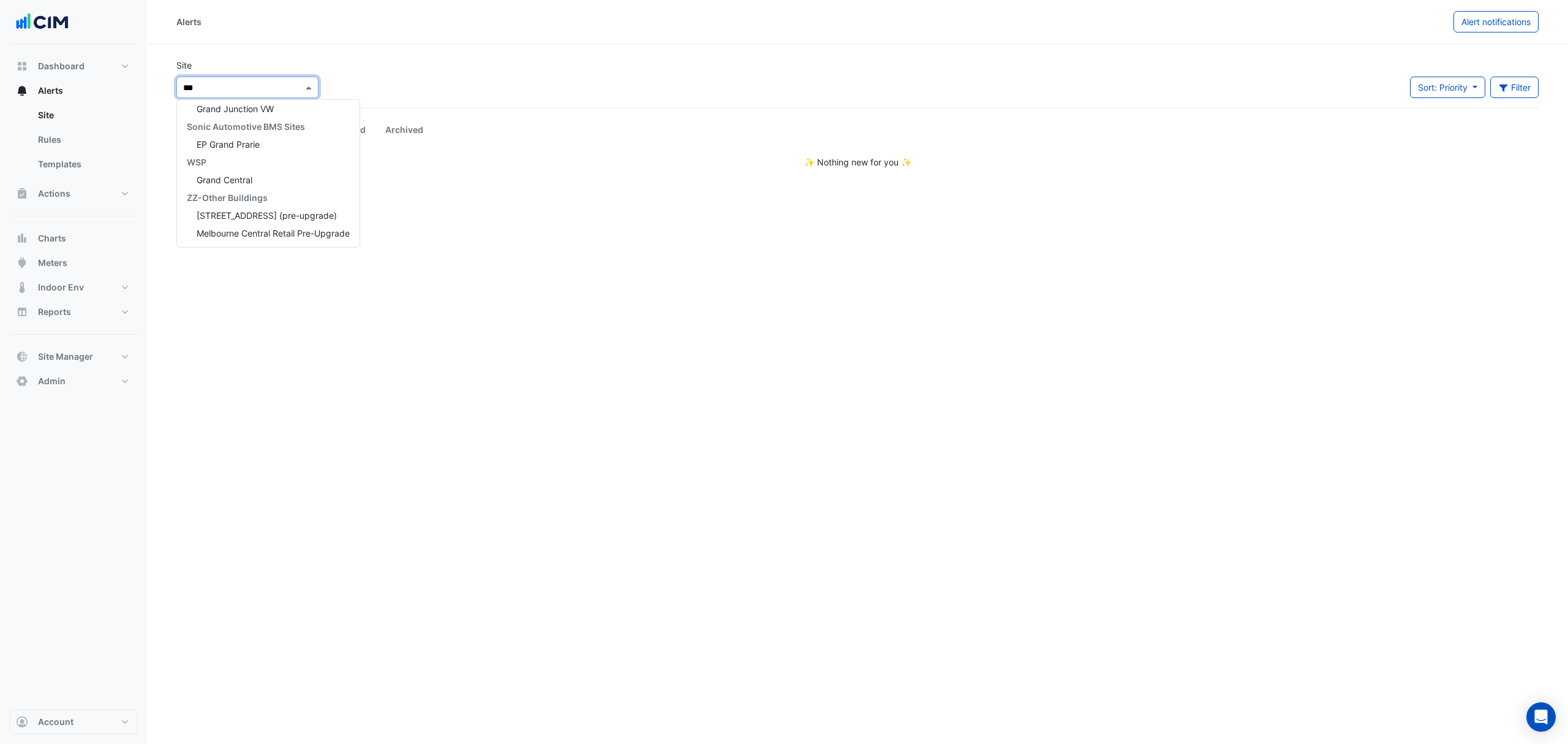
scroll to position [5, 0]
type input "****"
click at [221, 118] on div "Grand Central" at bounding box center [245, 126] width 138 height 18
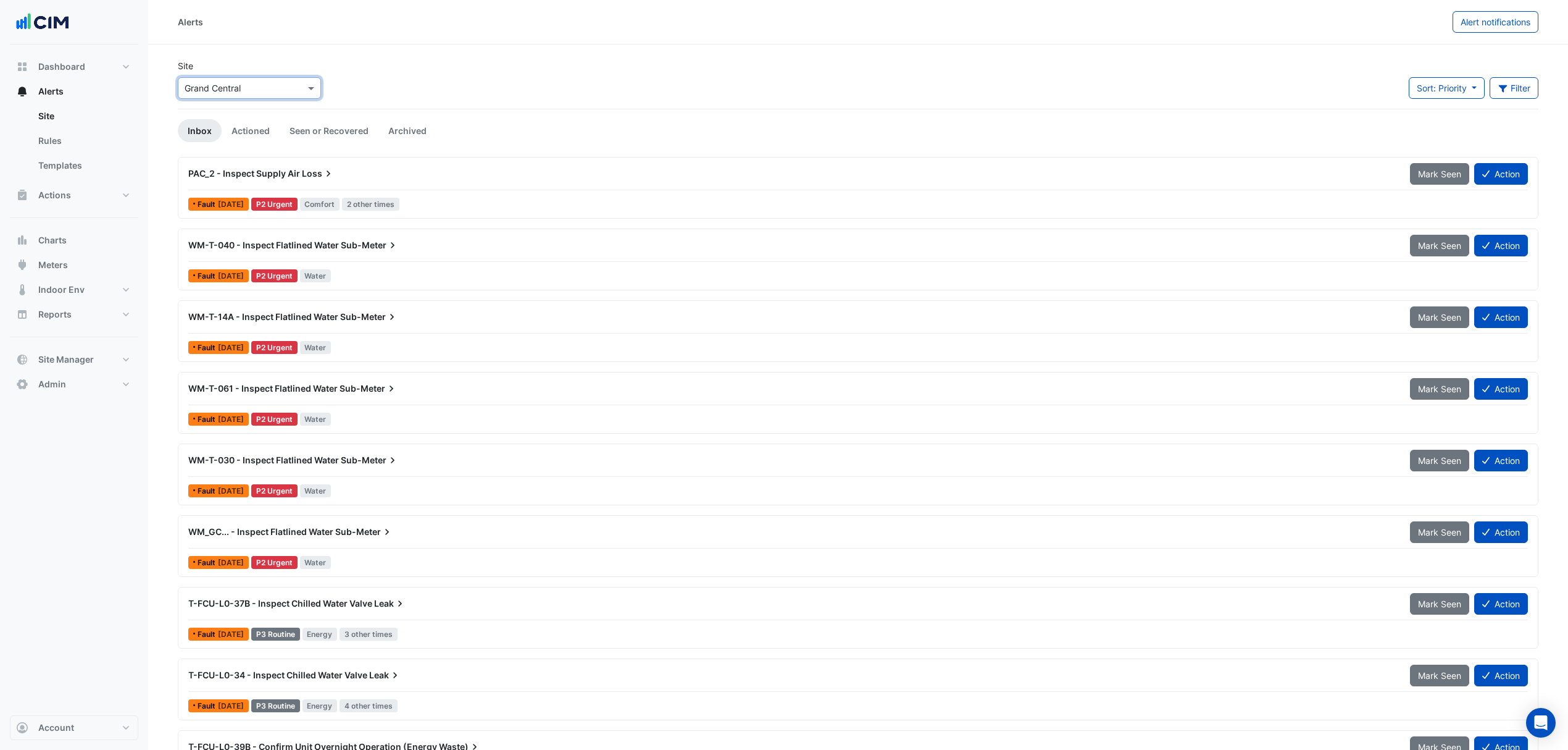
click at [1546, 78] on section "Site × Grand Central Sort: Priority Priority Updated Filter Title Priority Filt…" at bounding box center [858, 421] width 1420 height 753
click at [1536, 80] on button "Filter" at bounding box center [1514, 88] width 49 height 22
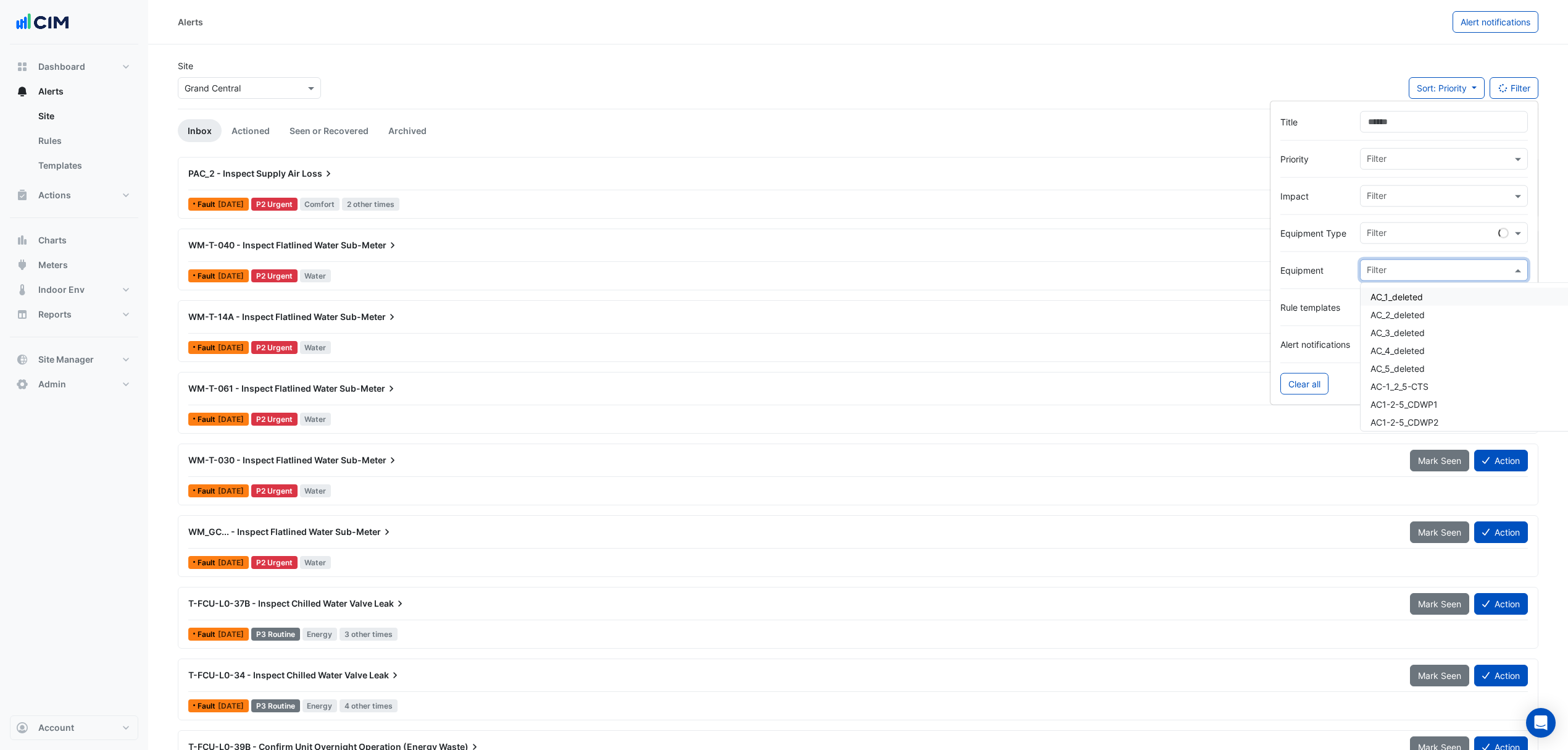
click at [1399, 276] on input "text" at bounding box center [1439, 271] width 145 height 13
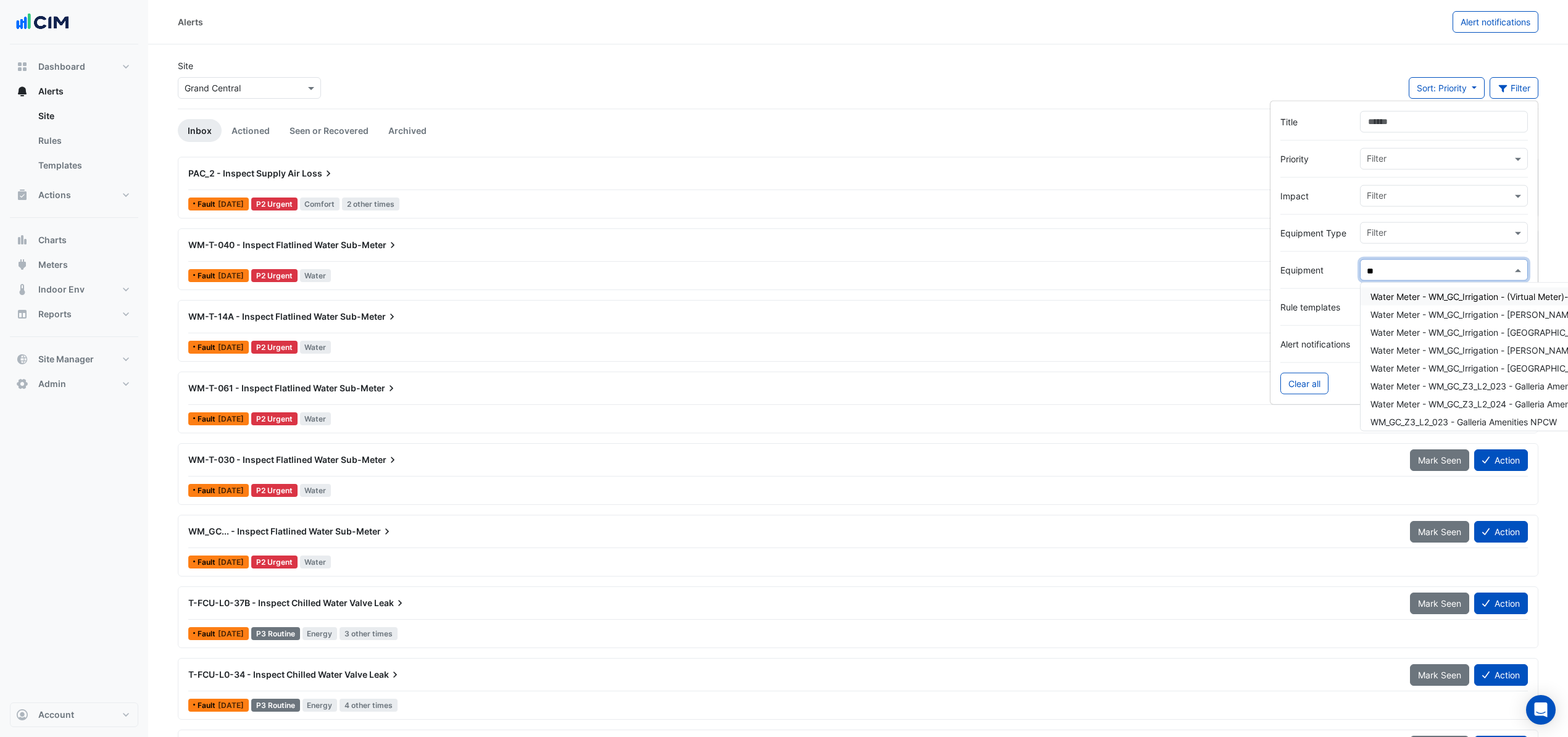
type input "*"
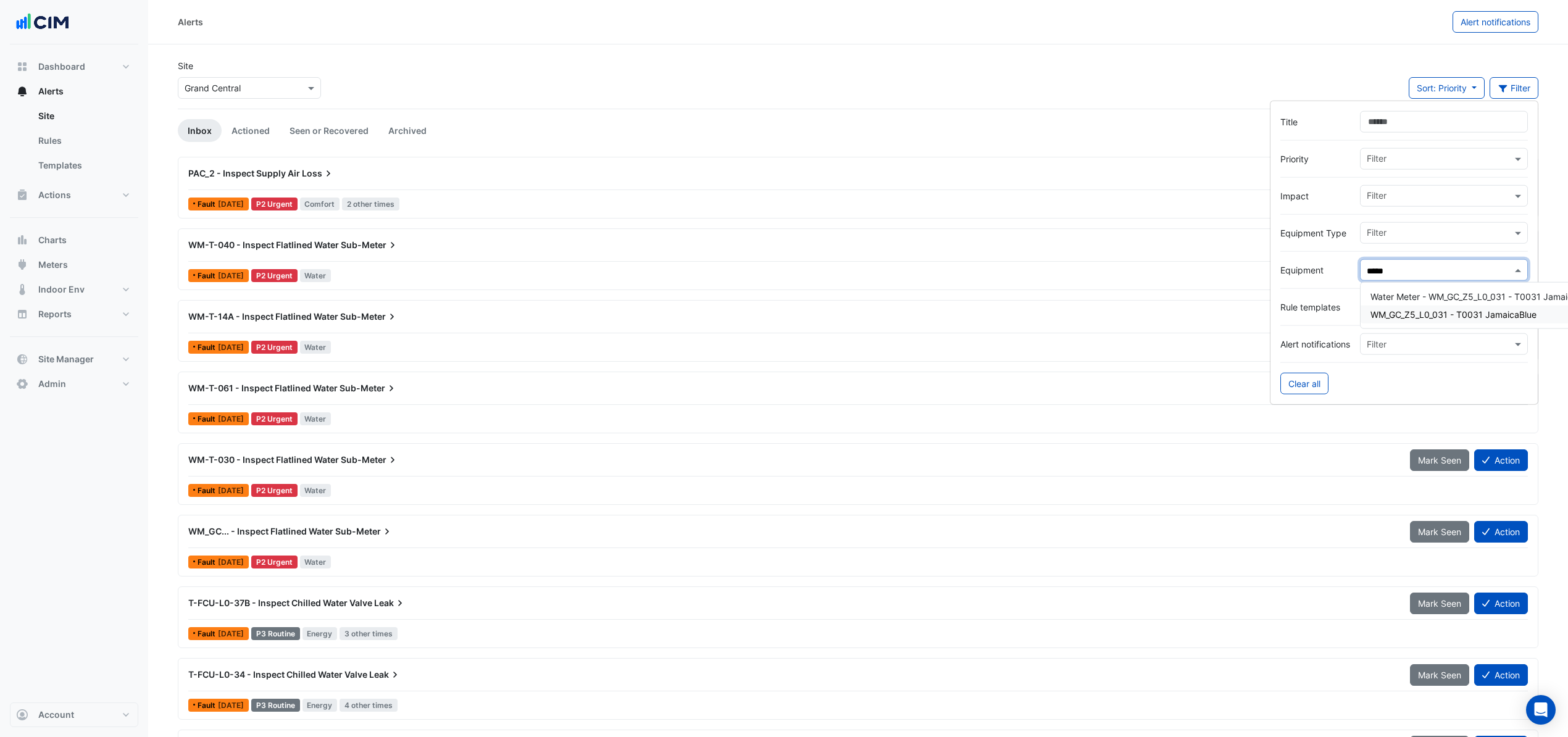
click at [1417, 311] on span "WM_GC_Z5_L0_031 - T0031 JamaicaBlue" at bounding box center [1453, 314] width 166 height 10
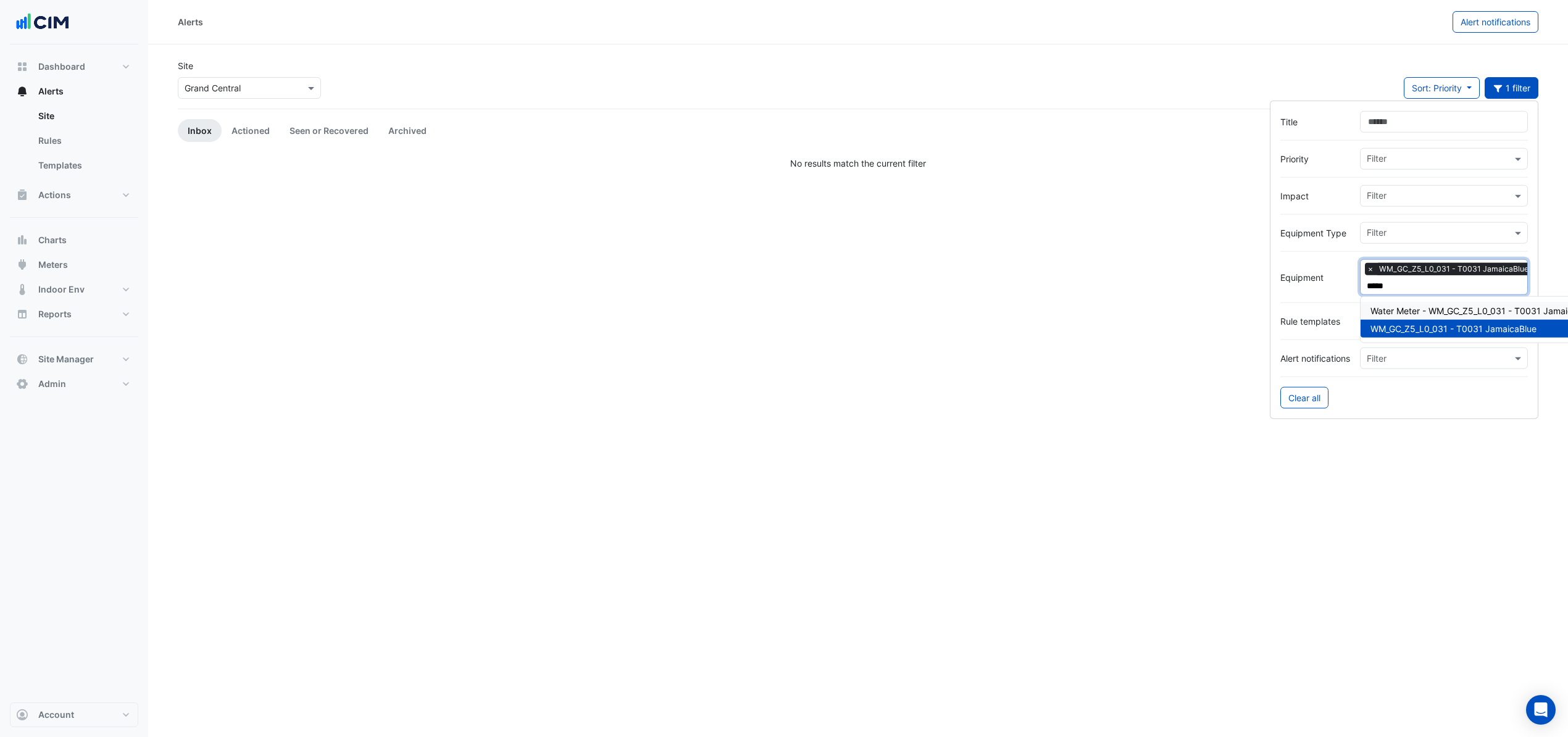
type input "*****"
click at [243, 132] on link "Actioned" at bounding box center [250, 130] width 58 height 23
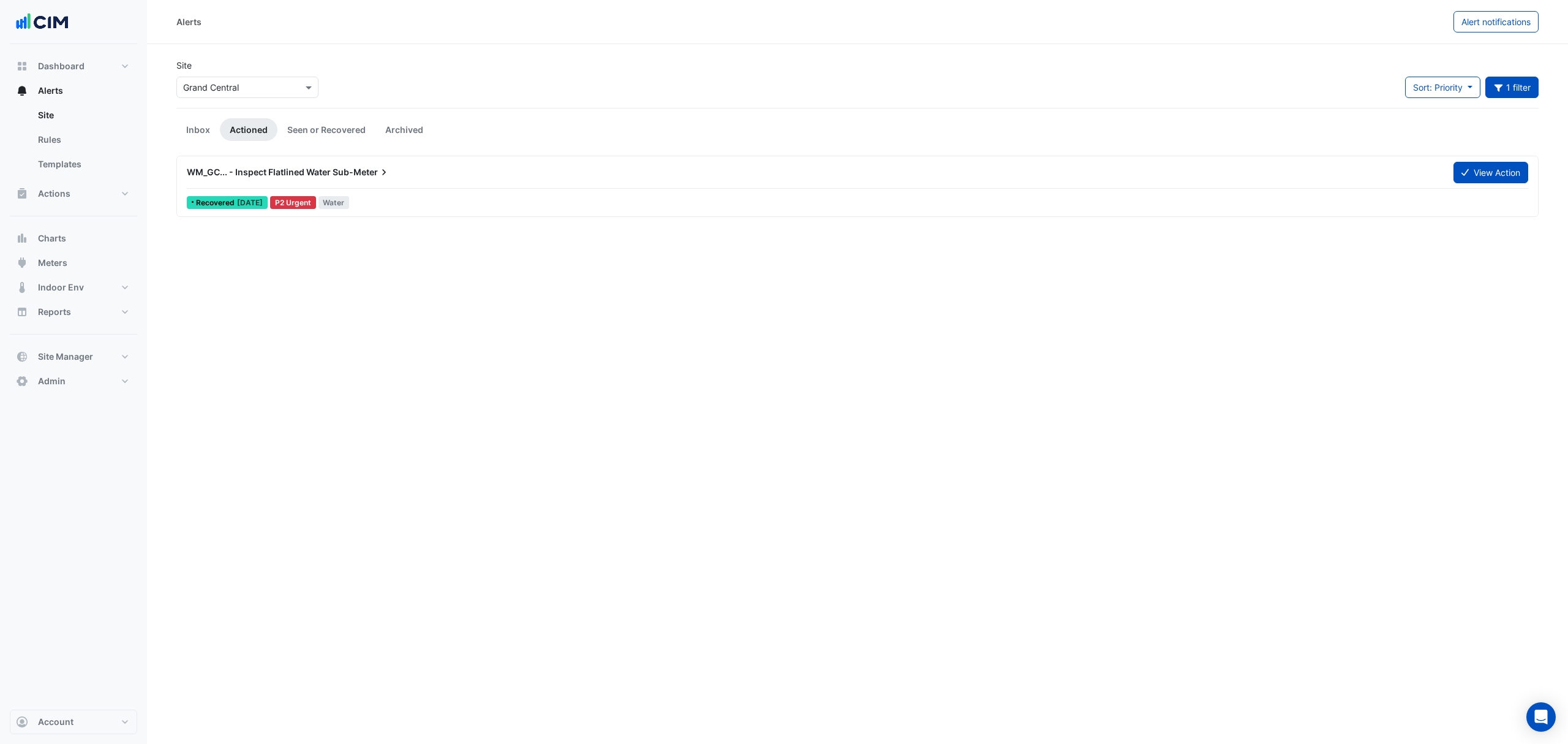
click at [298, 175] on span "WM_GC... - Inspect Flatlined Water" at bounding box center [259, 172] width 144 height 10
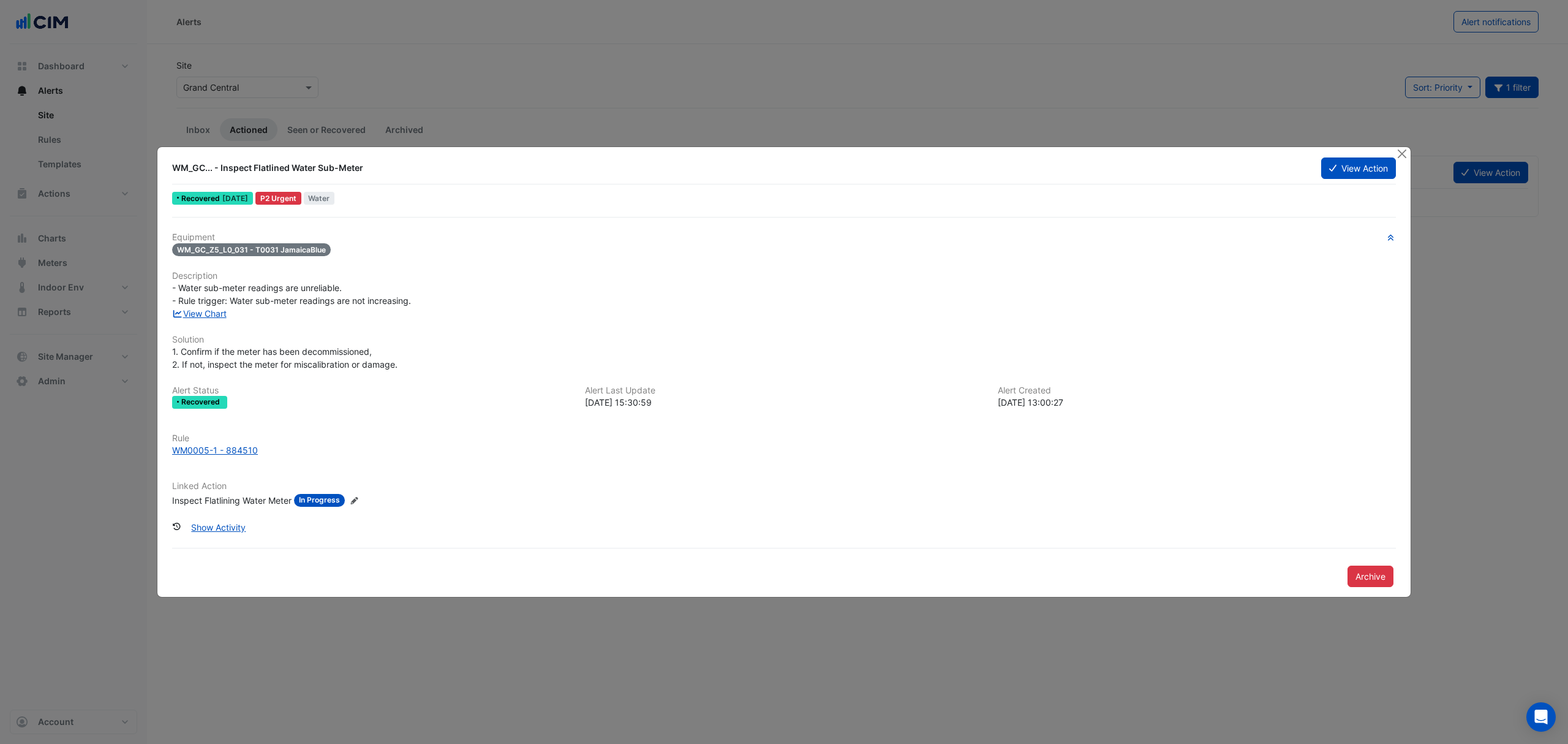
click at [217, 316] on link "View Chart" at bounding box center [199, 313] width 55 height 10
click at [1402, 151] on button "Close" at bounding box center [1401, 153] width 13 height 13
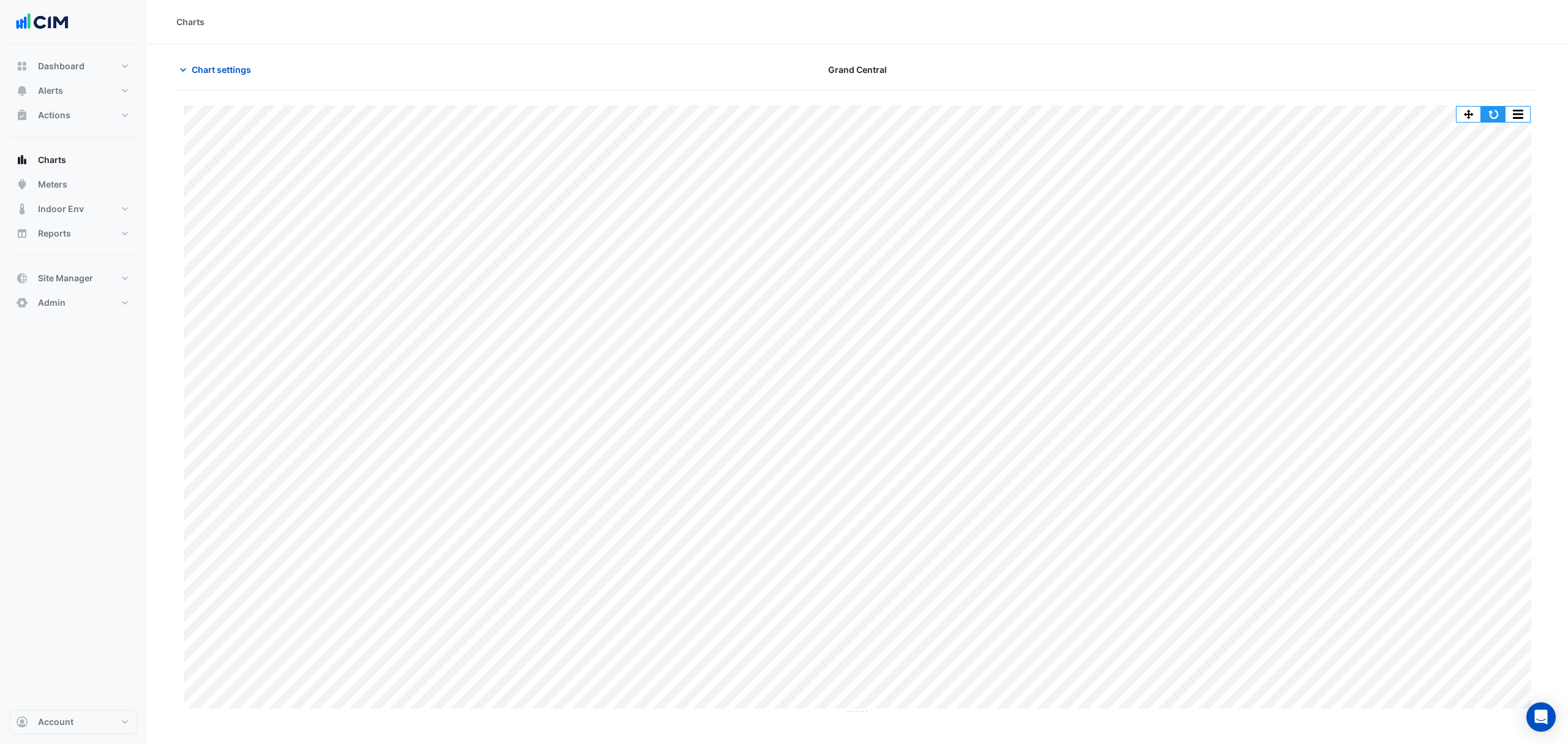
click at [1488, 111] on button "button" at bounding box center [1494, 115] width 25 height 15
click at [456, 77] on div "Chart settings" at bounding box center [398, 69] width 459 height 21
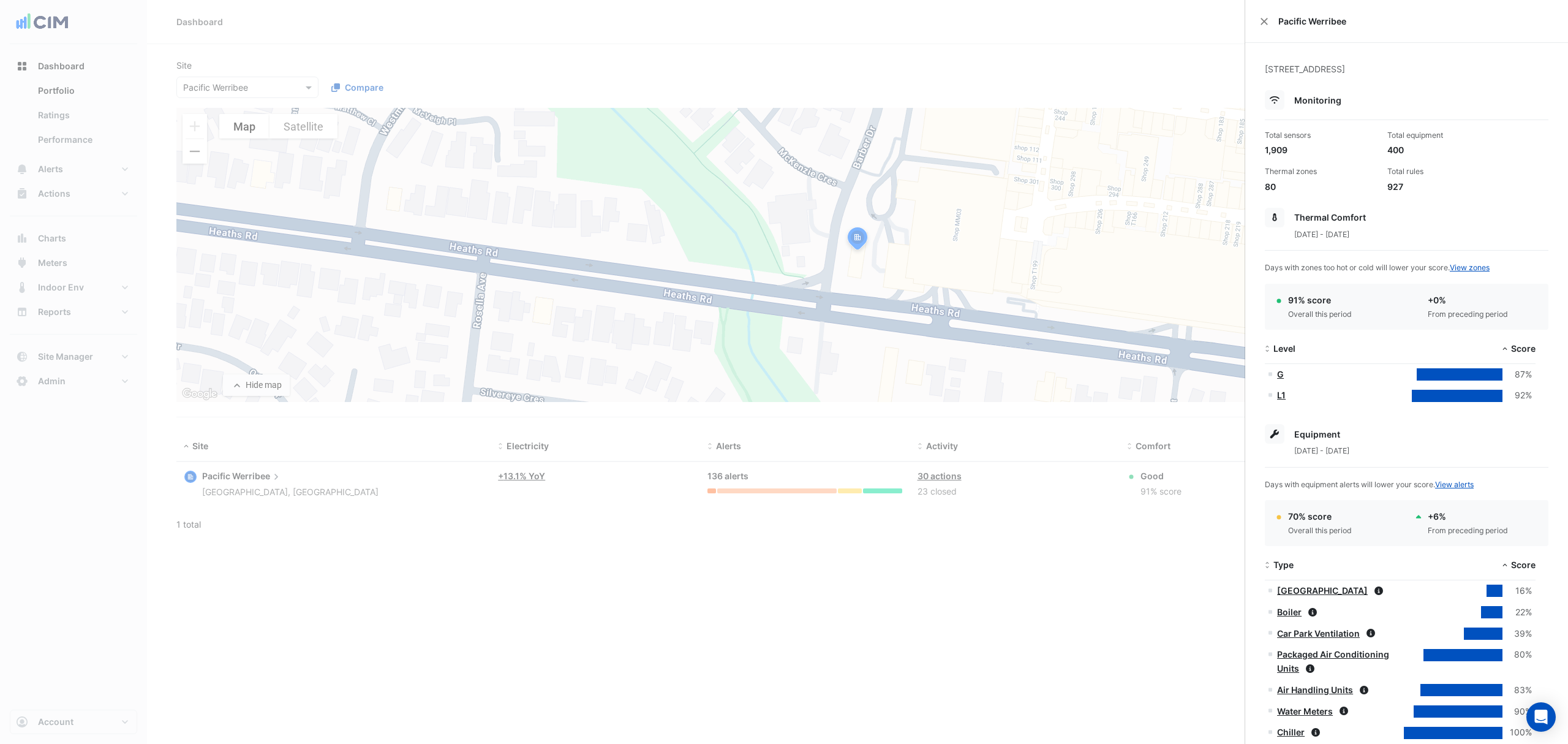
select select "***"
click at [1256, 25] on div "Pacific Werribee" at bounding box center [1407, 21] width 323 height 43
click at [1259, 23] on div "Pacific Werribee" at bounding box center [1407, 21] width 323 height 43
